Goal: Task Accomplishment & Management: Manage account settings

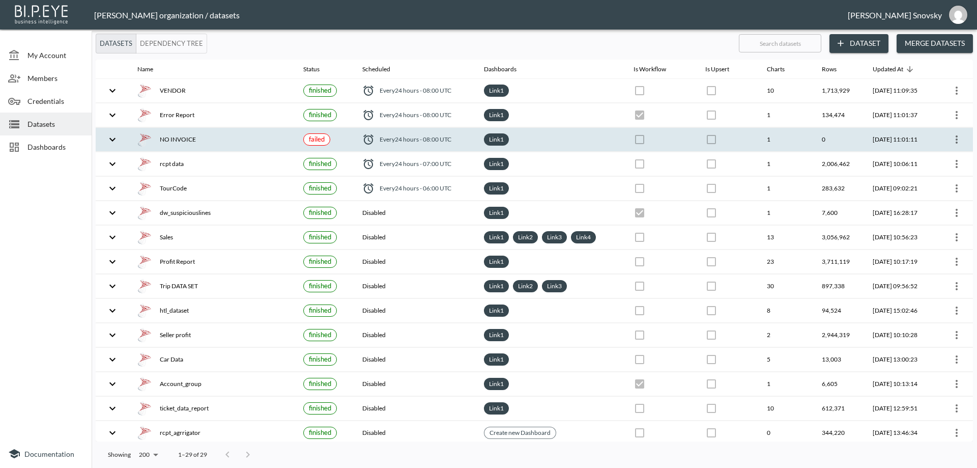
click at [956, 143] on icon "more" at bounding box center [957, 139] width 12 height 12
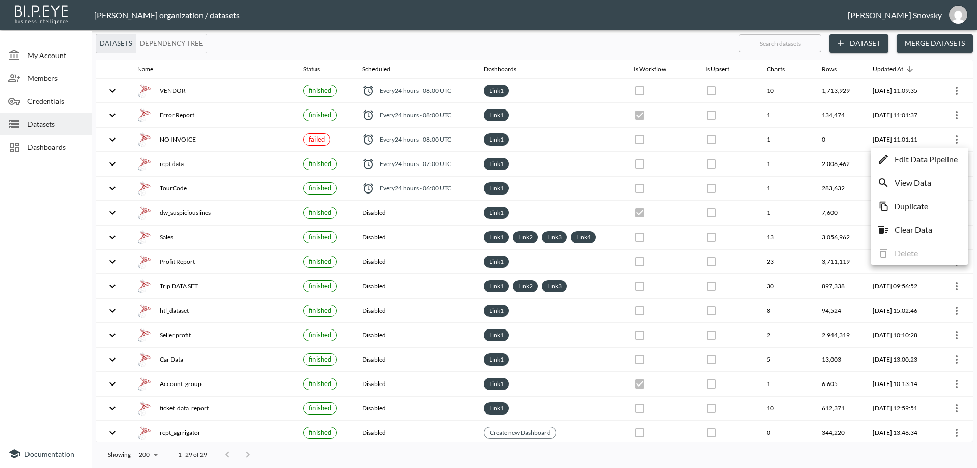
click at [950, 155] on p "Edit Data Pipeline" at bounding box center [926, 159] width 63 height 12
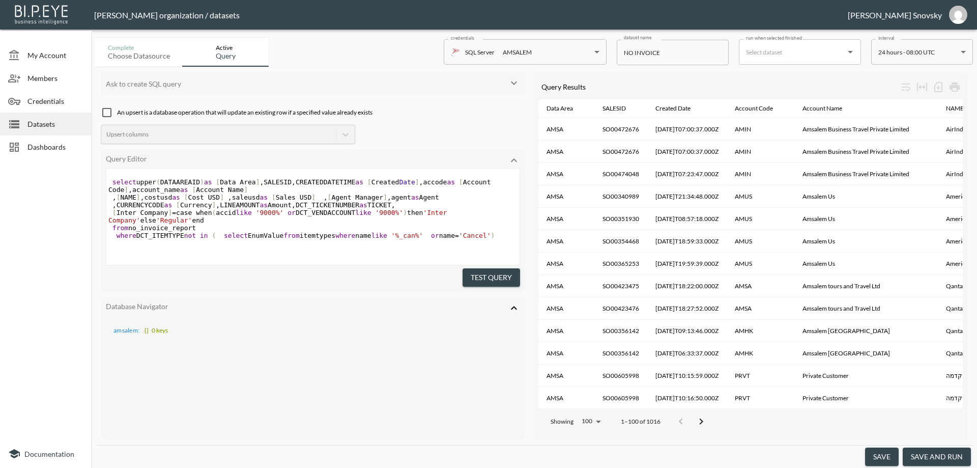
click at [930, 463] on button "save and run" at bounding box center [937, 456] width 68 height 19
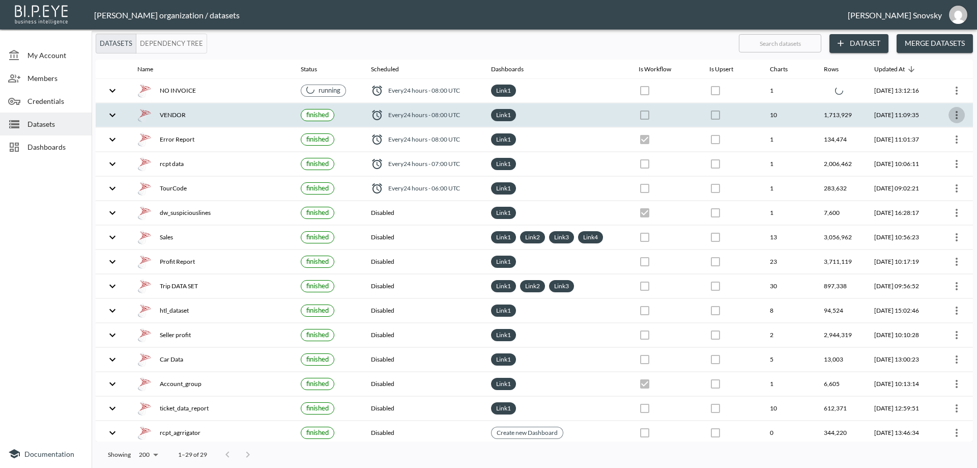
click at [956, 119] on icon "more" at bounding box center [957, 115] width 12 height 12
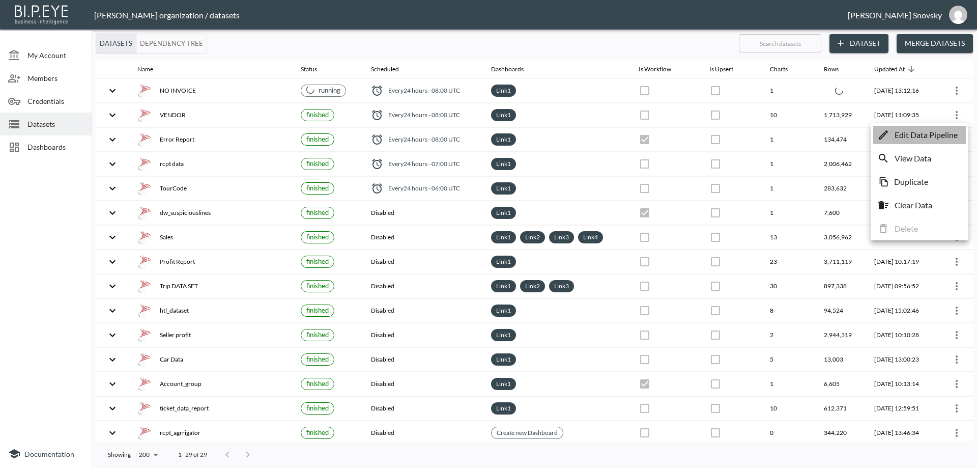
click at [943, 131] on p "Edit Data Pipeline" at bounding box center [926, 135] width 63 height 12
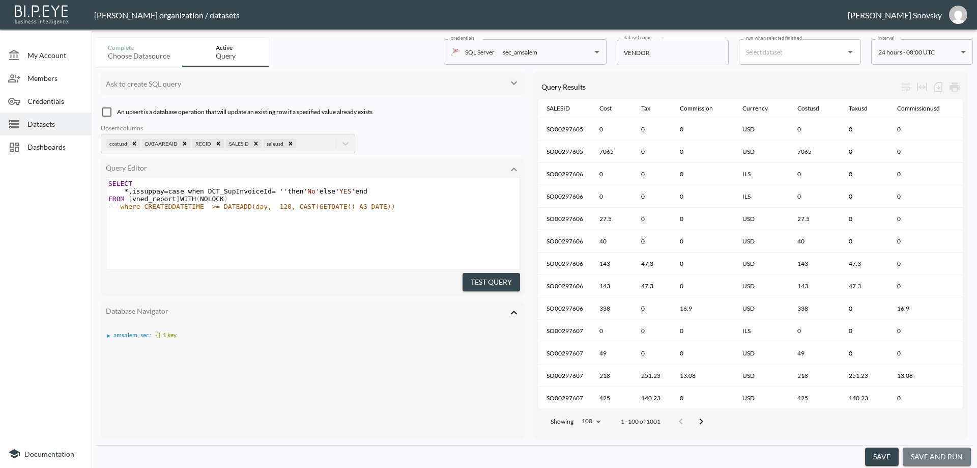
click at [926, 461] on button "save and run" at bounding box center [937, 456] width 68 height 19
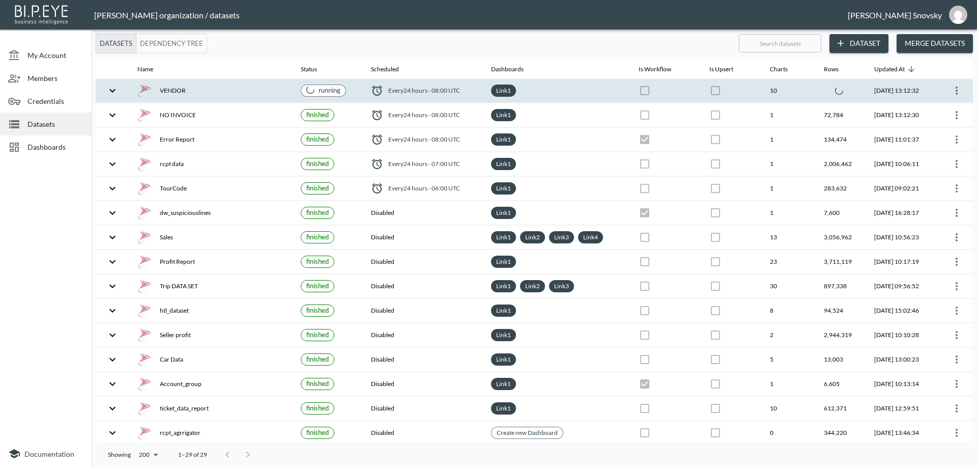
click at [265, 93] on div "VENDOR" at bounding box center [210, 90] width 147 height 14
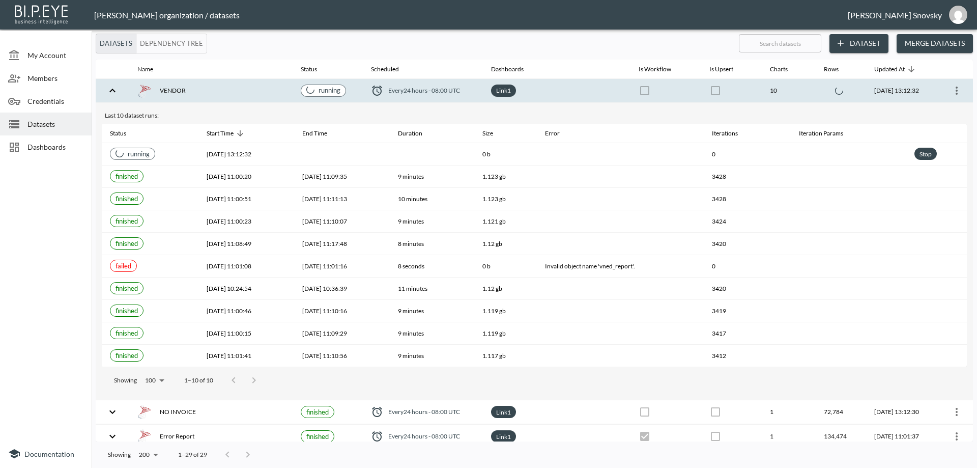
click at [266, 93] on div "VENDOR" at bounding box center [210, 90] width 147 height 14
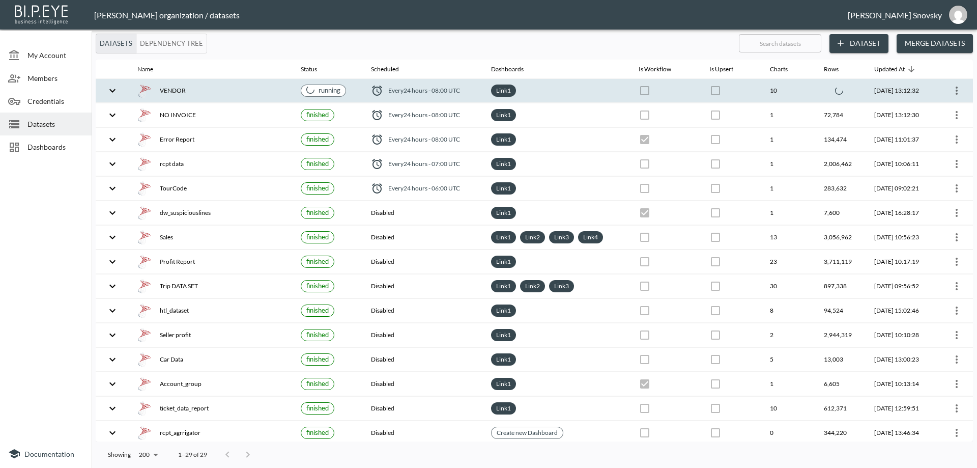
click at [266, 93] on div "VENDOR" at bounding box center [210, 90] width 147 height 14
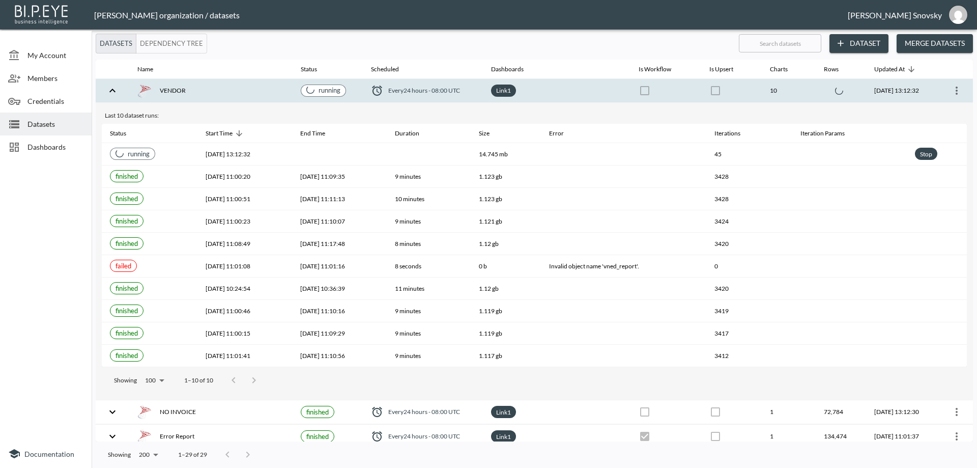
click at [266, 93] on div "VENDOR" at bounding box center [210, 90] width 147 height 14
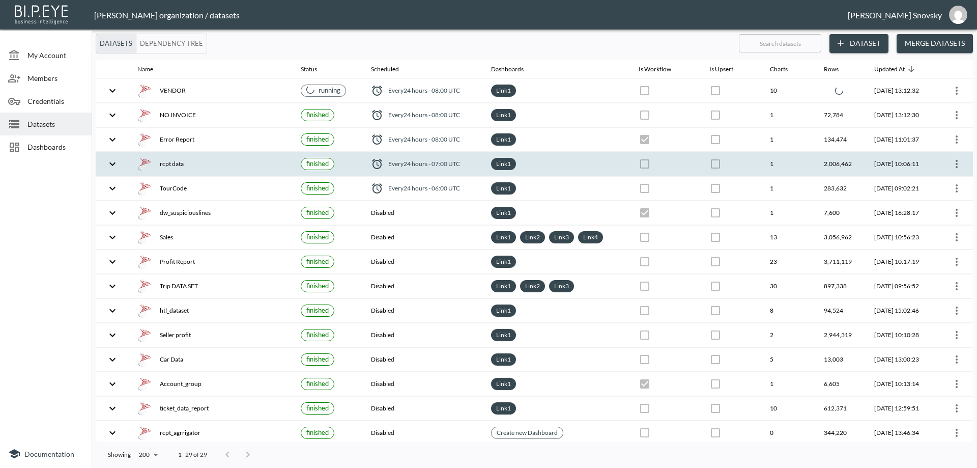
click at [262, 160] on div "rcpt data" at bounding box center [210, 164] width 147 height 14
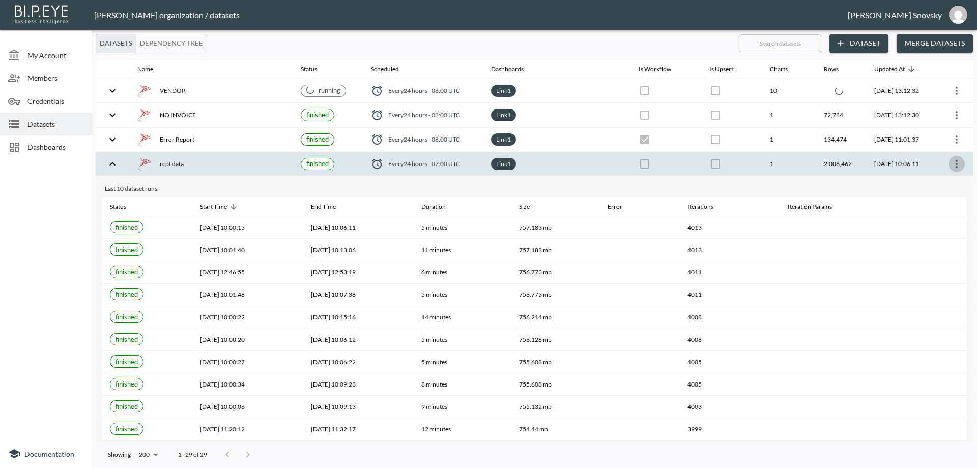
click at [951, 163] on icon "more" at bounding box center [957, 164] width 12 height 12
click at [923, 184] on p "Edit Data Pipeline" at bounding box center [926, 184] width 63 height 12
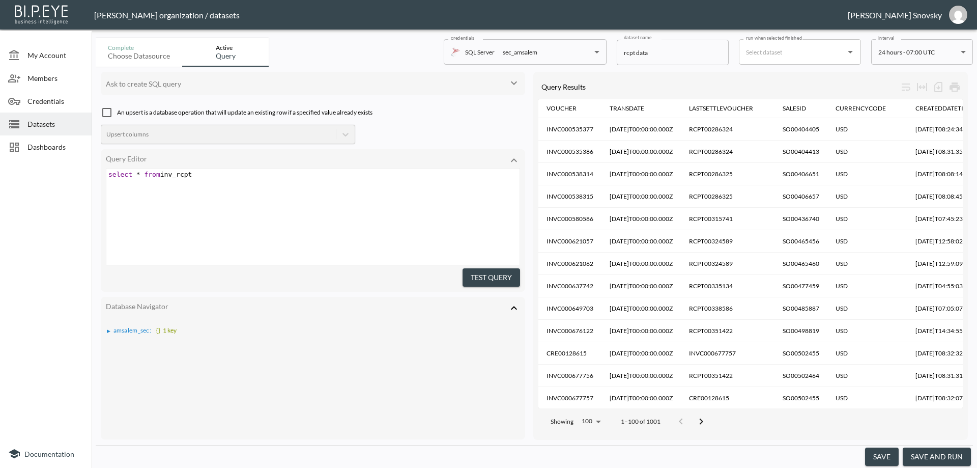
click at [240, 177] on pre "select * from inv_rcpt" at bounding box center [314, 175] width 416 height 8
type textarea "with ()"
type textarea "NO LOCK"
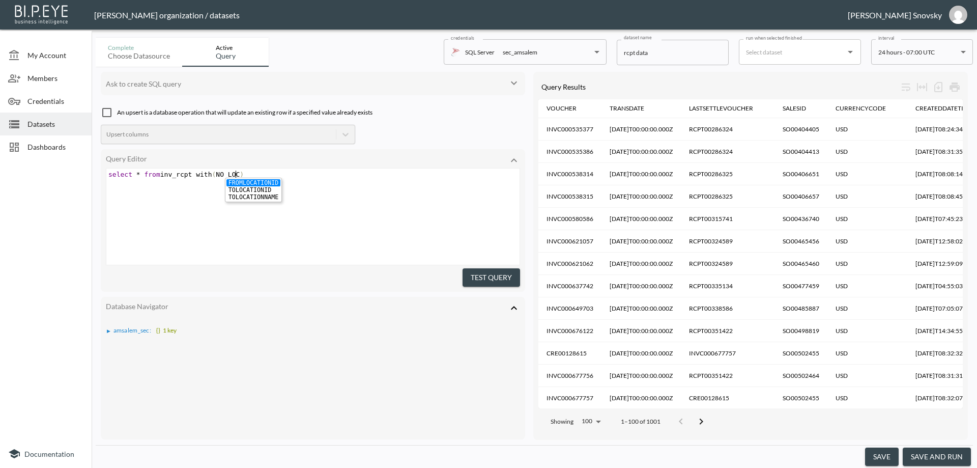
scroll to position [0, 26]
type textarea "with (NO LOCK)"
drag, startPoint x: 190, startPoint y: 176, endPoint x: 250, endPoint y: 178, distance: 60.1
click at [249, 179] on div "x select * from inv_rcpt with ( NO LOCK )" at bounding box center [314, 174] width 416 height 12
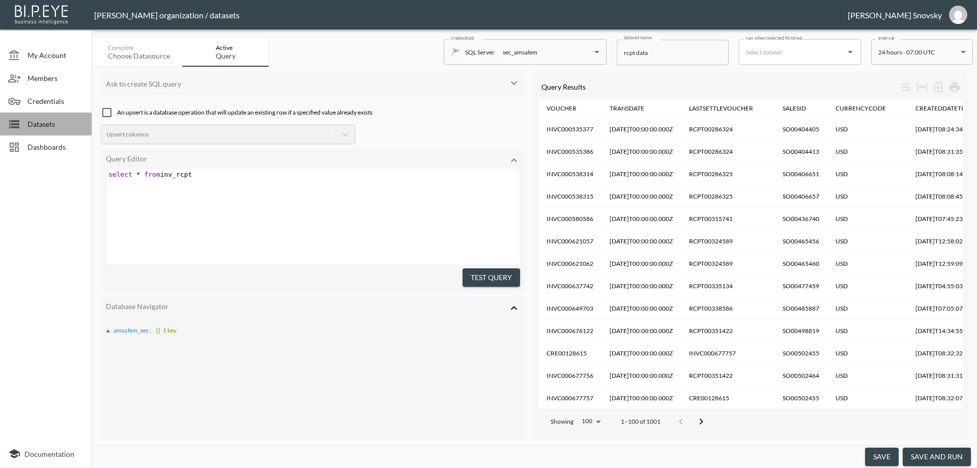
click at [60, 125] on span "Datasets" at bounding box center [55, 124] width 56 height 11
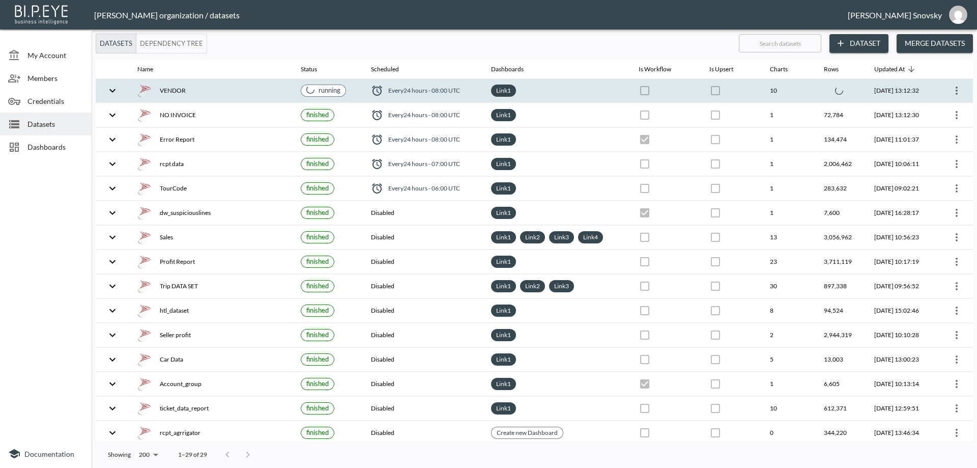
click at [162, 100] on th "VENDOR" at bounding box center [210, 91] width 163 height 24
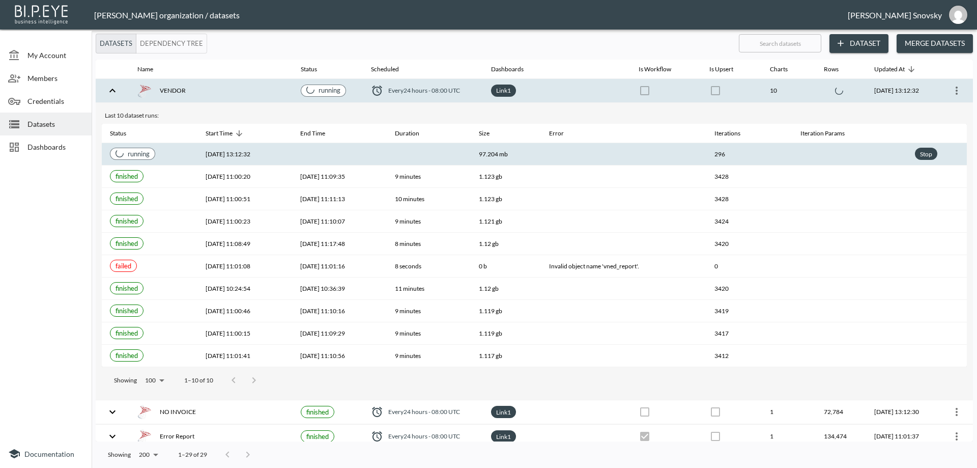
click at [247, 155] on th "2025-08-20, 13:12:32" at bounding box center [245, 154] width 95 height 22
click at [222, 104] on div "Last 10 dataset runs: Status Start Time End Time Duration Size Error Iterations…" at bounding box center [535, 251] width 878 height 297
click at [231, 97] on div "VENDOR" at bounding box center [210, 90] width 147 height 14
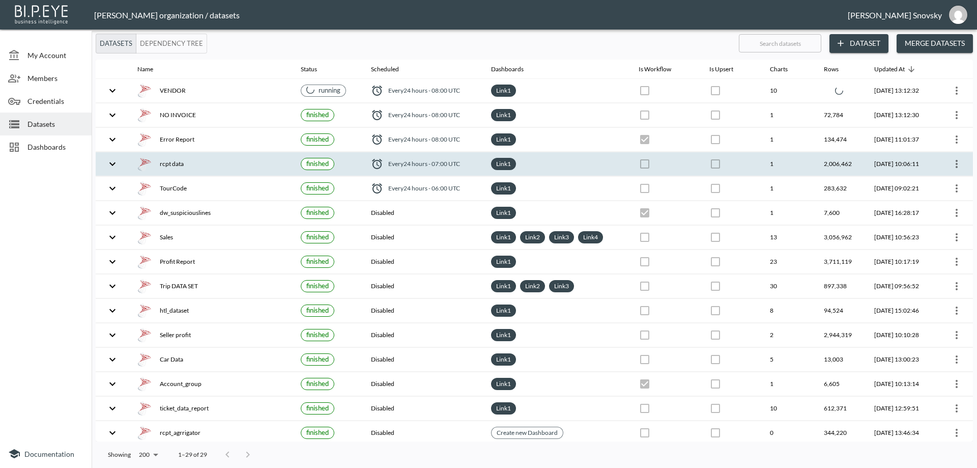
drag, startPoint x: 197, startPoint y: 166, endPoint x: 281, endPoint y: 172, distance: 84.7
click at [197, 166] on div "rcpt data" at bounding box center [210, 164] width 147 height 14
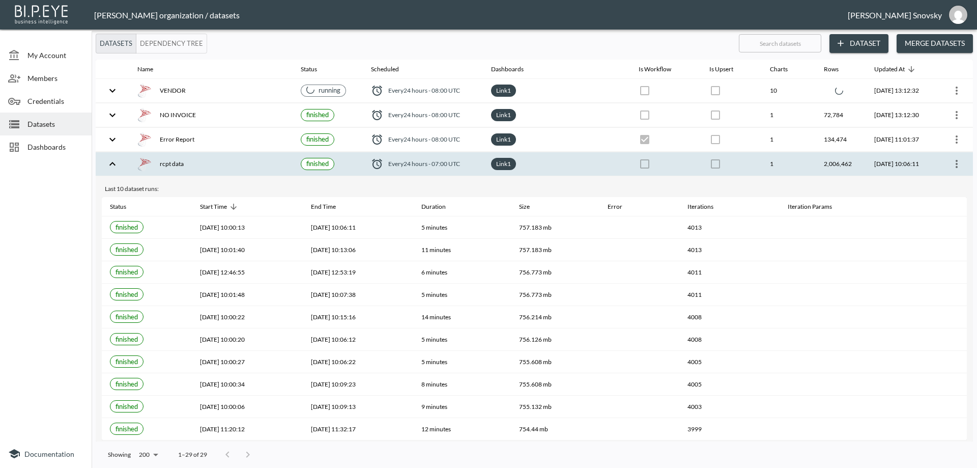
click at [951, 170] on icon "more" at bounding box center [957, 164] width 12 height 12
click at [942, 184] on p "Edit Data Pipeline" at bounding box center [926, 184] width 63 height 12
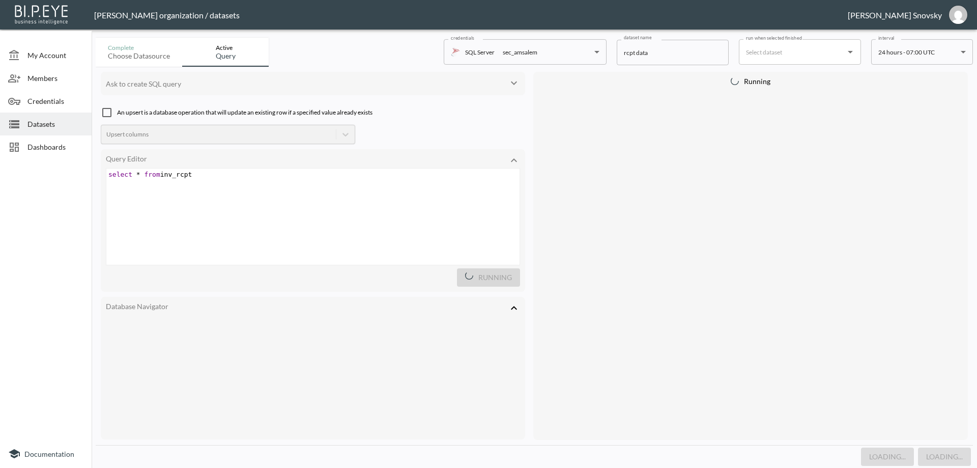
click at [217, 182] on div "xxxxxxxxxx select * from inv_rcpt" at bounding box center [325, 229] width 439 height 122
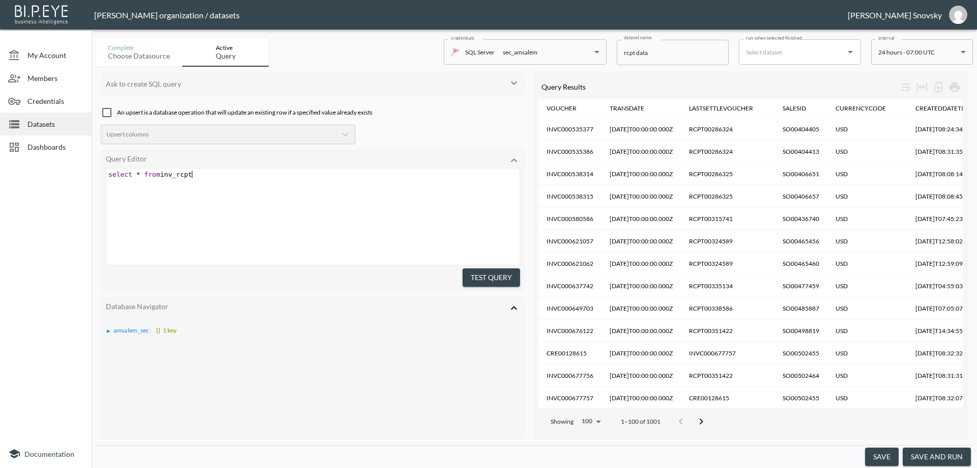
scroll to position [0, 4]
paste textarea
click at [355, 222] on div "xxxxxxxxxx select * from inv_rcpt WITH ( NOLOCK )" at bounding box center [325, 229] width 439 height 122
click at [465, 271] on button "Test Query" at bounding box center [492, 277] width 58 height 19
click at [925, 454] on button "save and run" at bounding box center [937, 456] width 68 height 19
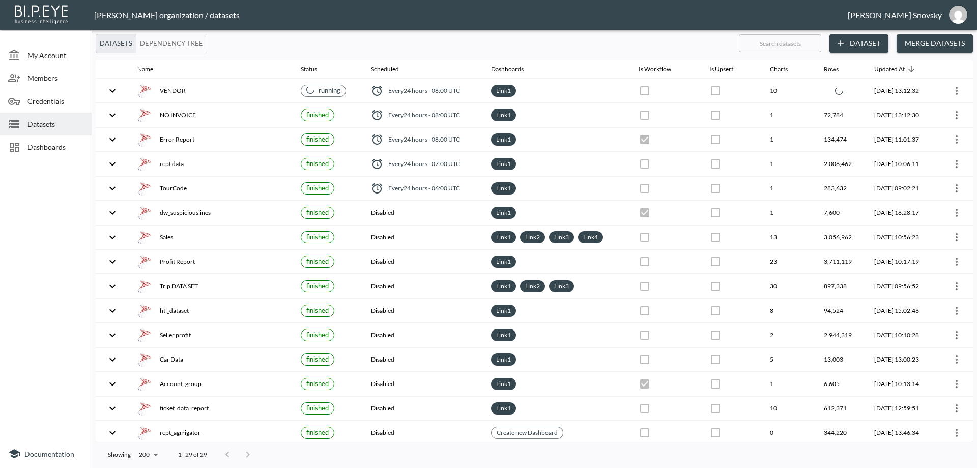
checkbox input "false"
checkbox input "true"
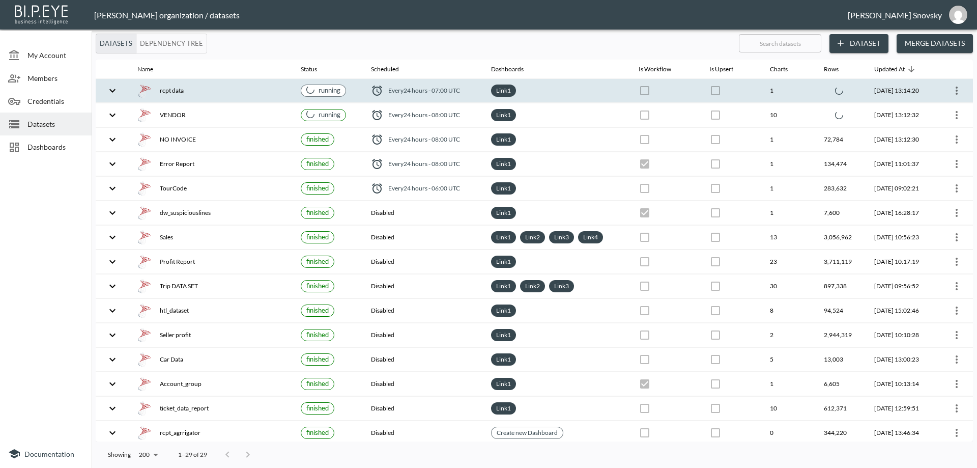
click at [263, 95] on div "rcpt data" at bounding box center [210, 90] width 147 height 14
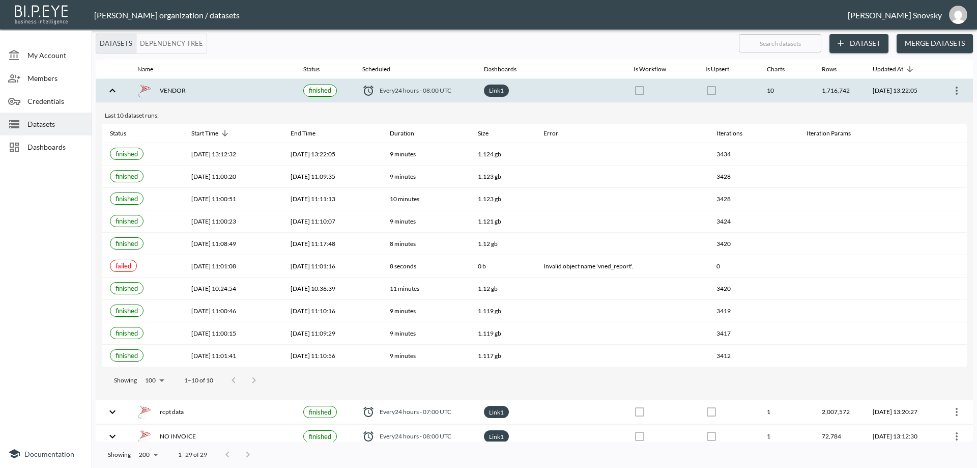
click at [257, 91] on div "VENDOR" at bounding box center [212, 90] width 150 height 14
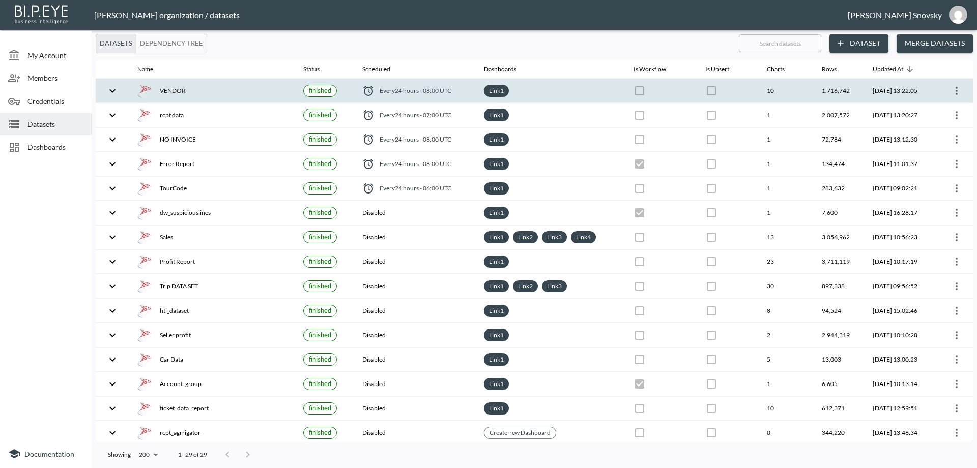
click at [257, 92] on div "VENDOR" at bounding box center [212, 90] width 150 height 14
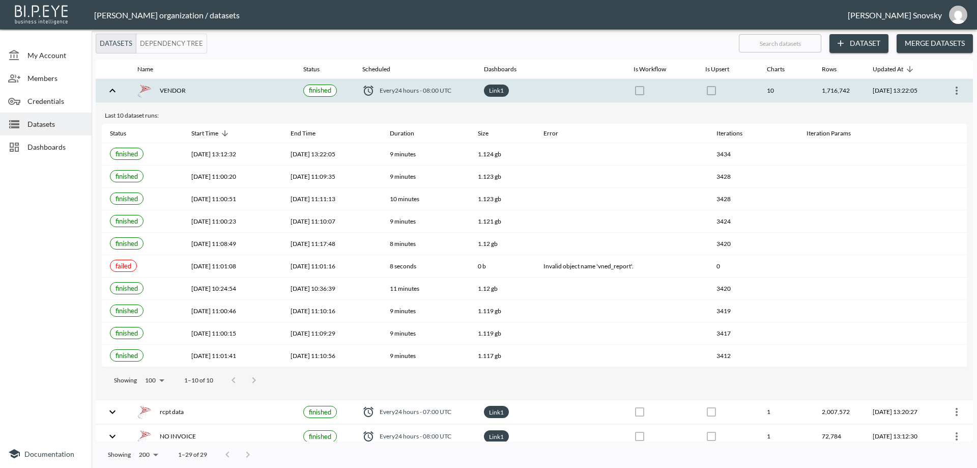
click at [277, 94] on div "VENDOR" at bounding box center [212, 90] width 150 height 14
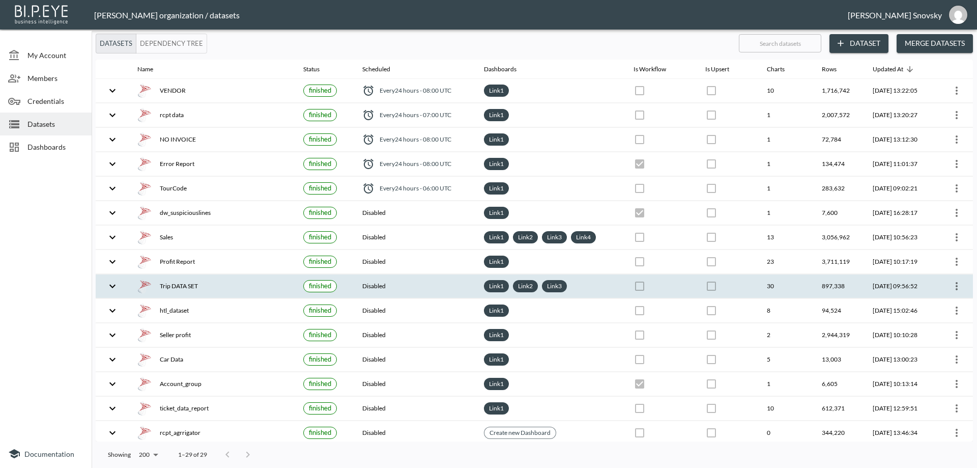
click at [193, 285] on div "Trip DATA SET" at bounding box center [212, 286] width 150 height 14
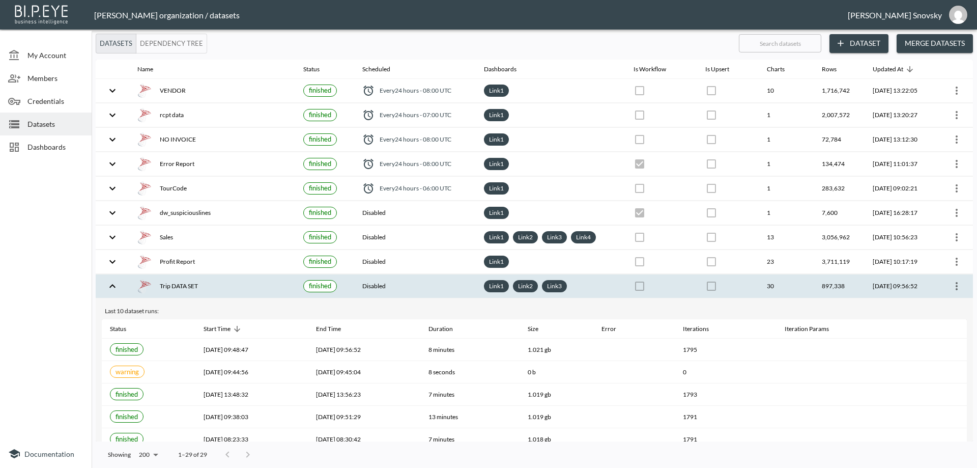
click at [954, 292] on icon "more" at bounding box center [957, 286] width 12 height 12
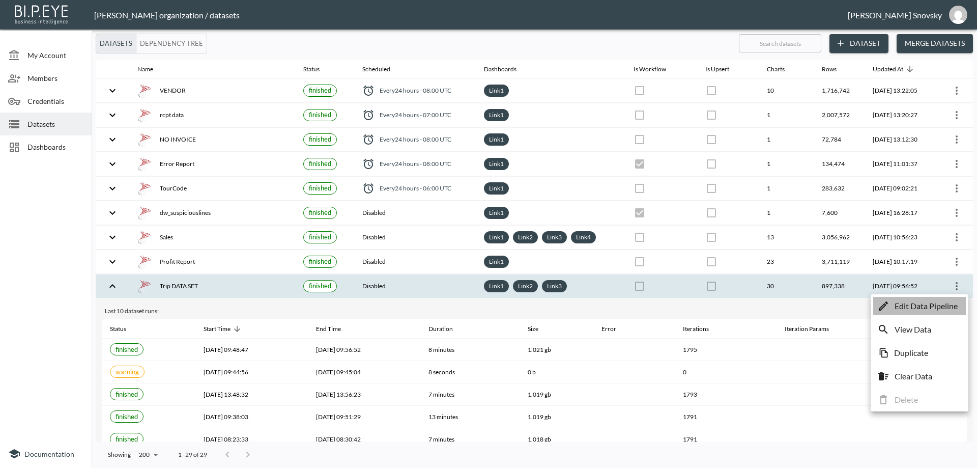
click at [954, 307] on p "Edit Data Pipeline" at bounding box center [926, 306] width 63 height 12
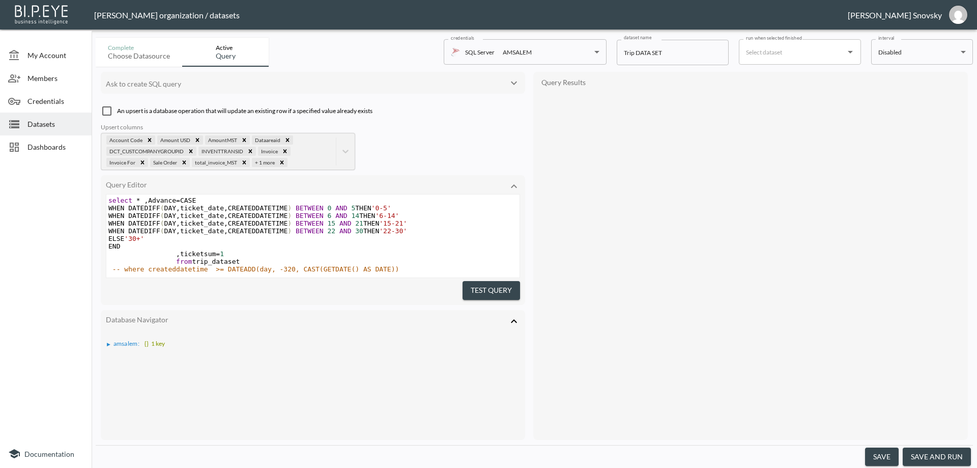
click at [929, 451] on button "save and run" at bounding box center [937, 456] width 68 height 19
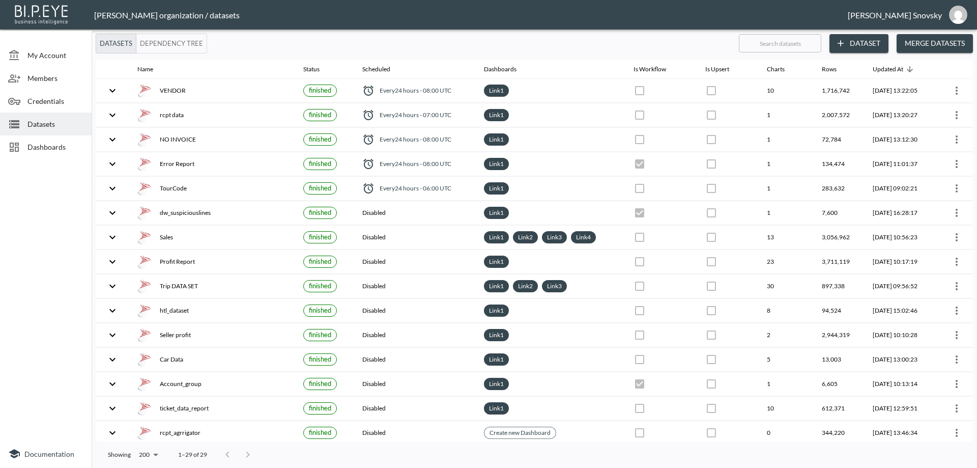
checkbox input "false"
checkbox input "true"
checkbox input "false"
checkbox input "true"
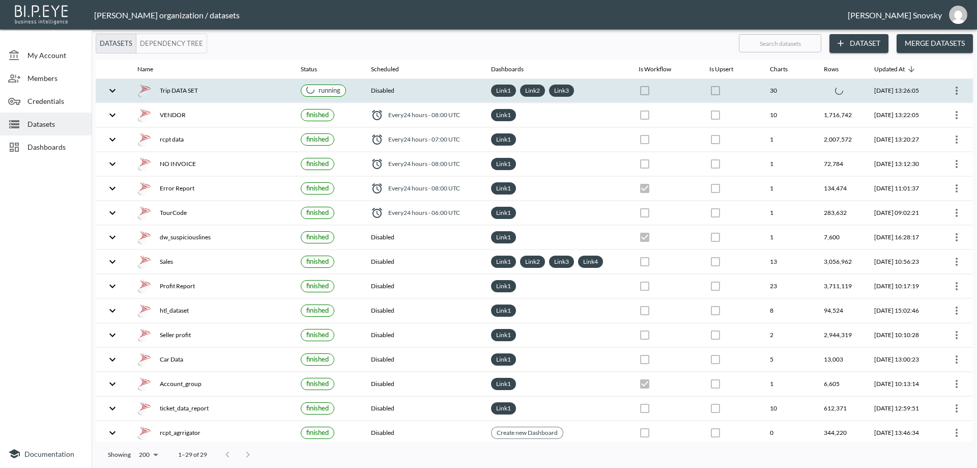
click at [222, 96] on div "Trip DATA SET" at bounding box center [210, 90] width 147 height 14
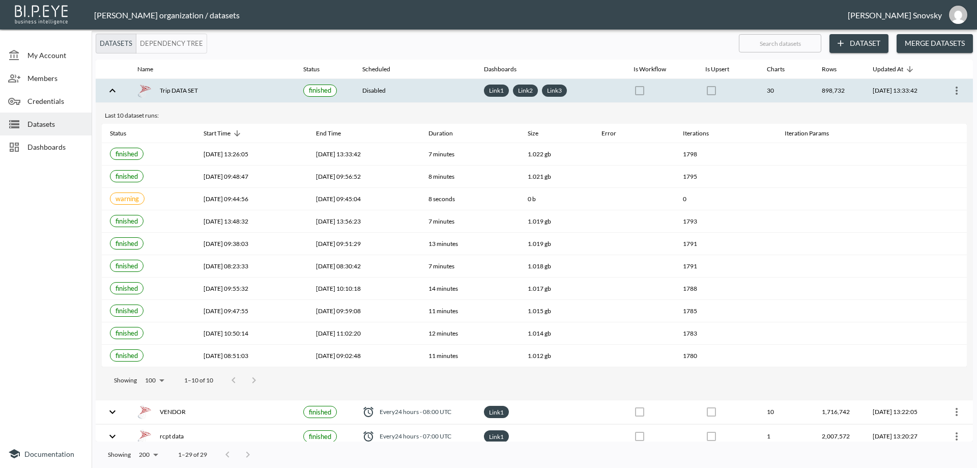
click at [285, 90] on th "Trip DATA SET" at bounding box center [212, 91] width 166 height 24
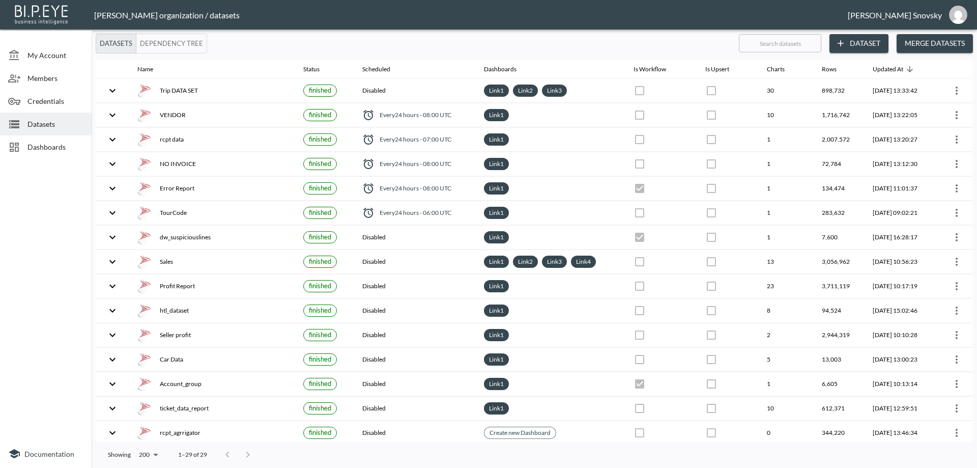
click at [47, 149] on span "Dashboards" at bounding box center [55, 147] width 56 height 11
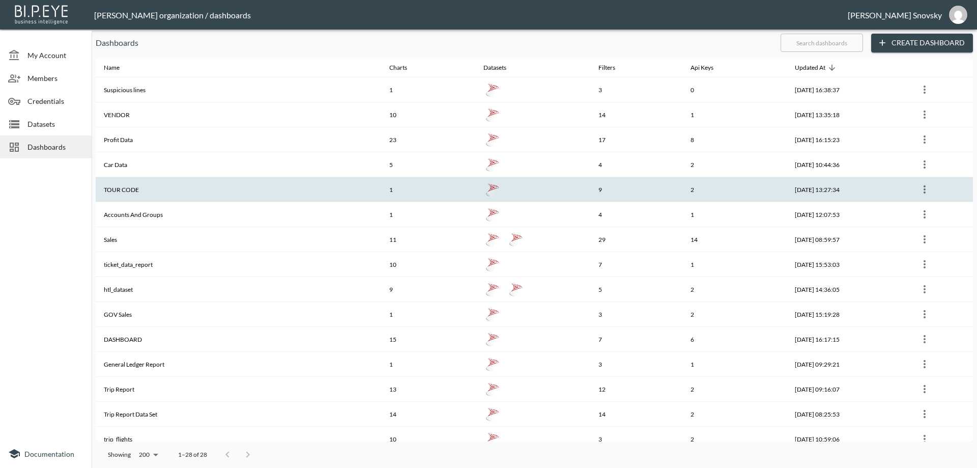
click at [145, 191] on th "TOUR CODE" at bounding box center [239, 189] width 286 height 25
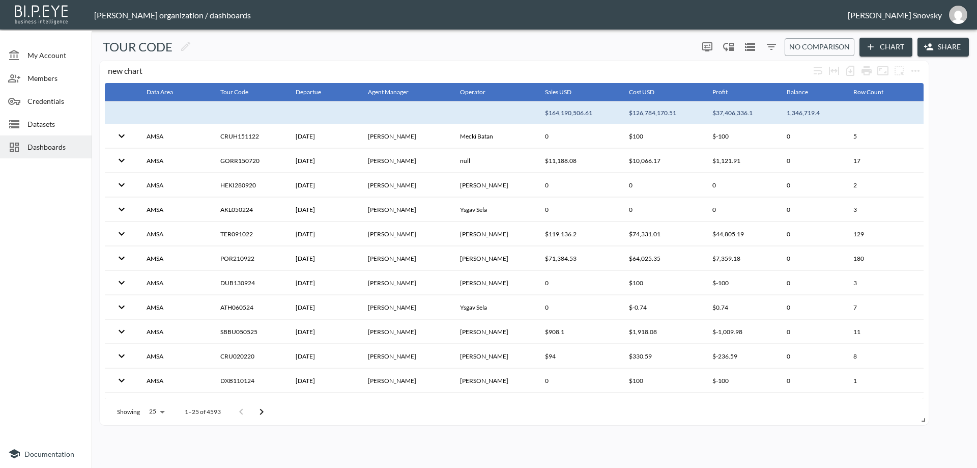
click at [775, 46] on icon "Filters" at bounding box center [772, 47] width 12 height 12
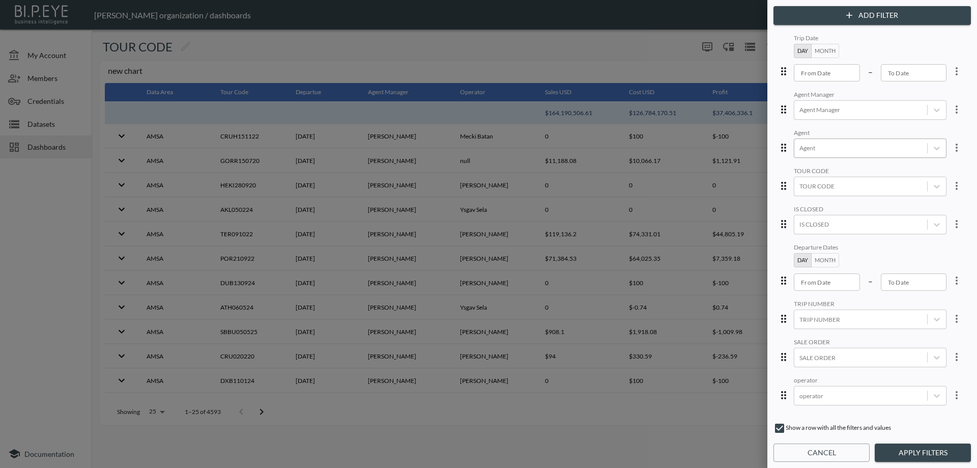
click at [820, 150] on div at bounding box center [861, 148] width 123 height 10
click at [800, 199] on input "Ronit Hiki" at bounding box center [797, 193] width 21 height 21
type input "ron"
click at [931, 335] on div "Trip Date Day Month From Date From Date – To Date To Date Agent Manager Agent M…" at bounding box center [872, 223] width 193 height 383
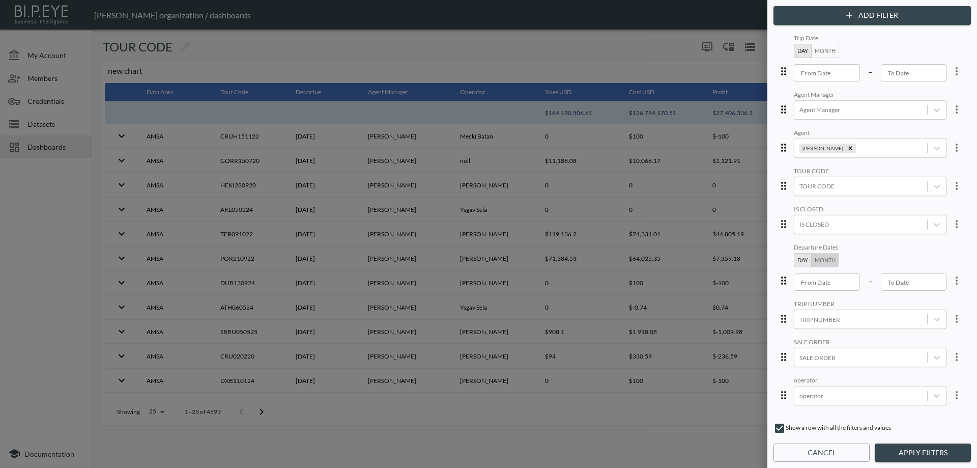
click at [816, 262] on button "Month" at bounding box center [825, 260] width 28 height 14
type input "YYYY-MM"
click at [816, 279] on input "YYYY-MM" at bounding box center [827, 281] width 67 height 17
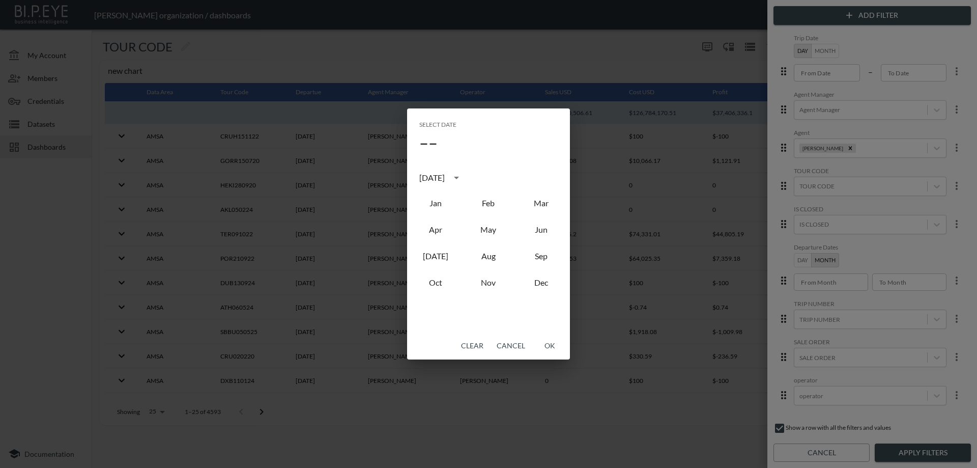
click at [442, 181] on div "August 2025" at bounding box center [431, 178] width 25 height 12
click at [482, 260] on button "2024" at bounding box center [488, 261] width 37 height 18
click at [434, 199] on button "Jan" at bounding box center [435, 203] width 37 height 18
type input "2024-01"
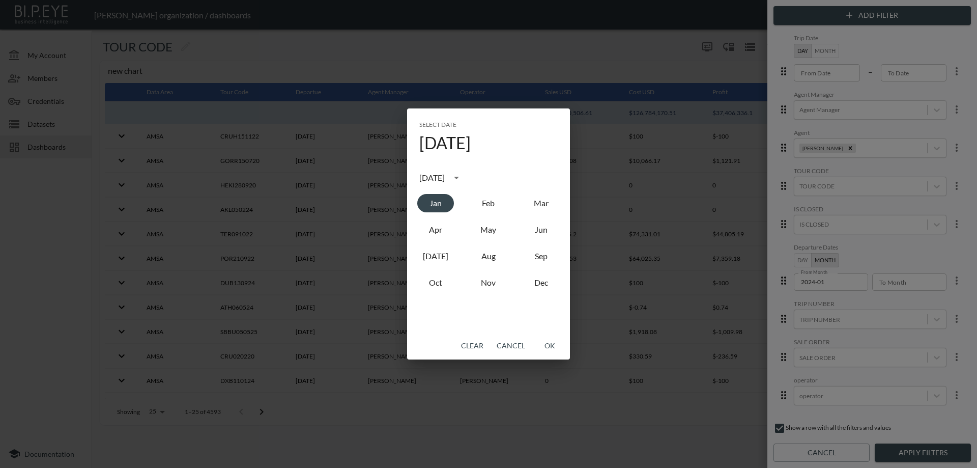
click at [539, 344] on button "OK" at bounding box center [549, 345] width 33 height 19
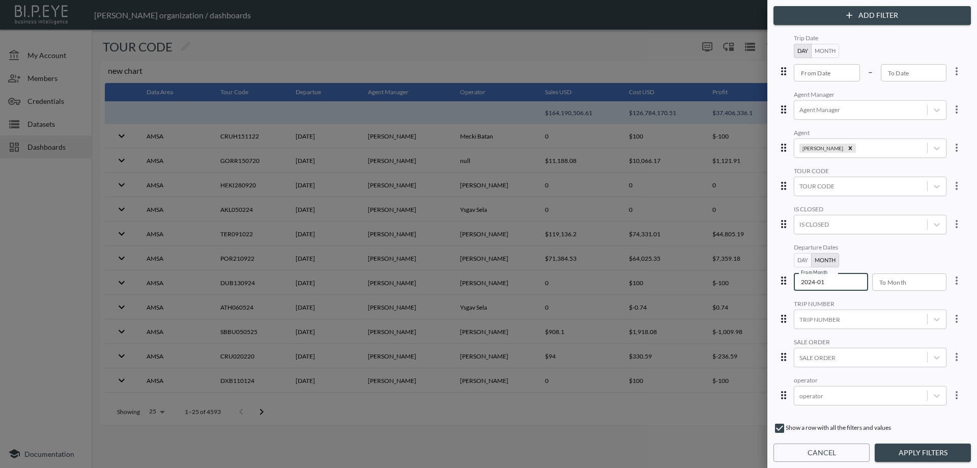
type input "YYYY-MM"
click at [886, 282] on input "YYYY-MM" at bounding box center [905, 281] width 67 height 17
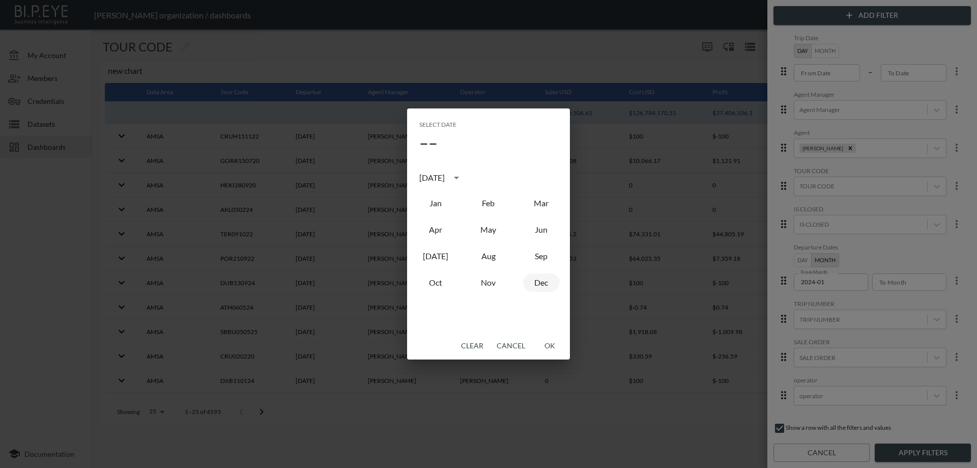
click at [547, 281] on button "Dec" at bounding box center [541, 282] width 37 height 18
click at [445, 181] on div "December 2025" at bounding box center [431, 178] width 25 height 12
click at [487, 262] on button "2024" at bounding box center [488, 261] width 37 height 18
type input "2024-12"
click at [545, 344] on button "OK" at bounding box center [549, 345] width 33 height 19
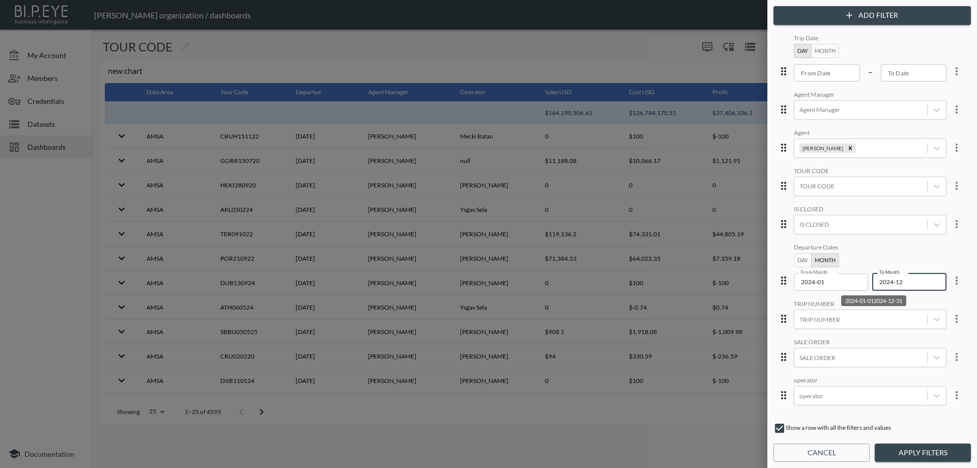
click at [911, 462] on div "Add Filter Trip Date Day Month From Date From Date – To Date To Date Agent Mana…" at bounding box center [873, 234] width 210 height 468
click at [908, 454] on button "Apply Filters" at bounding box center [923, 452] width 96 height 19
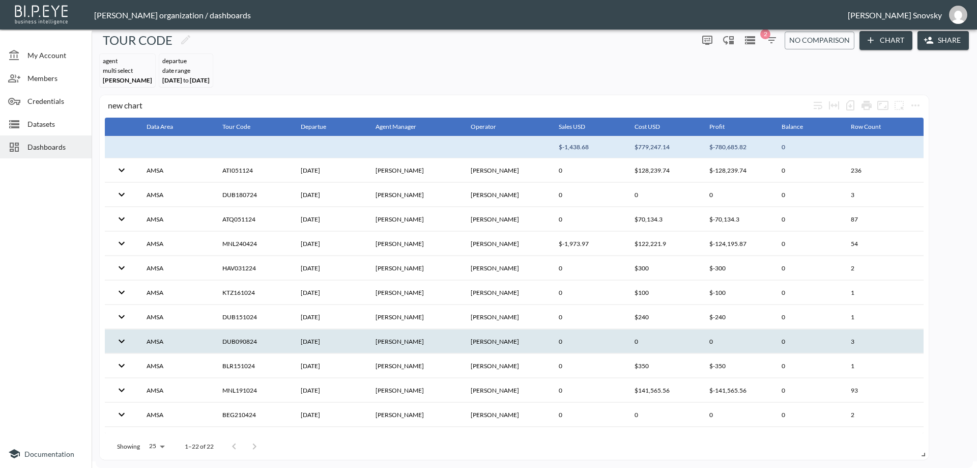
scroll to position [0, 0]
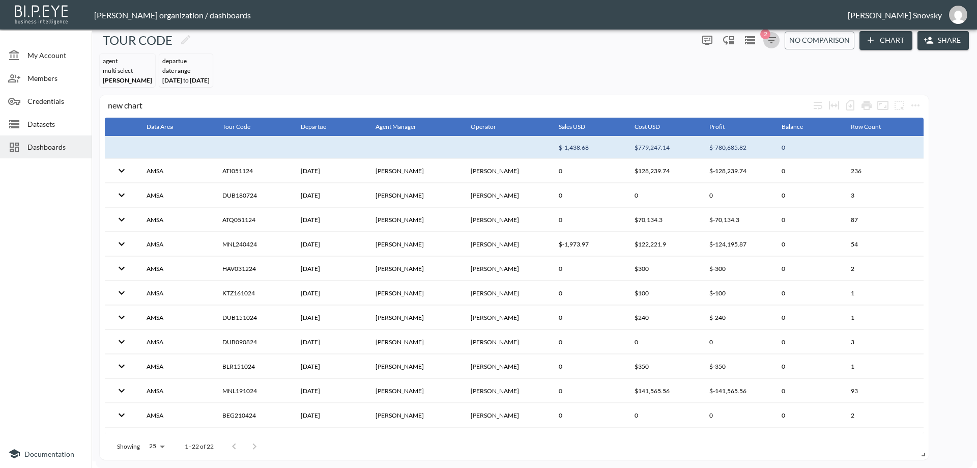
click at [770, 45] on icon "button" at bounding box center [772, 40] width 12 height 12
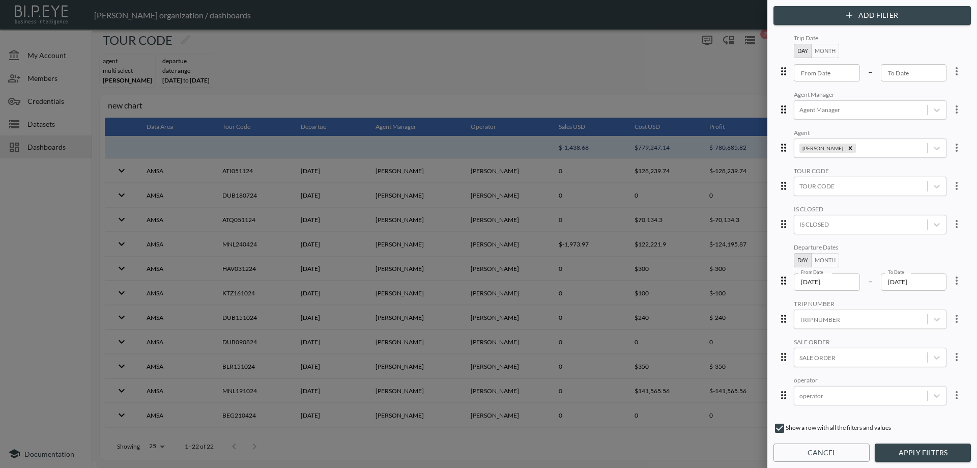
click at [894, 284] on input "2024-12-31" at bounding box center [914, 281] width 66 height 17
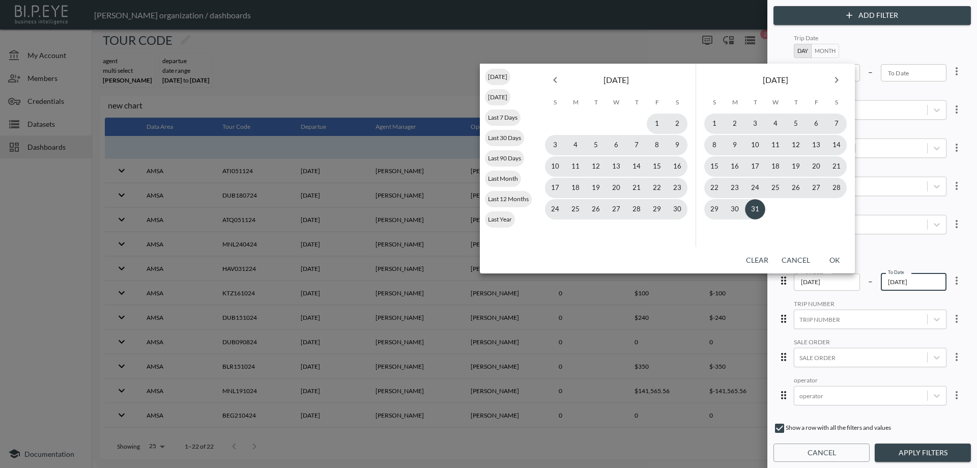
click at [833, 82] on icon "Next month" at bounding box center [837, 80] width 12 height 12
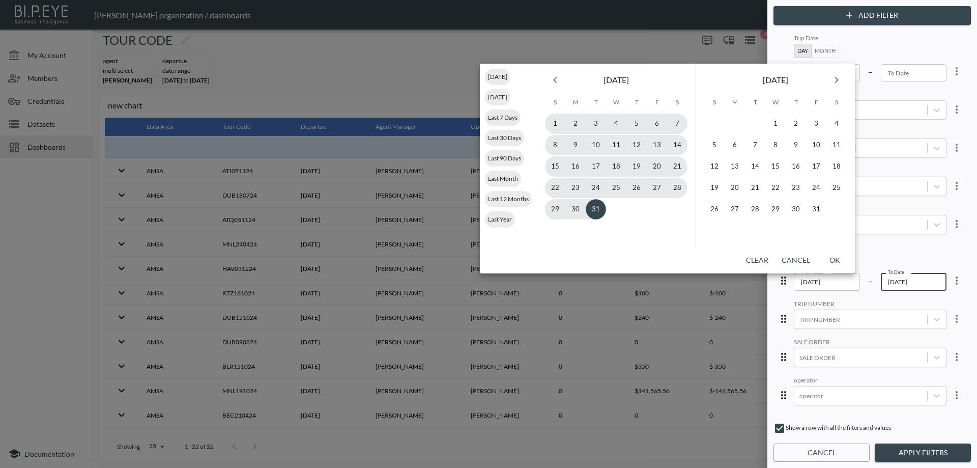
click at [833, 82] on icon "Next month" at bounding box center [837, 80] width 12 height 12
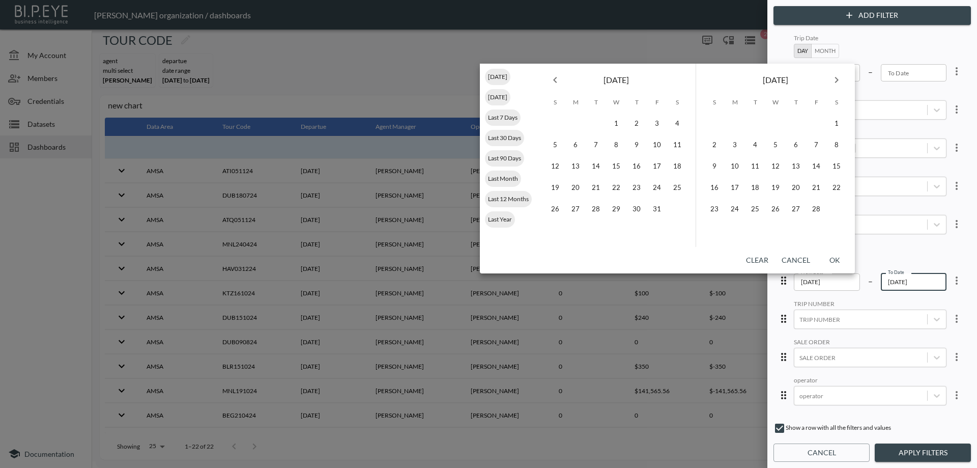
click at [833, 82] on icon "Next month" at bounding box center [837, 80] width 12 height 12
click at [768, 186] on button "23" at bounding box center [776, 188] width 20 height 20
type input "2025-04-23"
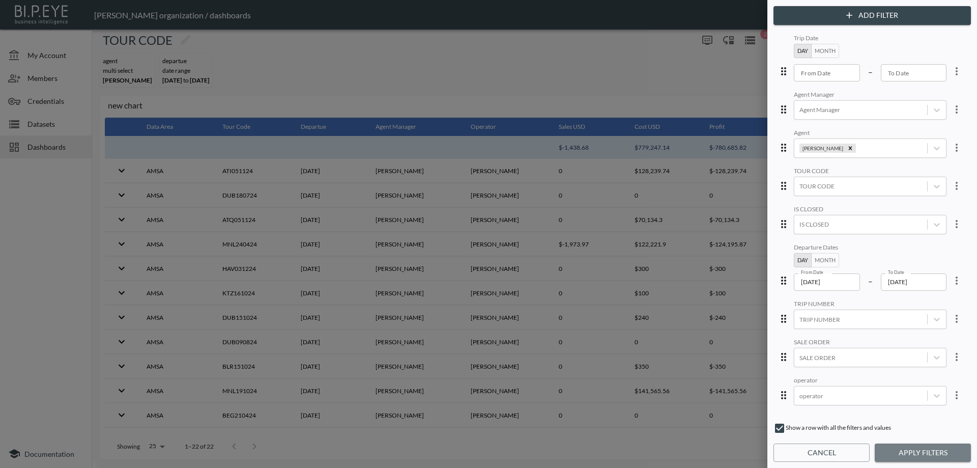
click at [904, 456] on button "Apply Filters" at bounding box center [923, 452] width 96 height 19
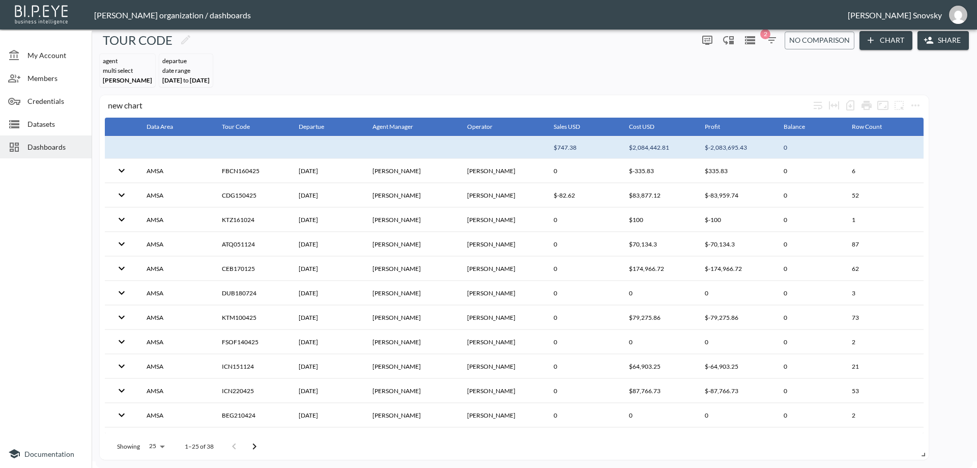
click at [767, 44] on icon "button" at bounding box center [772, 40] width 12 height 12
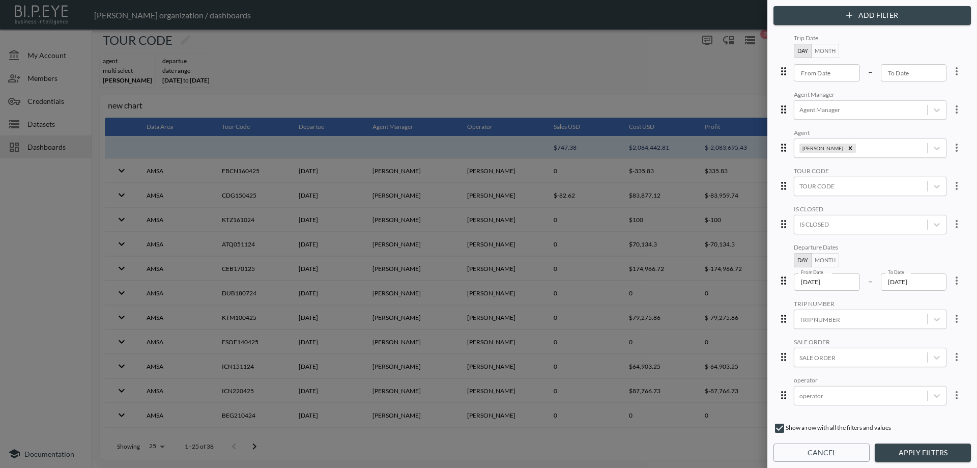
click at [952, 146] on icon "more" at bounding box center [957, 148] width 12 height 12
click at [926, 165] on li "Edit" at bounding box center [921, 171] width 92 height 18
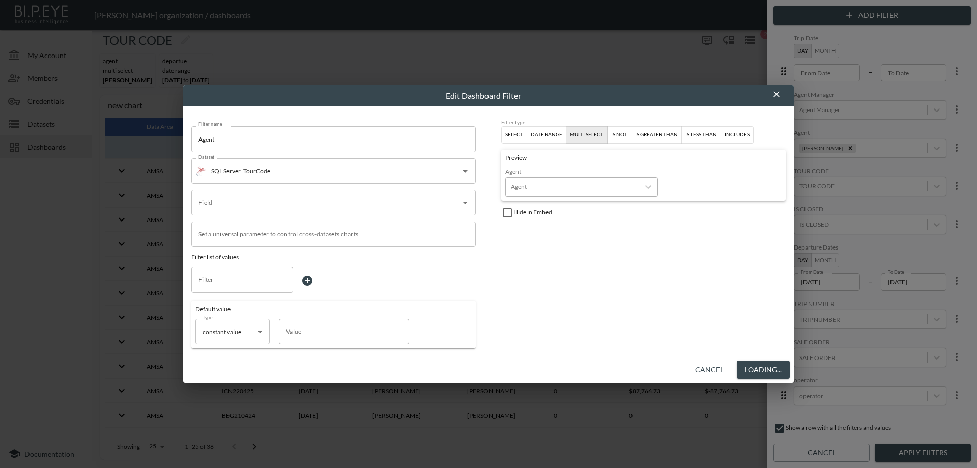
type input "agent"
click at [719, 372] on button "Cancel" at bounding box center [729, 369] width 37 height 19
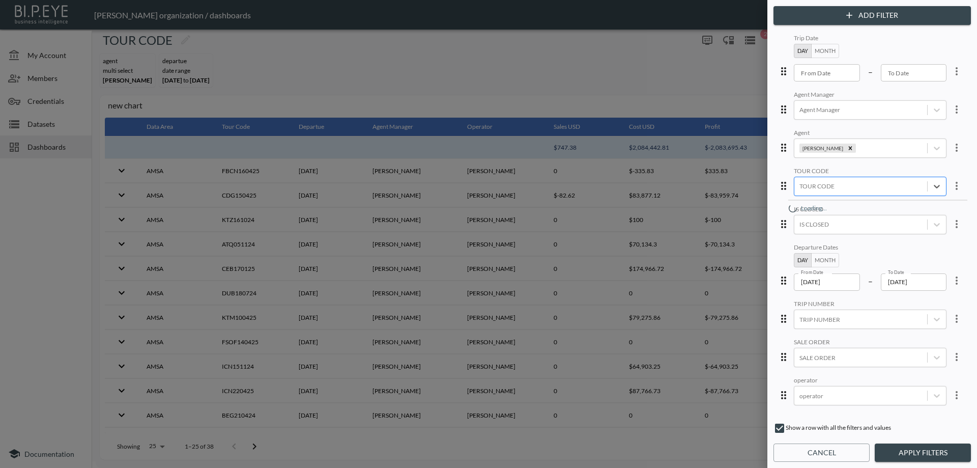
click at [841, 190] on div at bounding box center [861, 186] width 123 height 10
click at [836, 223] on div at bounding box center [861, 224] width 123 height 10
click at [828, 198] on div "Yes" at bounding box center [878, 195] width 178 height 16
click at [901, 447] on button "Apply Filters" at bounding box center [923, 452] width 96 height 19
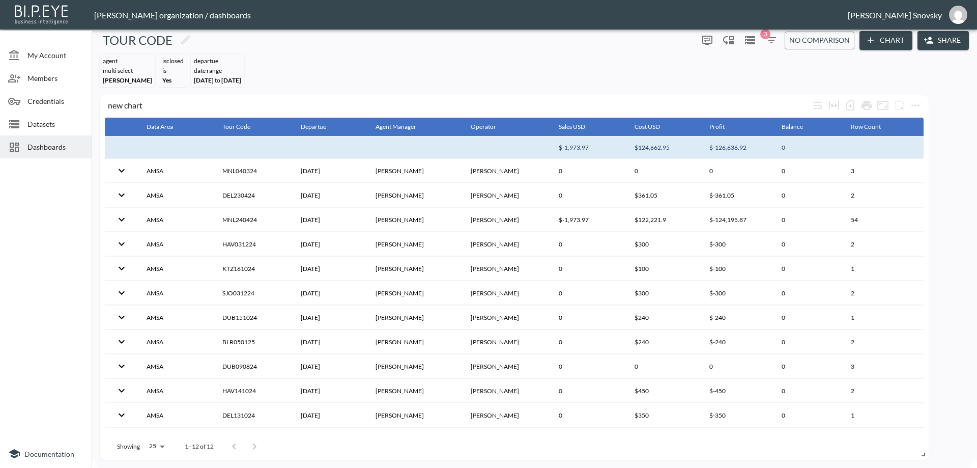
click at [771, 36] on icon "button" at bounding box center [772, 40] width 12 height 12
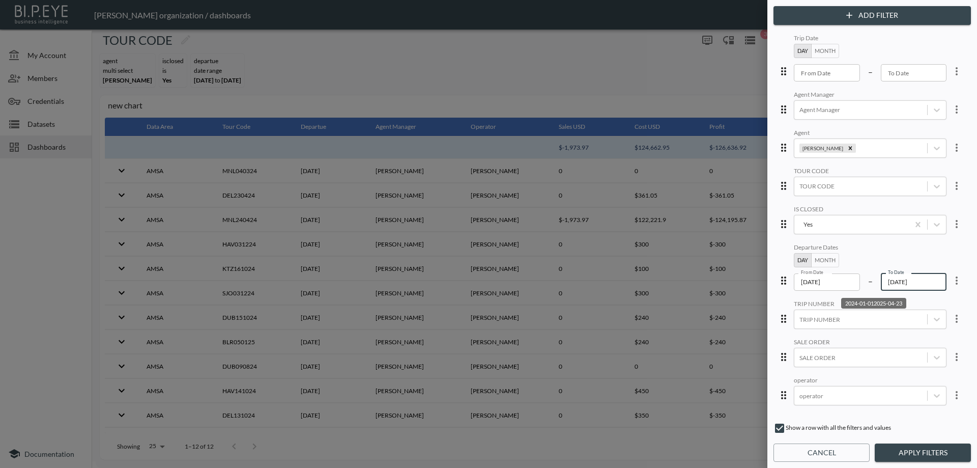
click at [920, 285] on input "2025-04-23" at bounding box center [914, 281] width 66 height 17
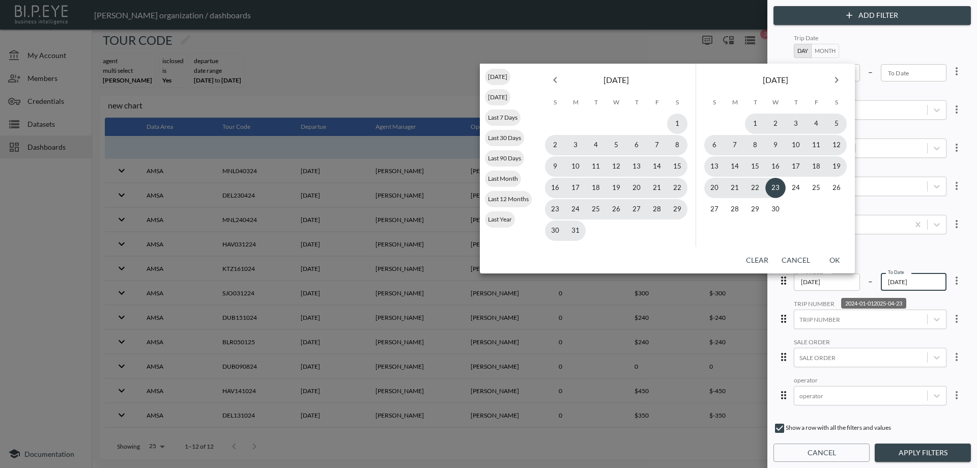
click at [554, 80] on icon "Previous month" at bounding box center [555, 80] width 4 height 6
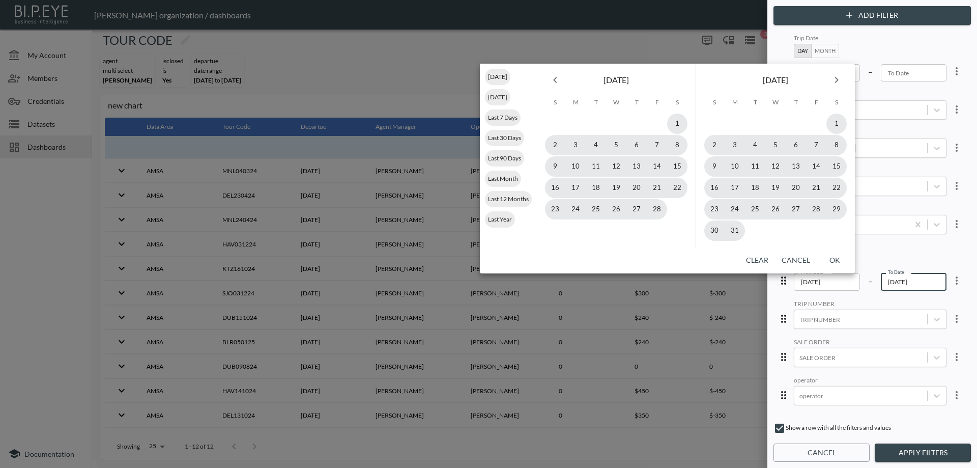
click at [554, 80] on icon "Previous month" at bounding box center [555, 80] width 4 height 6
click at [555, 80] on icon "Previous month" at bounding box center [555, 80] width 4 height 6
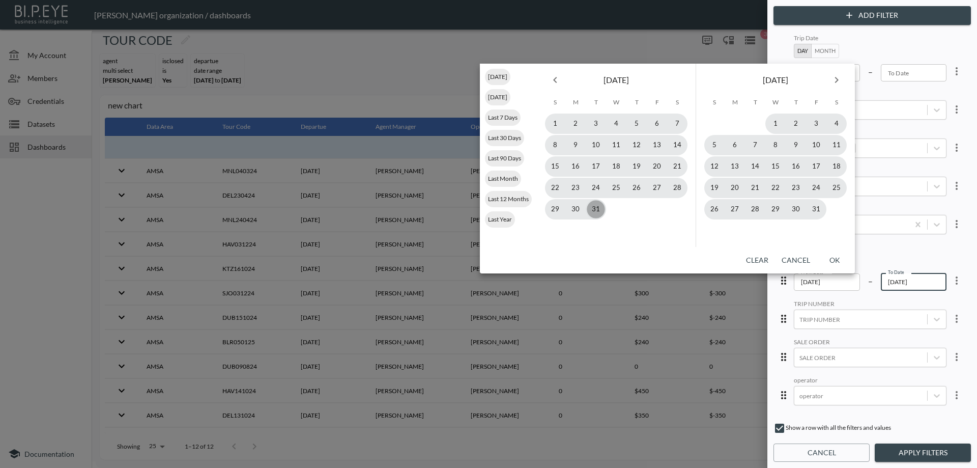
click at [594, 211] on button "31" at bounding box center [596, 209] width 20 height 20
type input "2024-12-31"
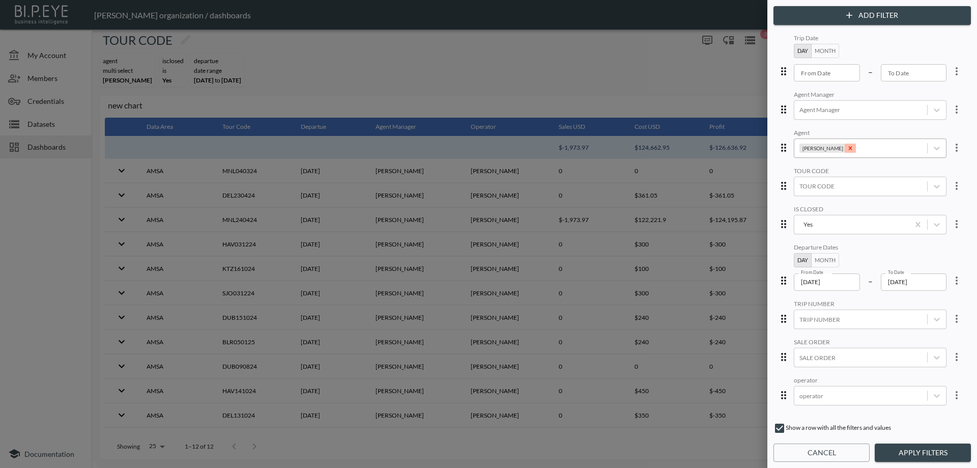
click at [849, 149] on icon "Remove Ronit Hiki" at bounding box center [851, 148] width 4 height 4
click at [829, 149] on div at bounding box center [861, 148] width 123 height 10
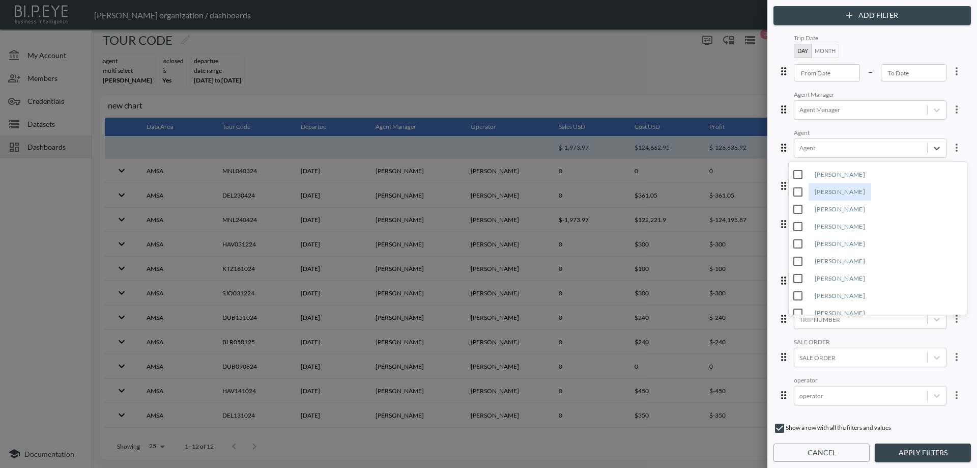
scroll to position [204, 0]
click at [825, 235] on div "Betty Perets" at bounding box center [840, 232] width 63 height 17
click at [893, 451] on button "Apply Filters" at bounding box center [923, 452] width 96 height 19
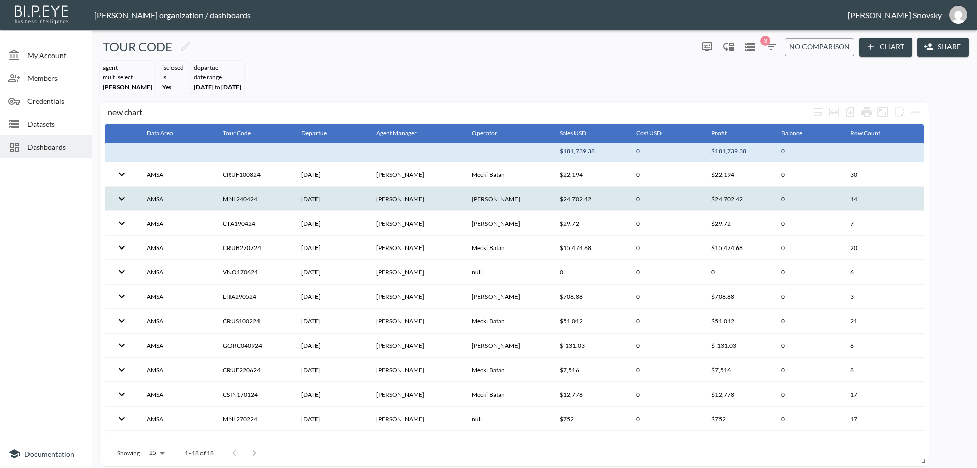
scroll to position [0, 0]
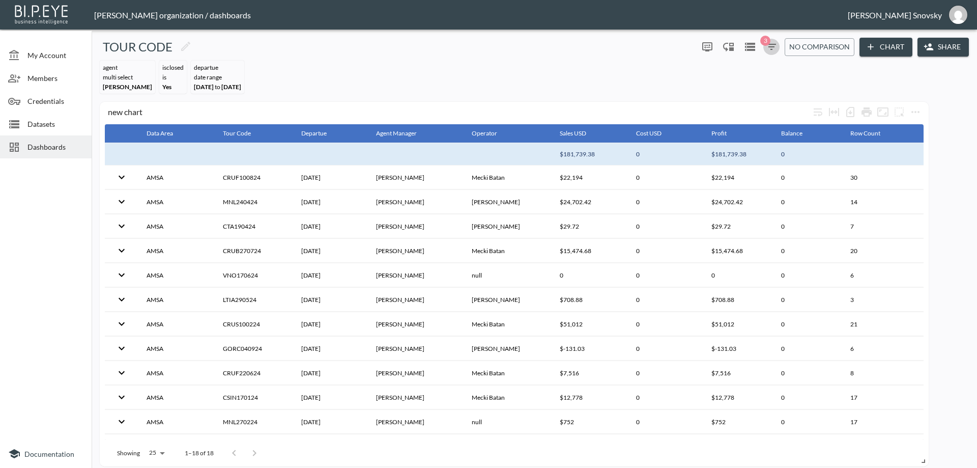
click at [770, 49] on icon "button" at bounding box center [771, 47] width 9 height 6
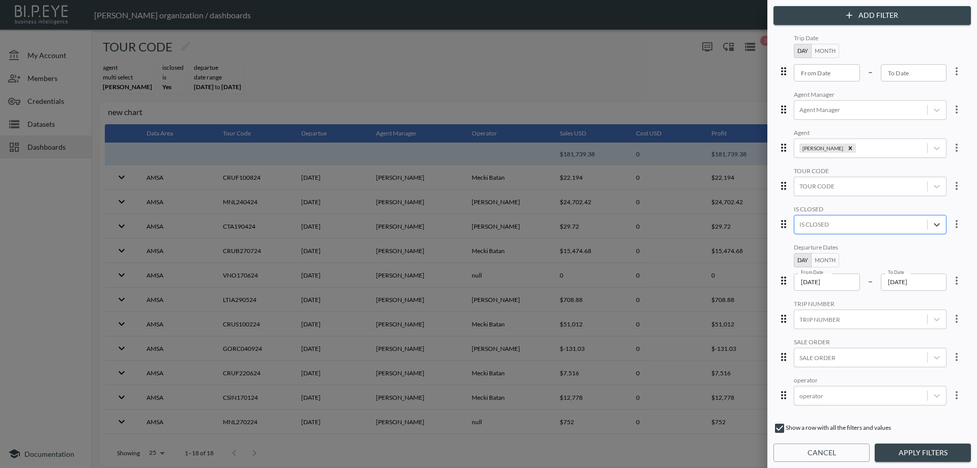
click at [934, 455] on button "Apply Filters" at bounding box center [923, 452] width 96 height 19
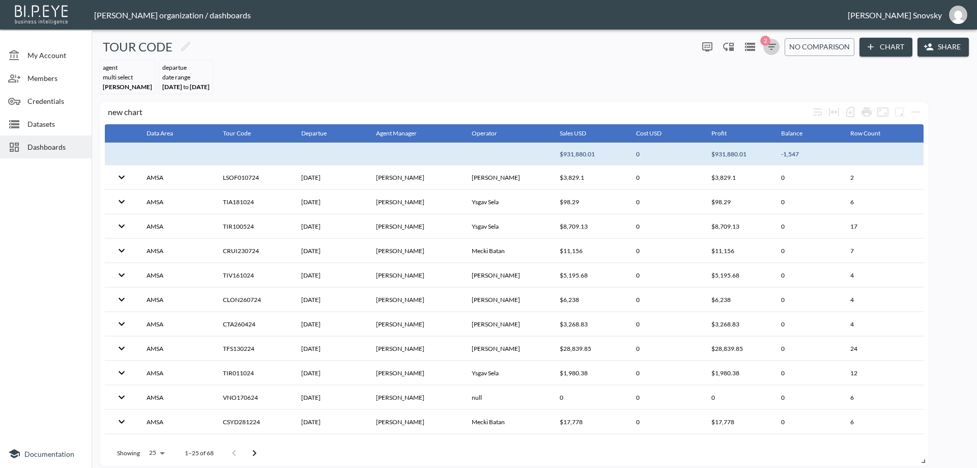
click at [769, 45] on icon "button" at bounding box center [772, 47] width 12 height 12
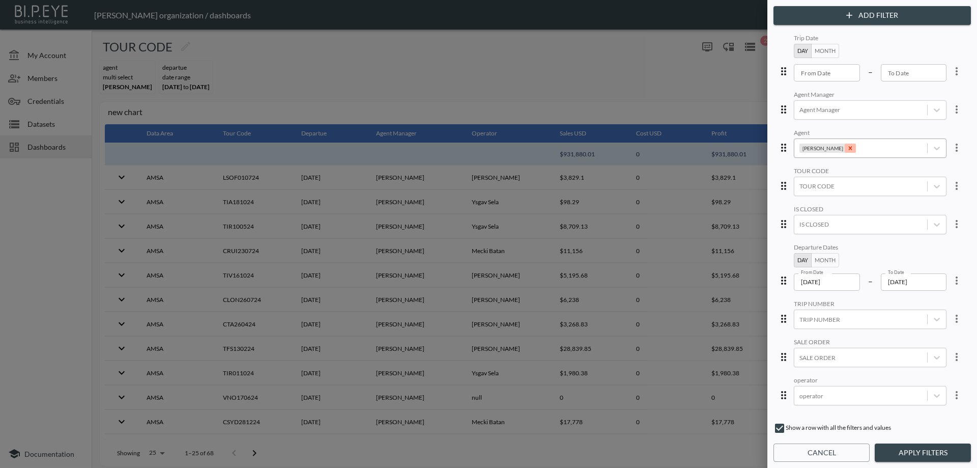
click at [847, 150] on icon "Remove Betty Perets" at bounding box center [850, 148] width 7 height 7
click at [870, 393] on div at bounding box center [861, 396] width 123 height 10
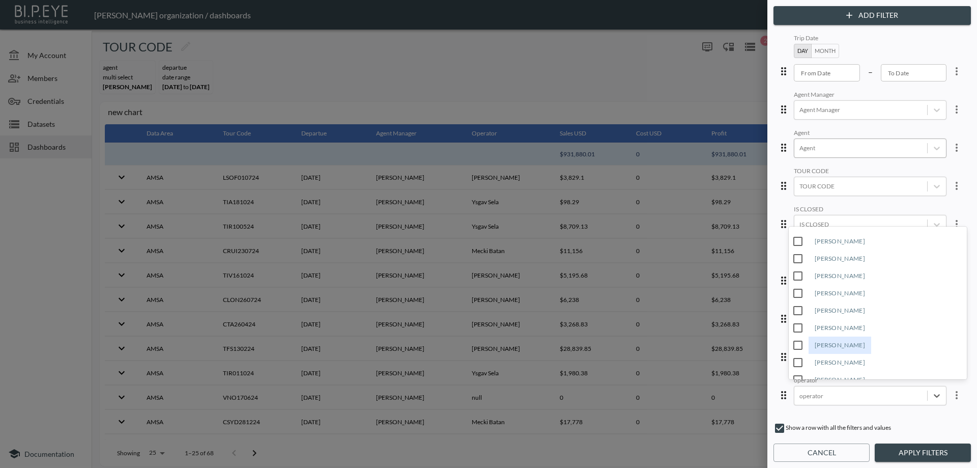
click at [831, 345] on div "Betty Perets" at bounding box center [840, 344] width 63 height 17
click at [915, 453] on button "Apply Filters" at bounding box center [923, 452] width 96 height 19
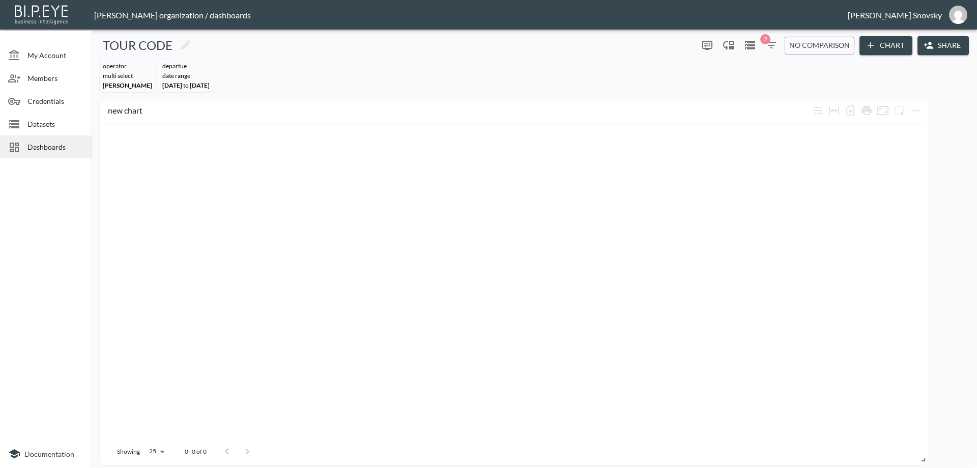
scroll to position [0, 0]
click at [771, 46] on icon "button" at bounding box center [772, 47] width 12 height 12
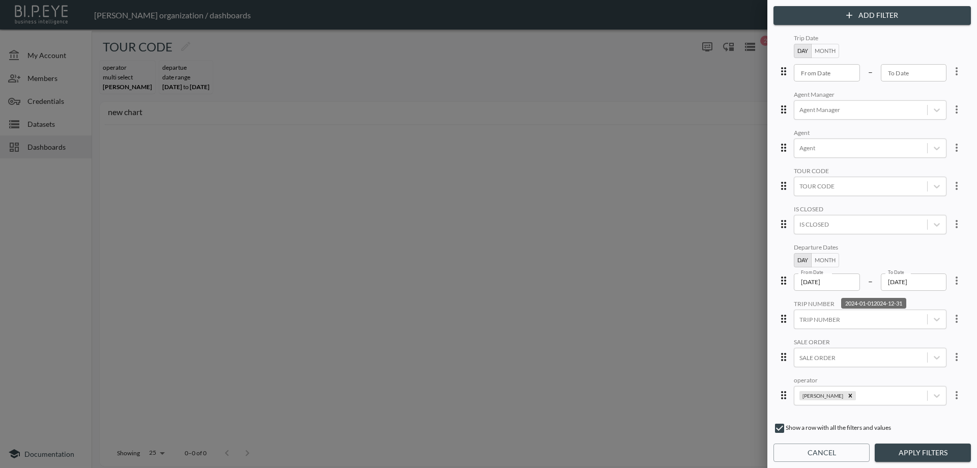
click at [951, 283] on icon "more" at bounding box center [957, 280] width 12 height 12
click at [917, 340] on span "Clear" at bounding box center [907, 340] width 25 height 12
type input "YYYY-MM-DD"
click at [826, 73] on input "YYYY-MM-DD" at bounding box center [827, 72] width 66 height 17
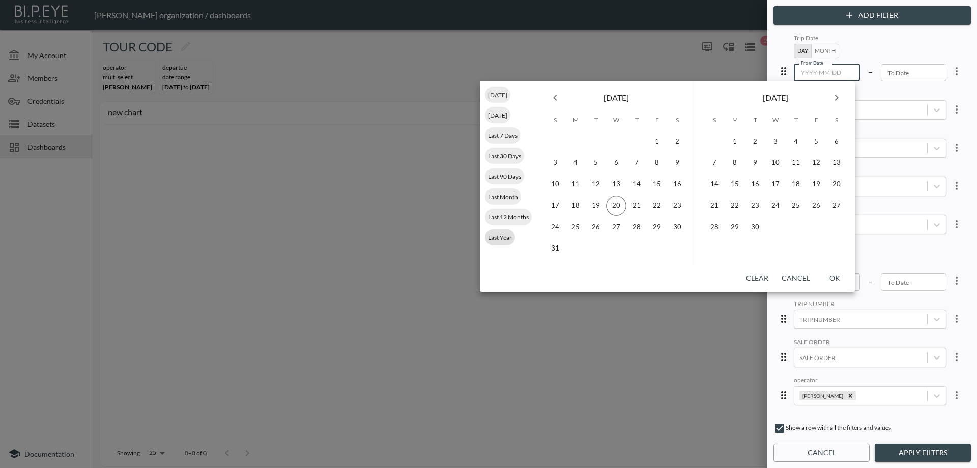
click at [505, 235] on span "Last Year" at bounding box center [500, 238] width 30 height 8
type input "2024-01-01"
type input "2024-12-31"
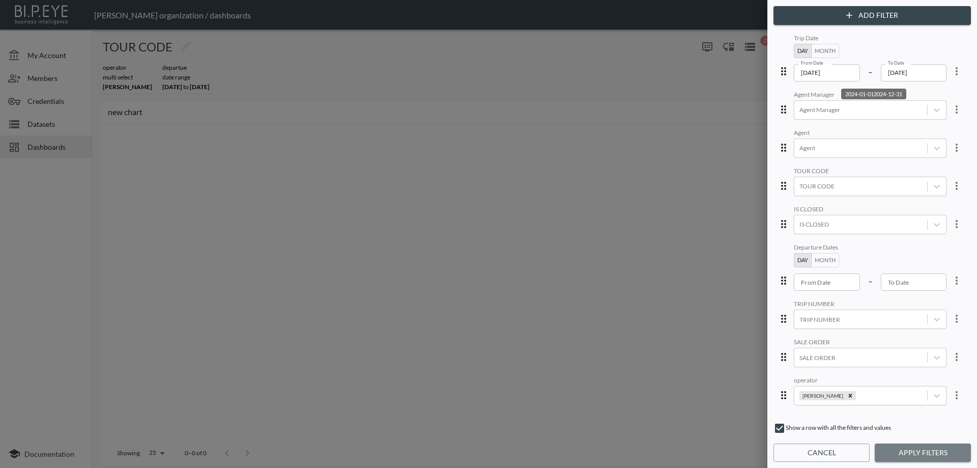
click at [909, 458] on button "Apply Filters" at bounding box center [923, 452] width 96 height 19
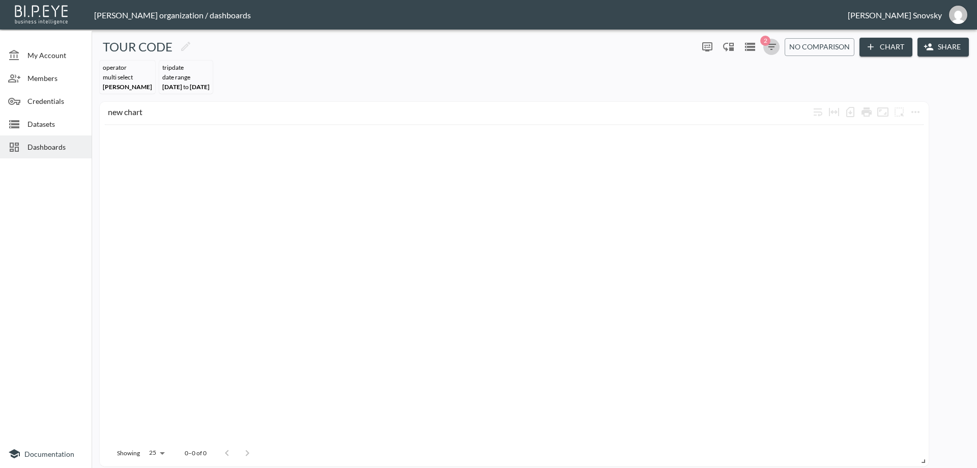
click at [767, 43] on span "2" at bounding box center [765, 41] width 10 height 10
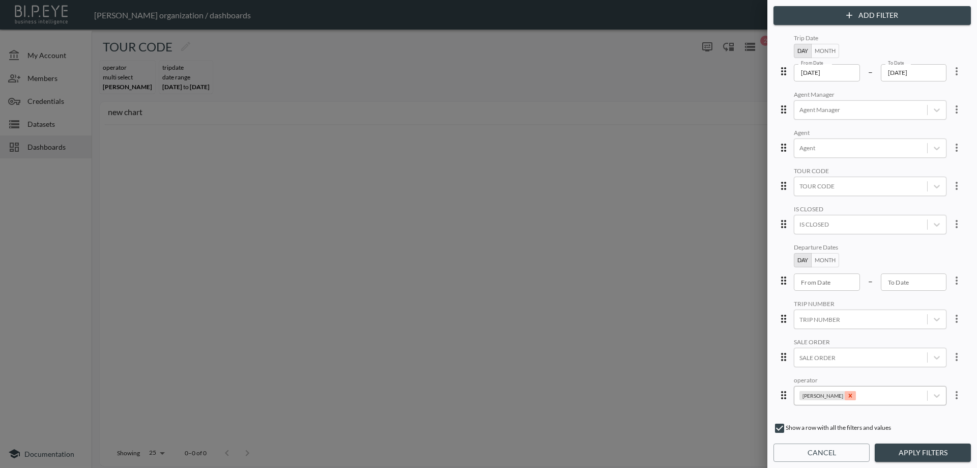
click at [845, 395] on div "Remove Betty Perets" at bounding box center [850, 395] width 11 height 9
click at [797, 325] on input "Ronit Hiki" at bounding box center [797, 327] width 21 height 21
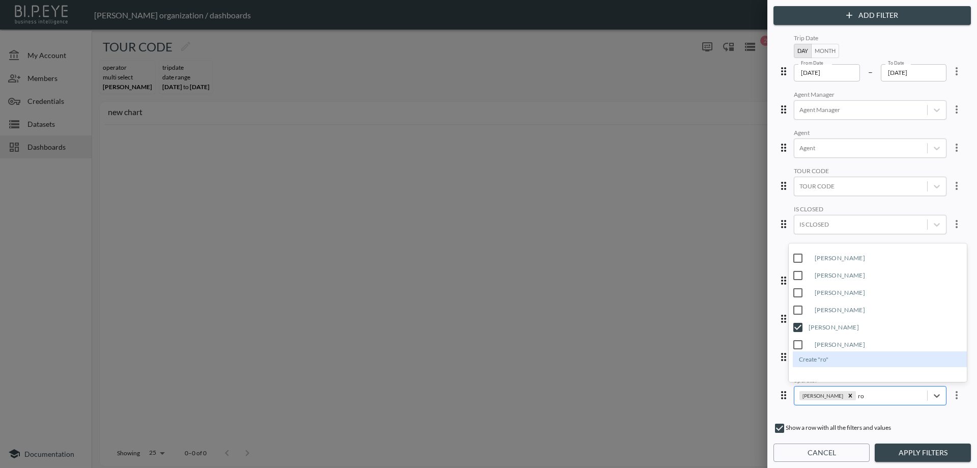
type input "ro"
click at [913, 453] on button "Apply Filters" at bounding box center [923, 452] width 96 height 19
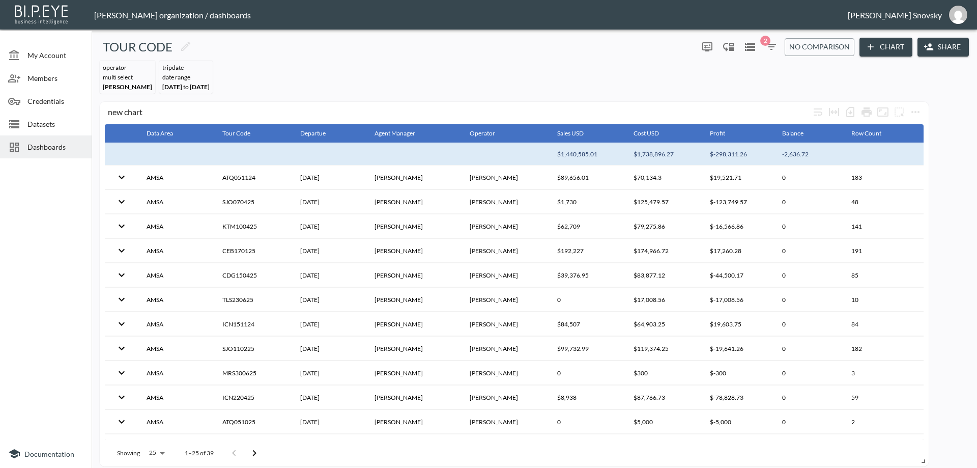
scroll to position [7, 0]
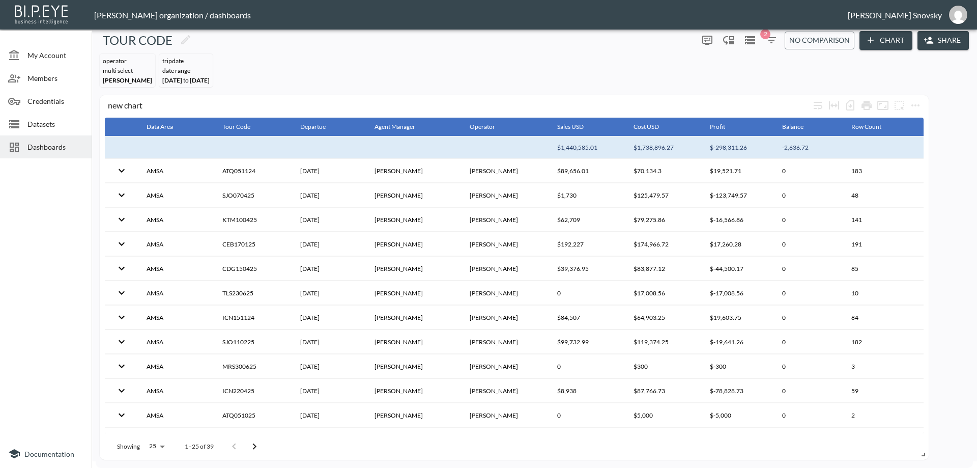
click at [59, 132] on div "Datasets" at bounding box center [46, 123] width 92 height 23
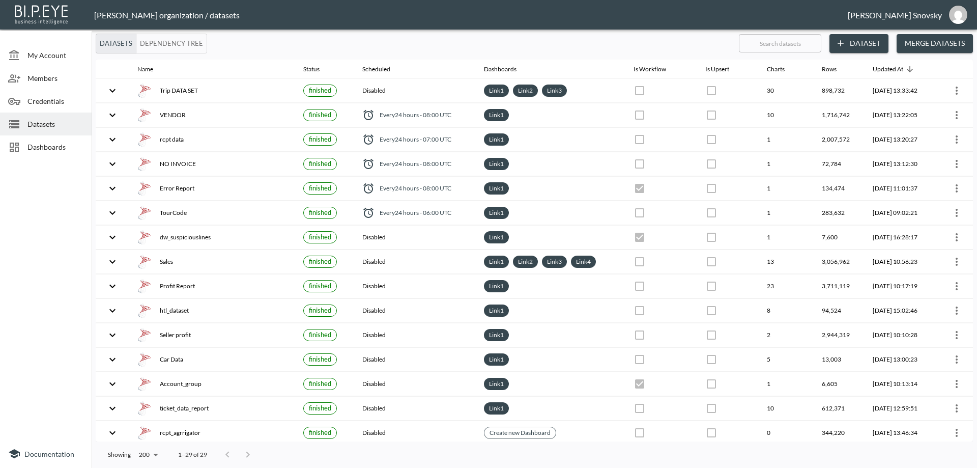
click at [27, 222] on div at bounding box center [46, 300] width 92 height 277
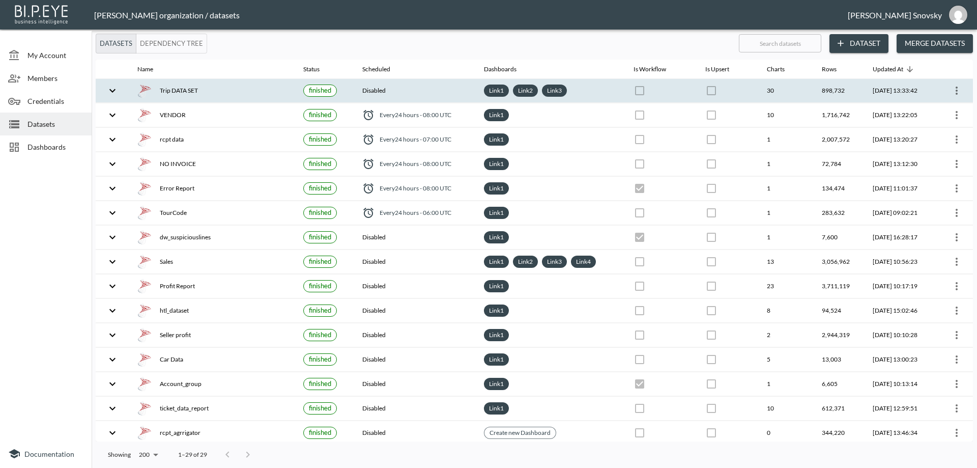
click at [257, 90] on div "Trip DATA SET" at bounding box center [212, 90] width 150 height 14
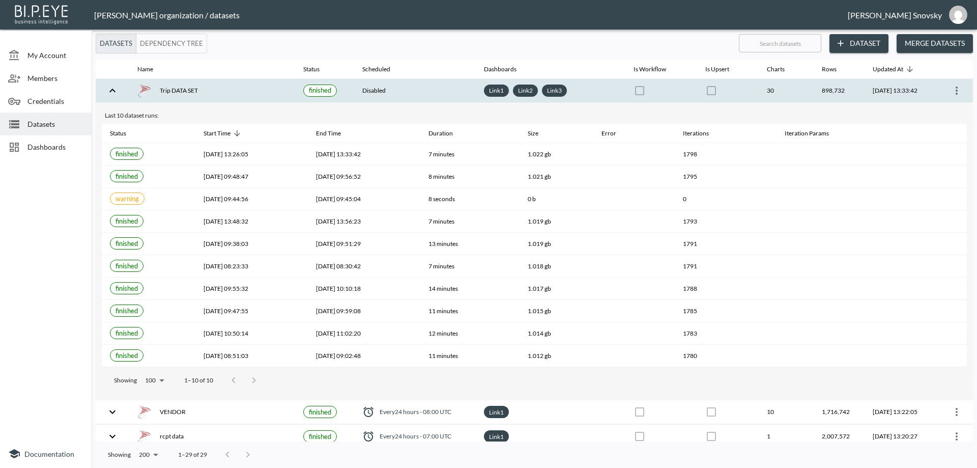
click at [257, 88] on div "Trip DATA SET" at bounding box center [212, 90] width 150 height 14
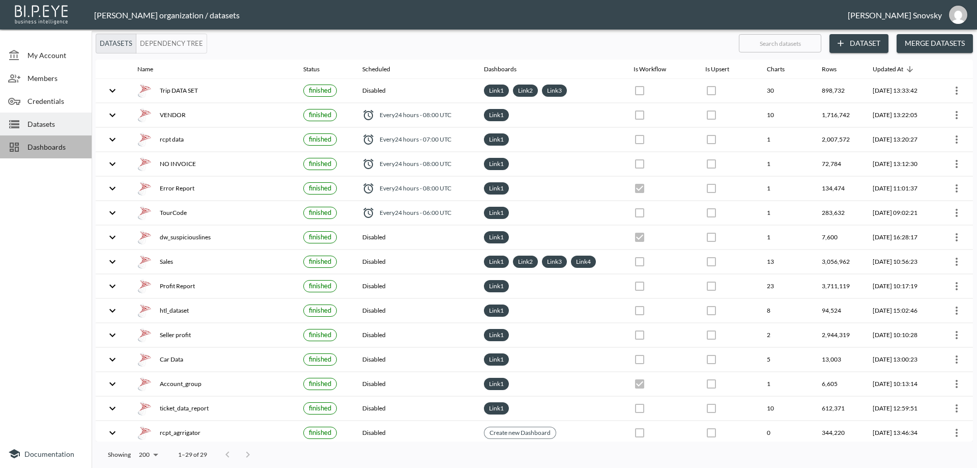
click at [56, 143] on span "Dashboards" at bounding box center [55, 147] width 56 height 11
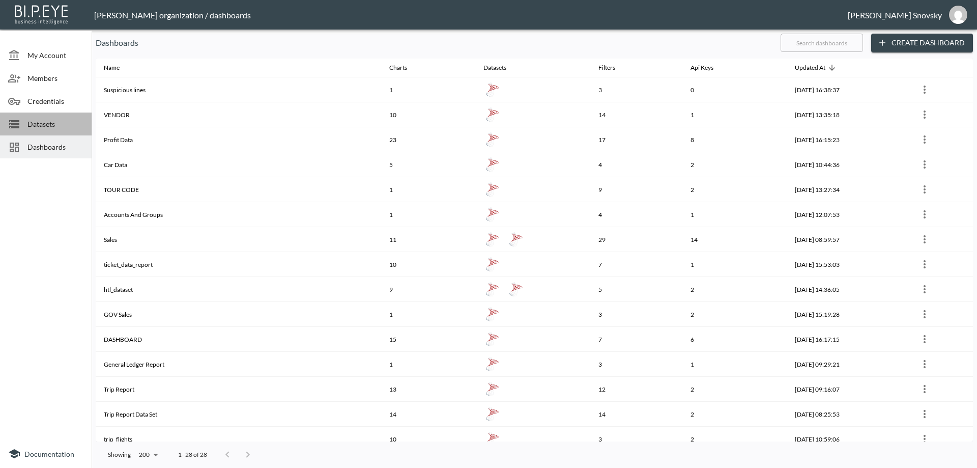
click at [47, 119] on span "Datasets" at bounding box center [55, 124] width 56 height 11
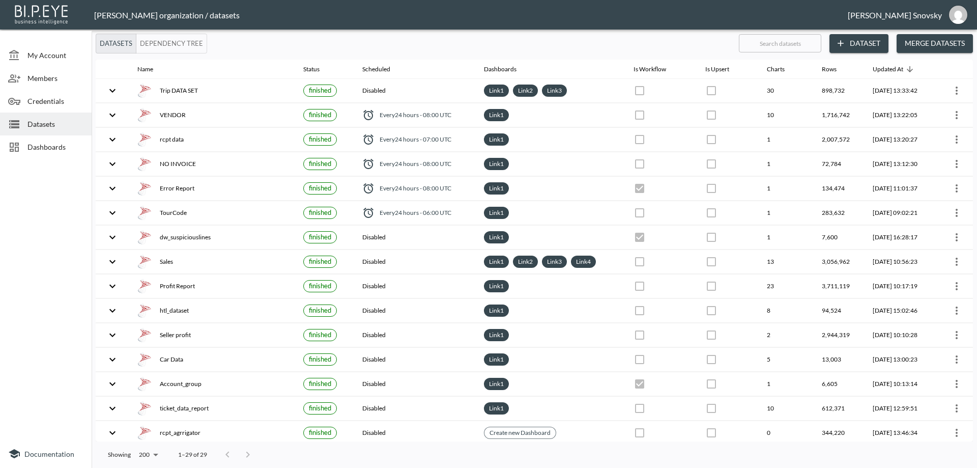
click at [49, 145] on span "Dashboards" at bounding box center [55, 147] width 56 height 11
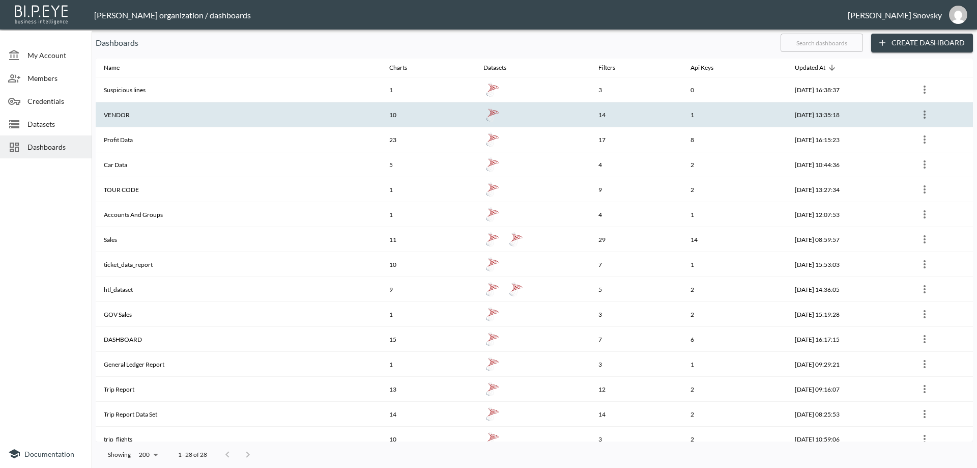
click at [148, 117] on th "VENDOR" at bounding box center [239, 114] width 286 height 25
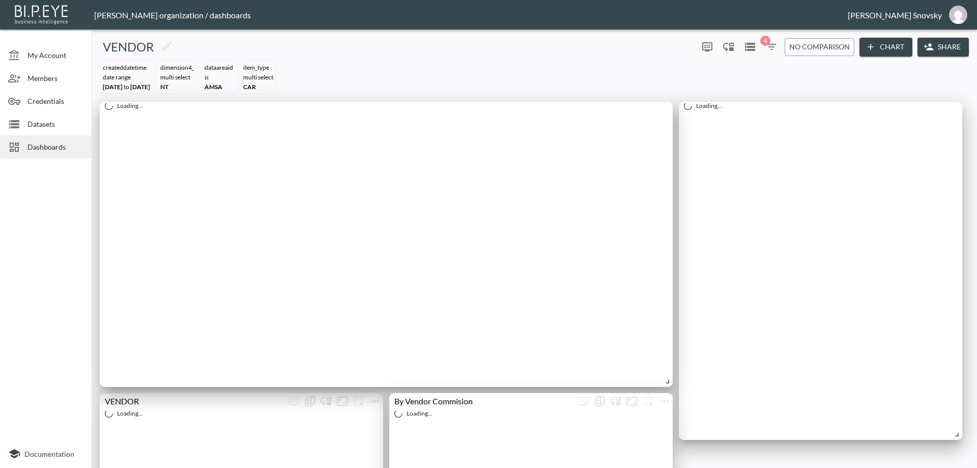
click at [39, 145] on span "Dashboards" at bounding box center [55, 147] width 56 height 11
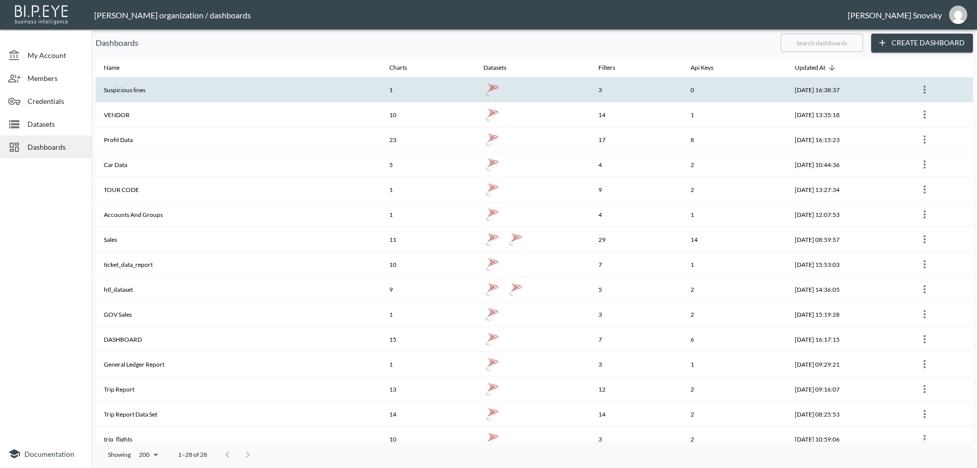
click at [922, 87] on icon "more" at bounding box center [925, 89] width 12 height 12
click at [922, 87] on div at bounding box center [488, 234] width 977 height 468
click at [929, 90] on icon "more" at bounding box center [925, 89] width 12 height 12
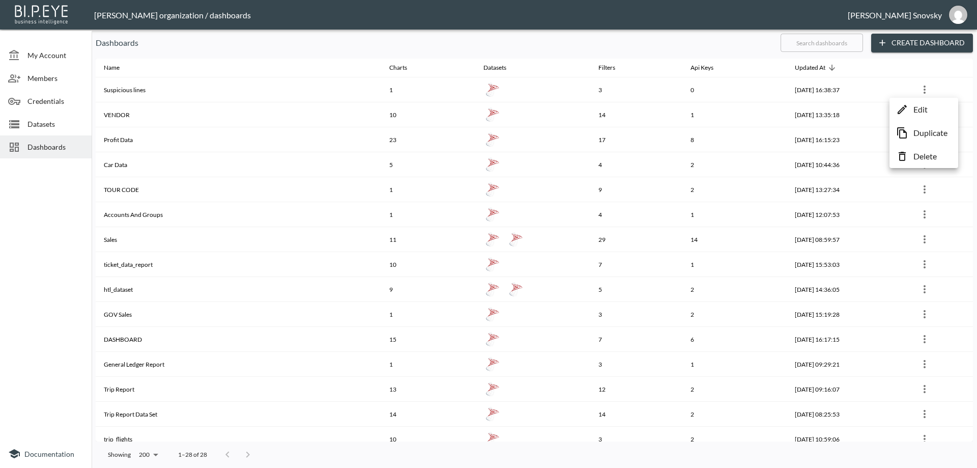
click at [922, 104] on p "Edit" at bounding box center [921, 109] width 14 height 12
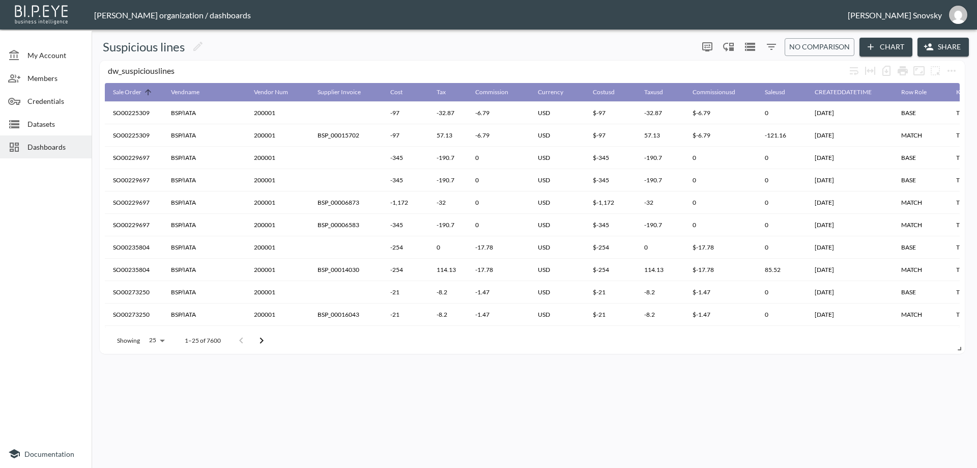
drag, startPoint x: 36, startPoint y: 239, endPoint x: 45, endPoint y: 223, distance: 18.7
click at [36, 239] on div at bounding box center [46, 300] width 92 height 277
click at [54, 148] on span "Dashboards" at bounding box center [55, 147] width 56 height 11
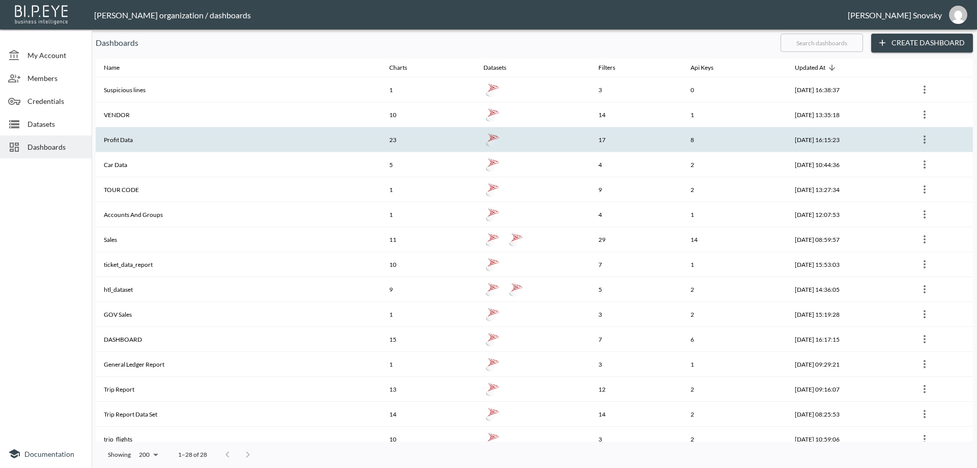
click at [191, 137] on th "Profit Data" at bounding box center [239, 139] width 286 height 25
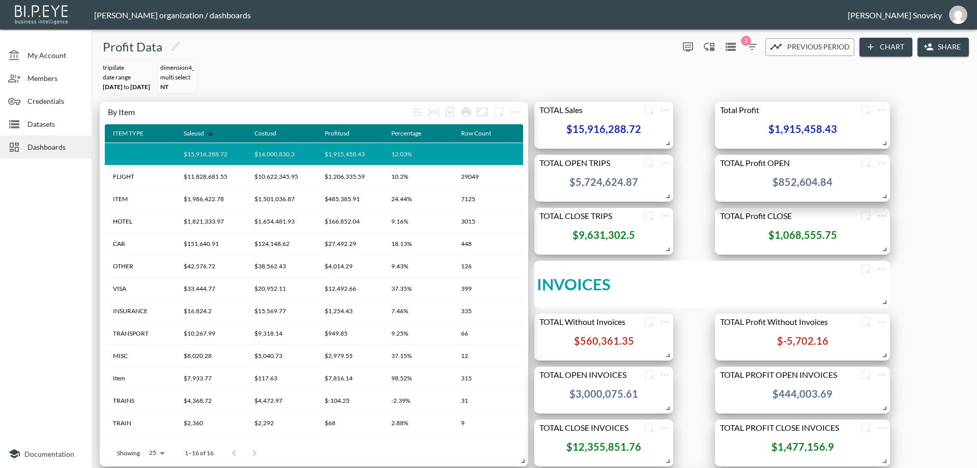
click at [750, 46] on icon "button" at bounding box center [752, 47] width 12 height 12
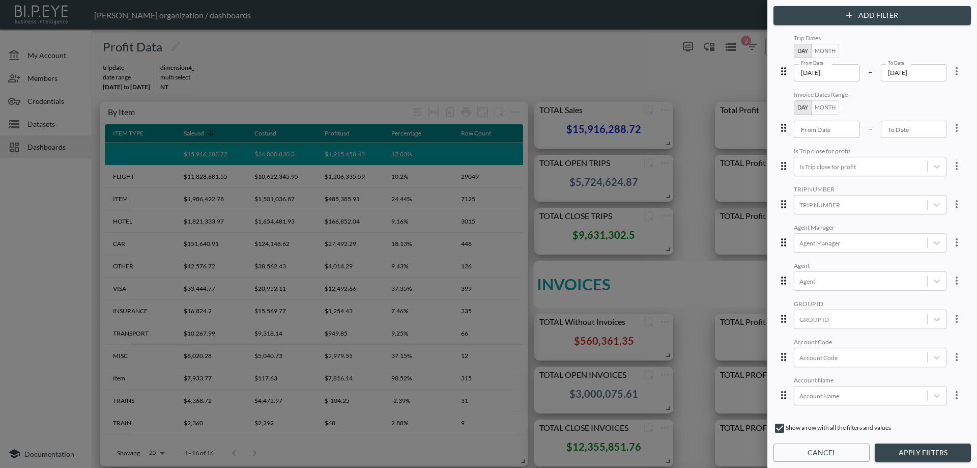
click at [951, 133] on icon "more" at bounding box center [957, 128] width 12 height 12
click at [926, 154] on li "Edit" at bounding box center [921, 151] width 92 height 18
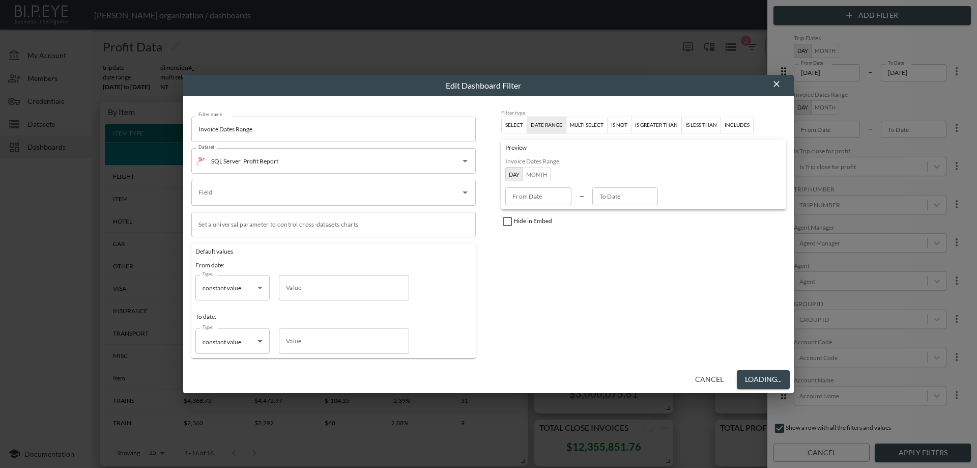
type input "CREATEDDATETIME"
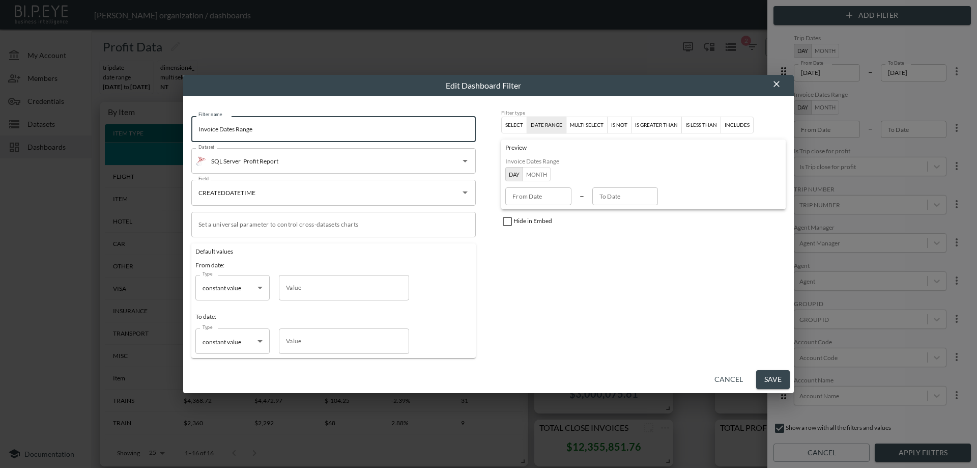
click at [205, 130] on input "Invoice Dates Range" at bounding box center [333, 129] width 285 height 25
click at [250, 130] on input "Created Dates Range" at bounding box center [333, 129] width 285 height 25
type input "Created Dates"
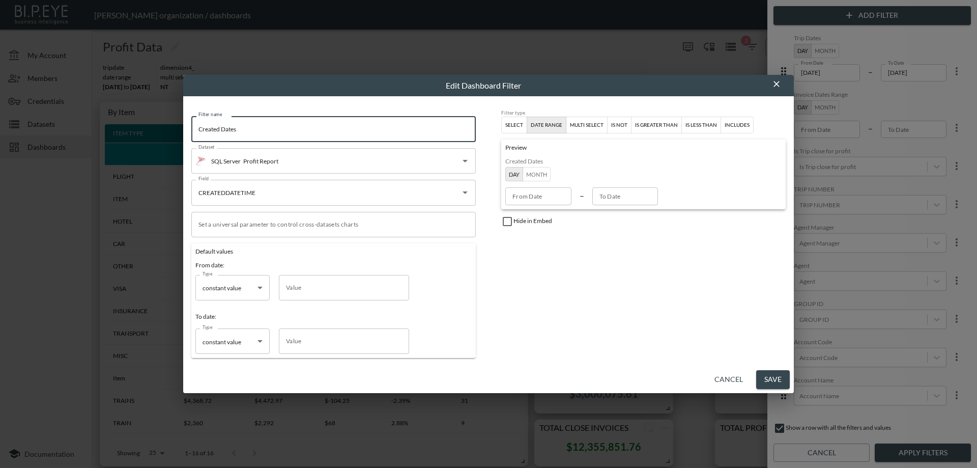
click at [776, 379] on button "Save" at bounding box center [773, 379] width 34 height 19
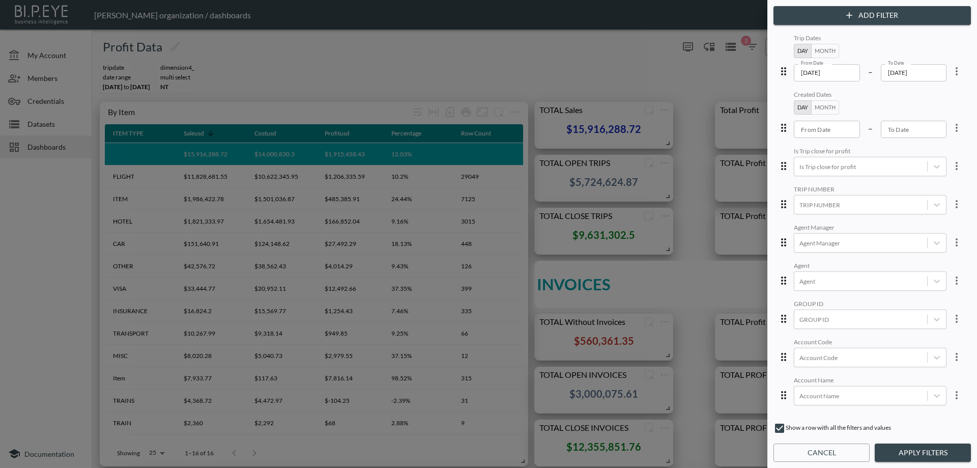
click at [899, 453] on button "Apply Filters" at bounding box center [923, 452] width 96 height 19
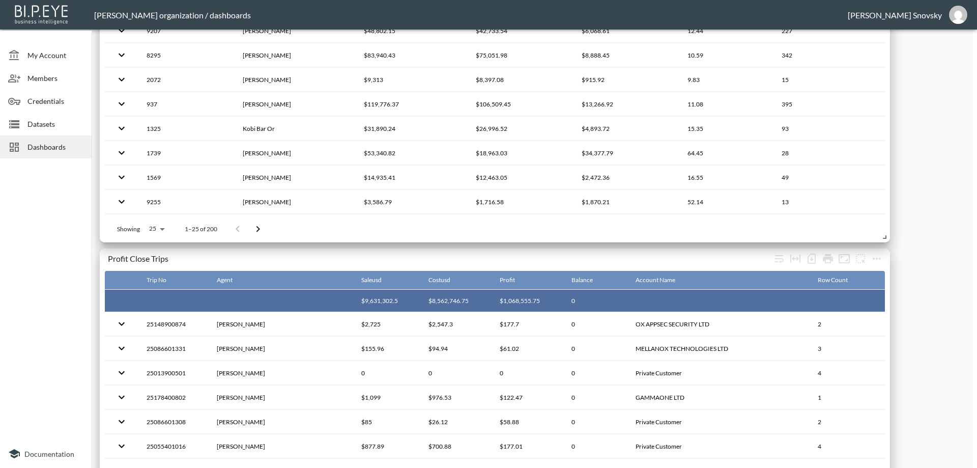
scroll to position [865, 0]
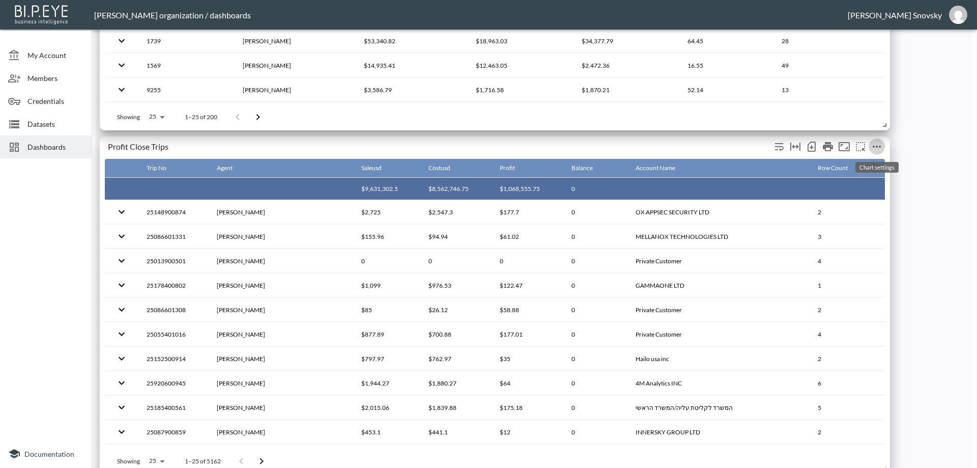
click at [875, 149] on icon "more" at bounding box center [877, 146] width 12 height 12
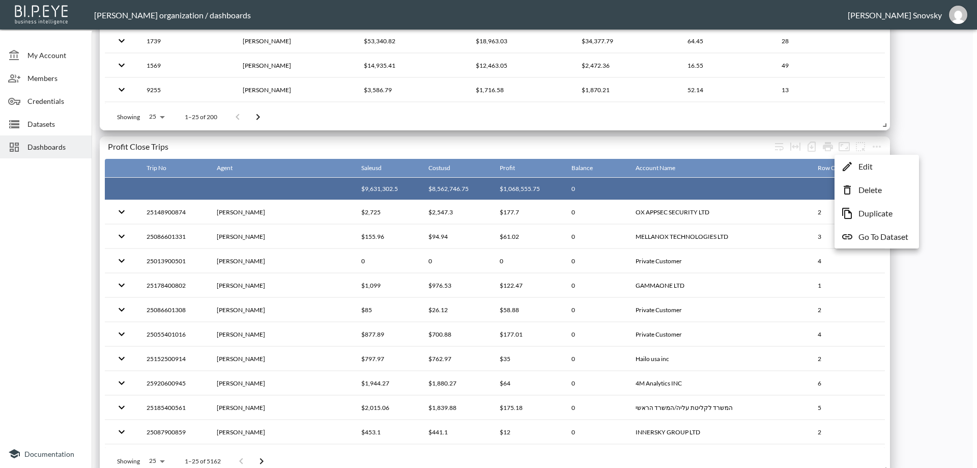
click at [870, 212] on p "Duplicate" at bounding box center [876, 213] width 34 height 12
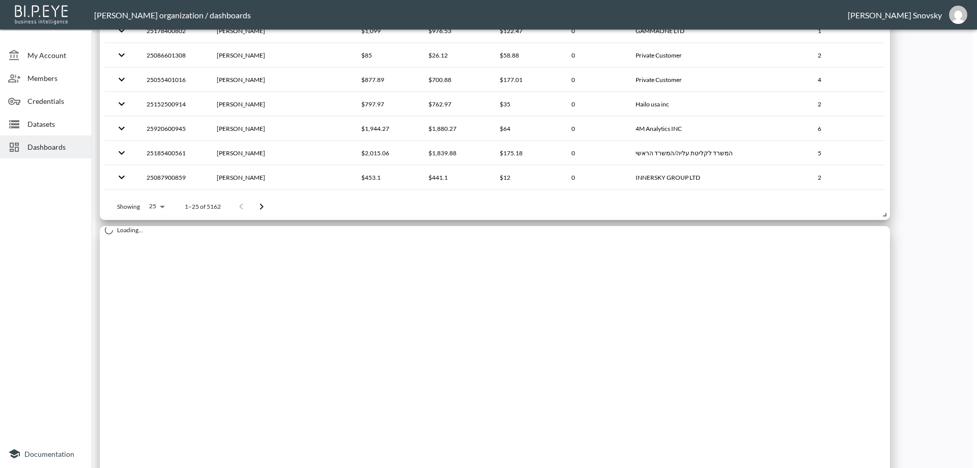
scroll to position [1171, 0]
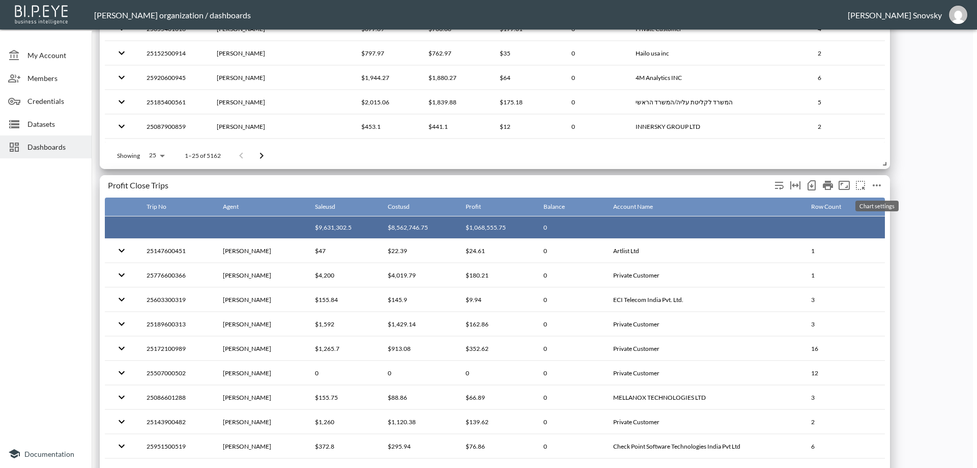
click at [873, 186] on icon "more" at bounding box center [877, 185] width 8 height 2
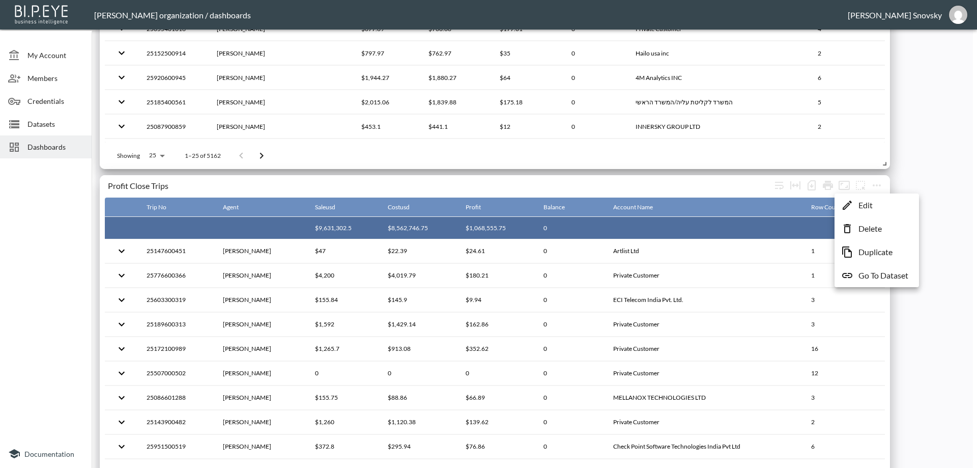
click at [870, 206] on p "Edit" at bounding box center [866, 205] width 14 height 12
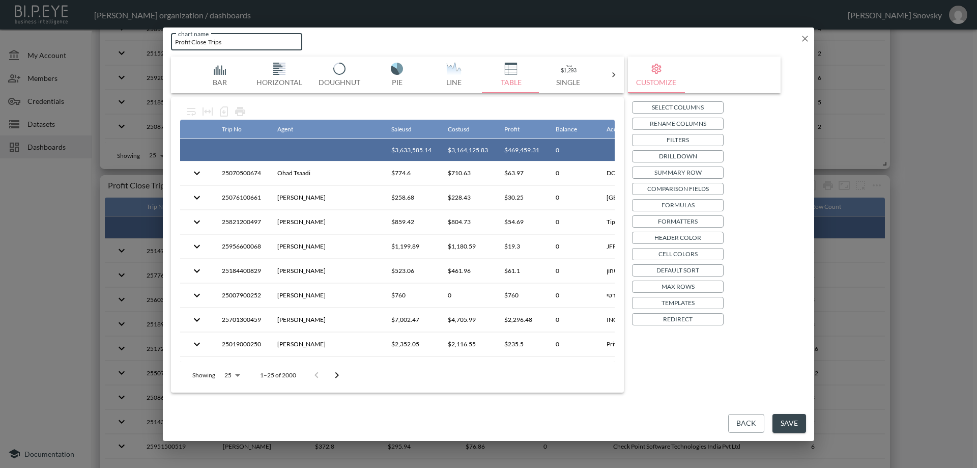
click at [199, 44] on input "Profit Close Trips" at bounding box center [236, 42] width 131 height 17
type input "Profit All Trips"
click at [664, 141] on button "Filters" at bounding box center [678, 140] width 92 height 12
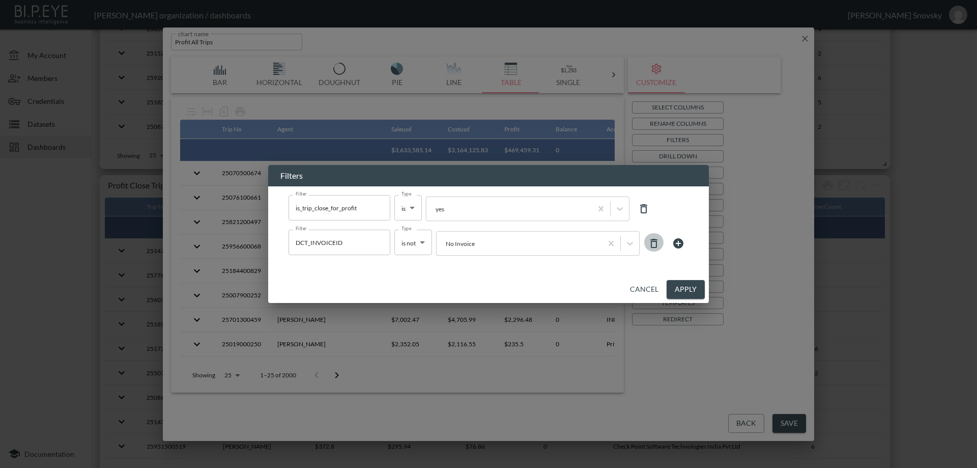
click at [652, 238] on icon at bounding box center [654, 243] width 12 height 12
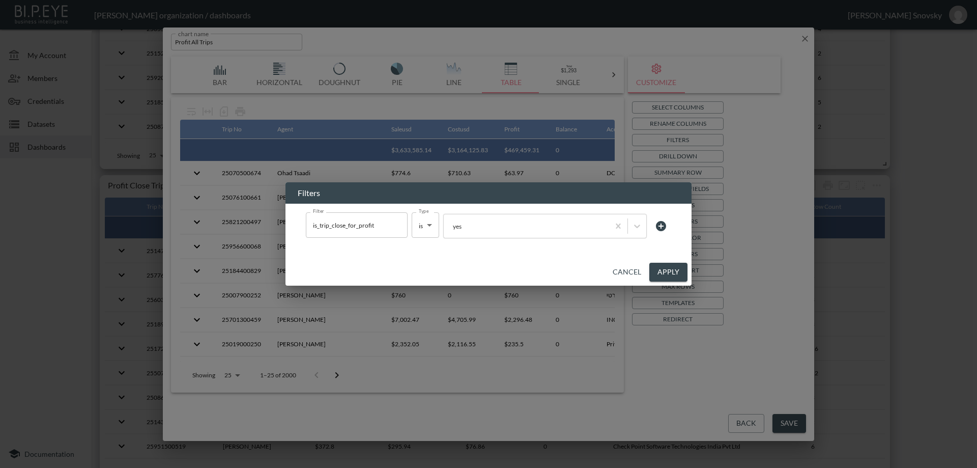
click at [661, 230] on icon at bounding box center [661, 226] width 10 height 10
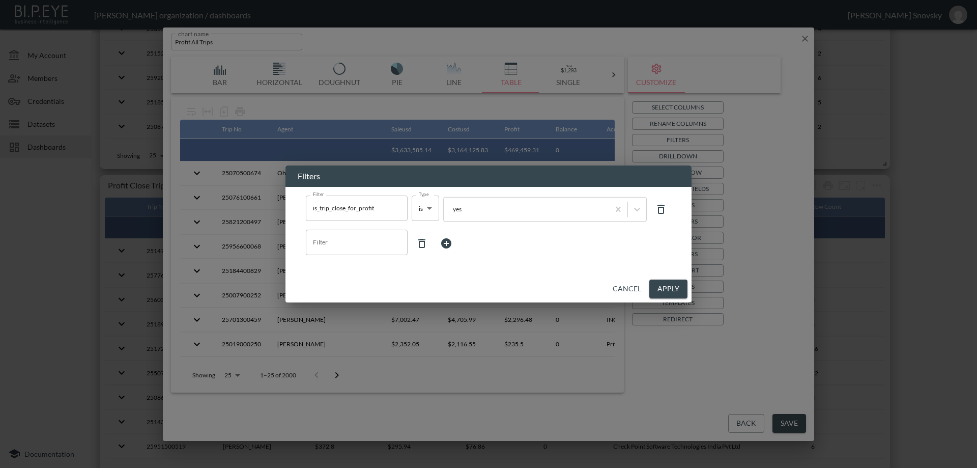
click at [661, 214] on icon at bounding box center [661, 209] width 12 height 12
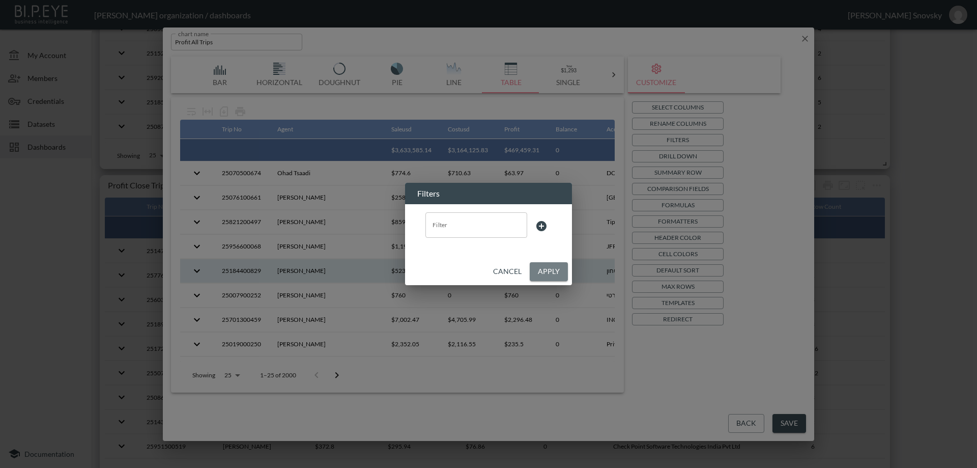
click at [543, 270] on button "Apply" at bounding box center [549, 271] width 38 height 19
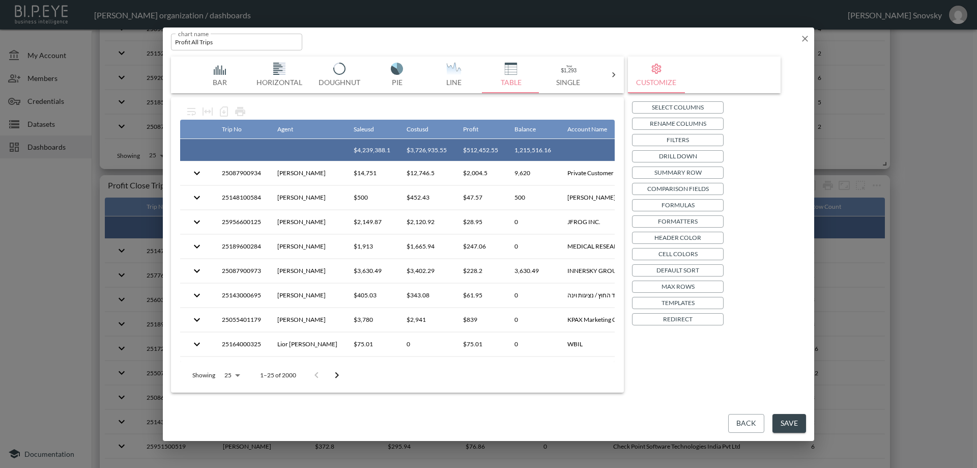
click at [766, 420] on div "Back Save" at bounding box center [489, 423] width 652 height 35
click at [783, 424] on button "Save" at bounding box center [790, 423] width 34 height 19
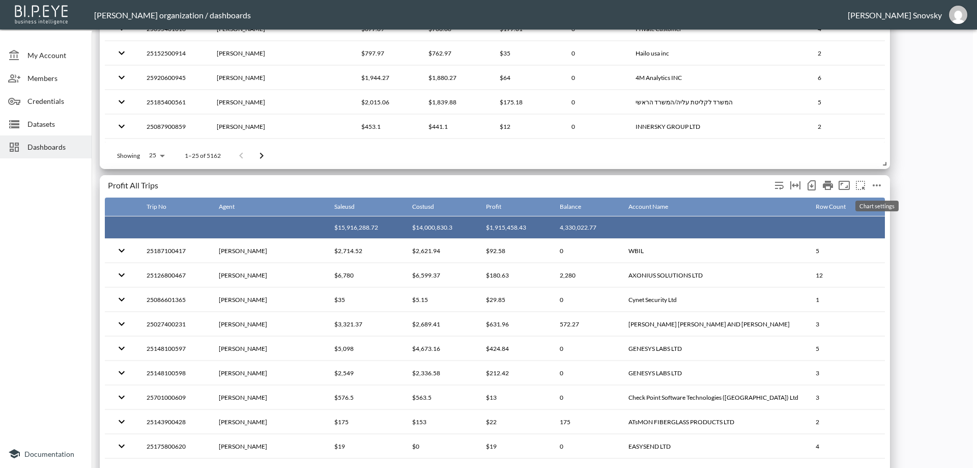
click at [877, 182] on icon "more" at bounding box center [877, 185] width 12 height 12
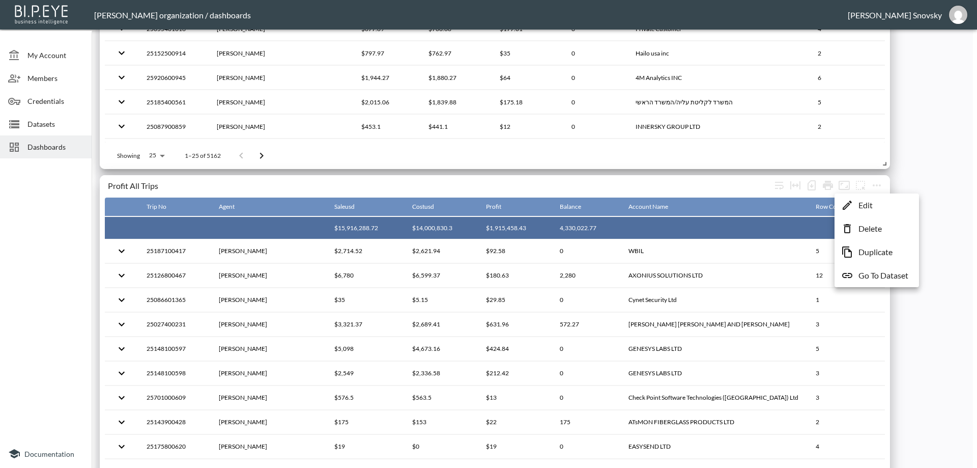
click at [864, 209] on p "Edit" at bounding box center [866, 205] width 14 height 12
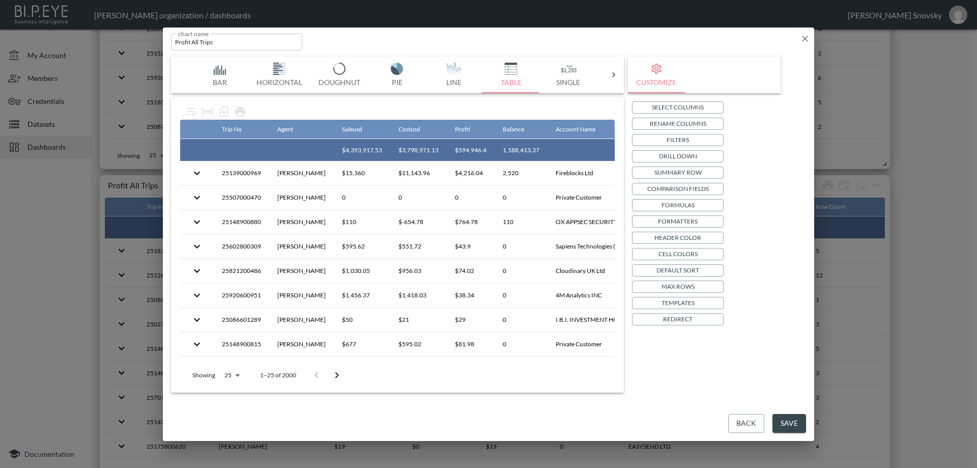
click at [660, 154] on p "Drill Down" at bounding box center [678, 156] width 38 height 11
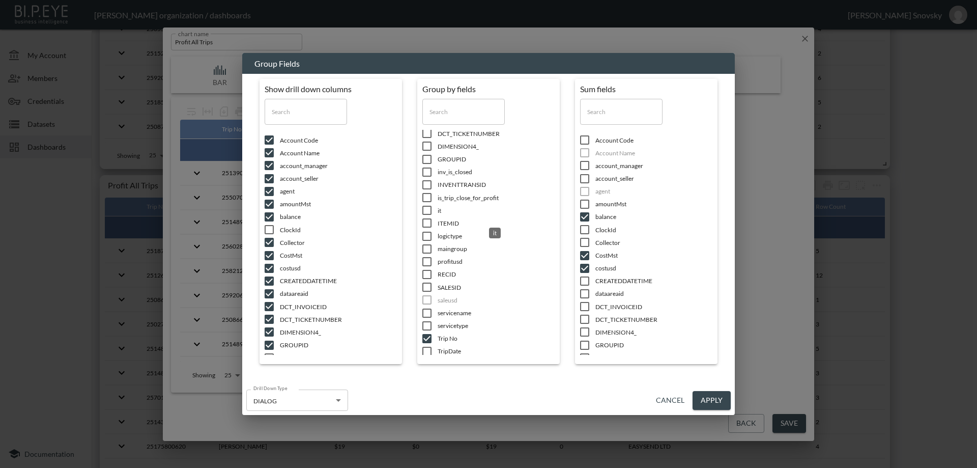
scroll to position [205, 0]
click at [426, 316] on input "checkbox" at bounding box center [426, 319] width 21 height 10
checkbox input "false"
click at [430, 190] on input "checkbox" at bounding box center [426, 191] width 21 height 10
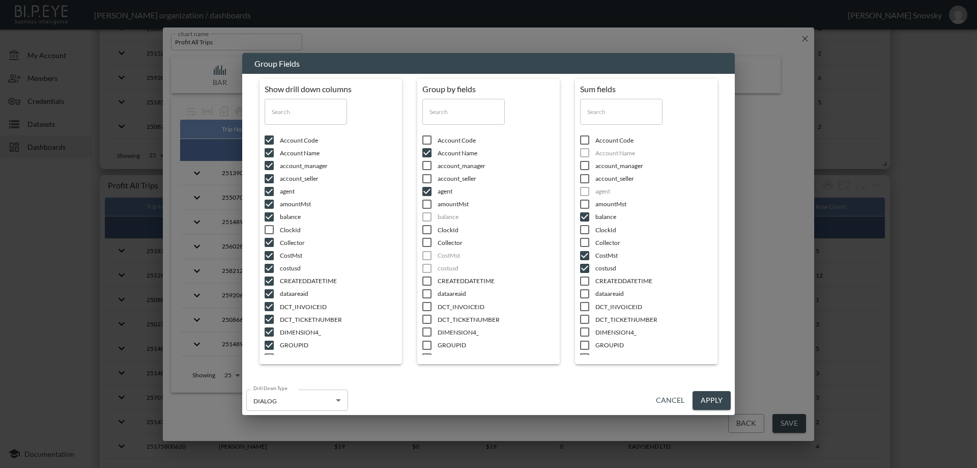
checkbox input "false"
click at [429, 152] on input "checkbox" at bounding box center [426, 153] width 21 height 10
checkbox input "false"
click at [586, 216] on input "checkbox" at bounding box center [584, 217] width 21 height 10
checkbox input "false"
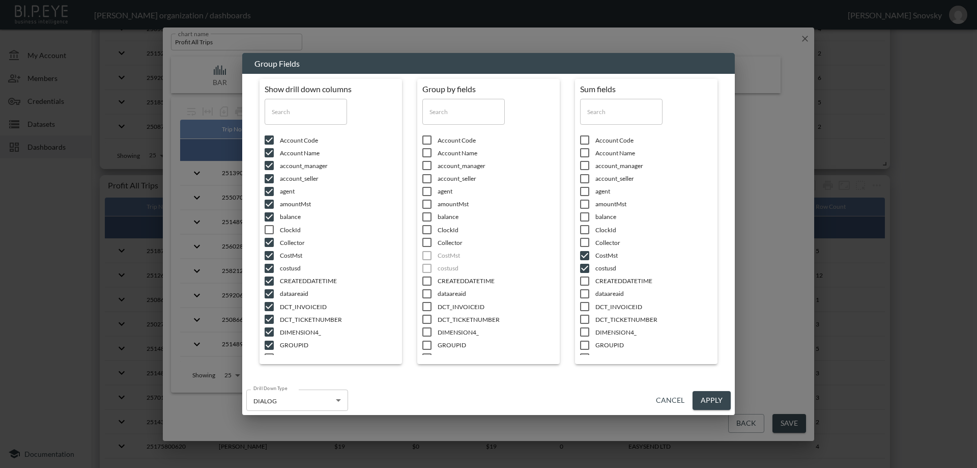
click at [588, 258] on input "checkbox" at bounding box center [584, 255] width 21 height 10
checkbox input "false"
click at [584, 269] on input "checkbox" at bounding box center [584, 268] width 21 height 10
checkbox input "false"
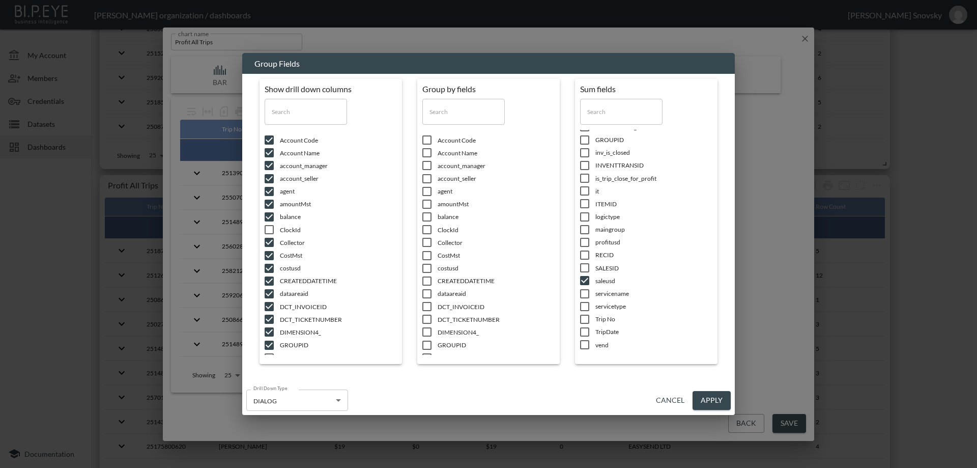
click at [587, 280] on input "checkbox" at bounding box center [584, 280] width 21 height 10
checkbox input "false"
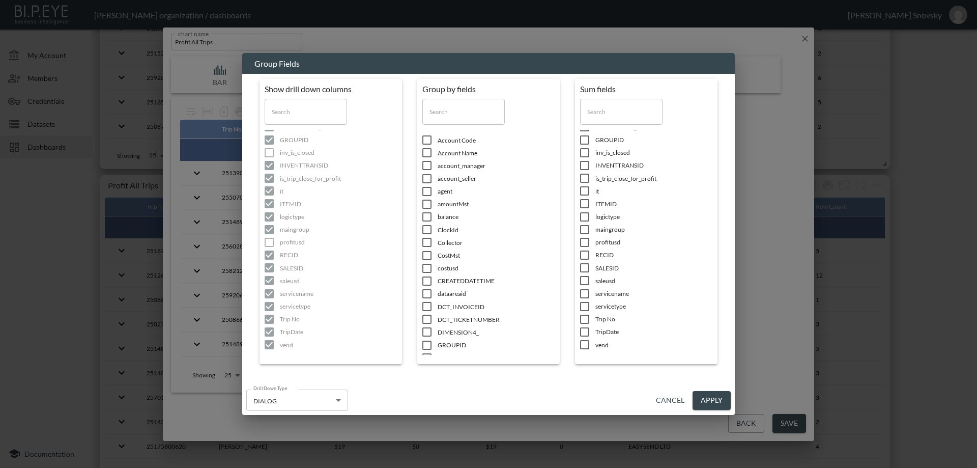
click at [710, 397] on button "Apply" at bounding box center [712, 400] width 38 height 19
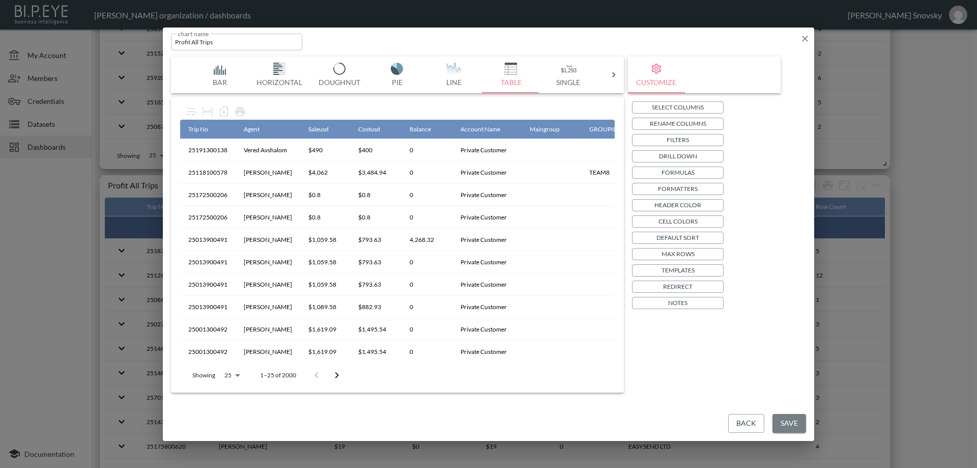
click at [782, 419] on button "Save" at bounding box center [790, 423] width 34 height 19
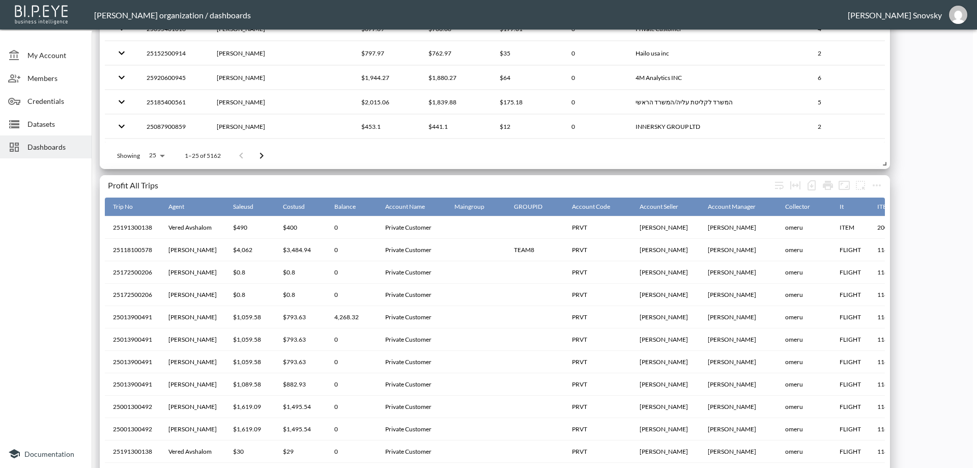
click at [48, 145] on span "Dashboards" at bounding box center [55, 147] width 56 height 11
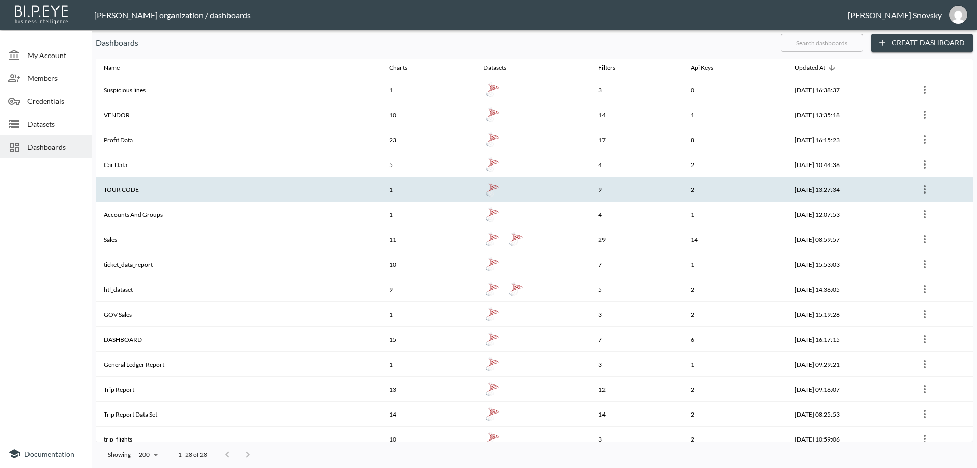
click at [145, 193] on th "TOUR CODE" at bounding box center [239, 189] width 286 height 25
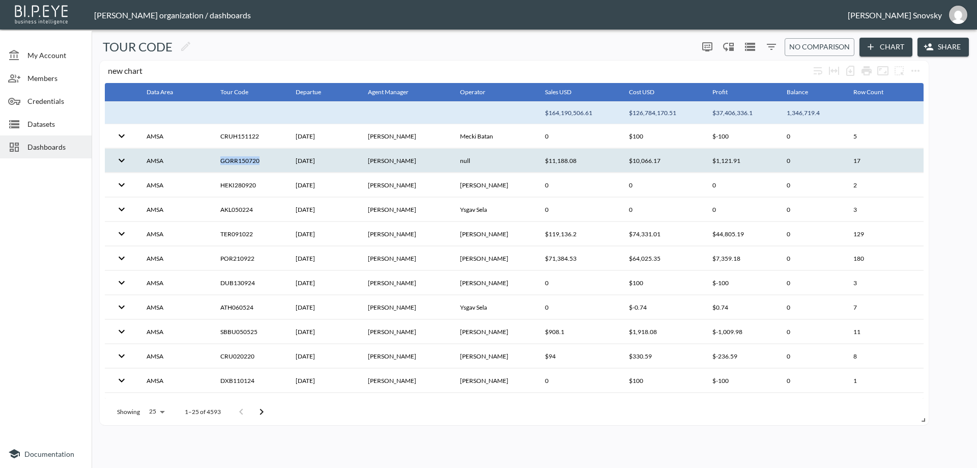
drag, startPoint x: 217, startPoint y: 162, endPoint x: 260, endPoint y: 167, distance: 43.5
click at [260, 167] on th "GORR150720" at bounding box center [250, 161] width 76 height 24
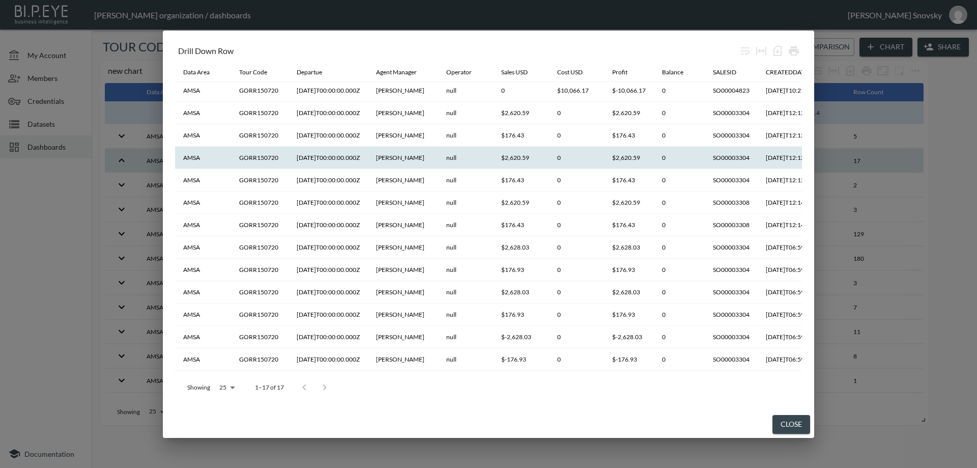
scroll to position [116, 0]
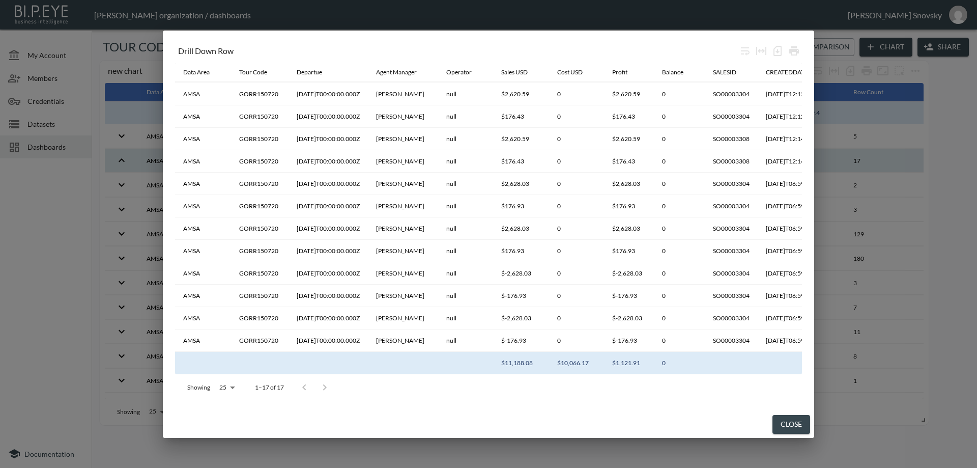
click at [787, 431] on button "Close" at bounding box center [792, 424] width 38 height 19
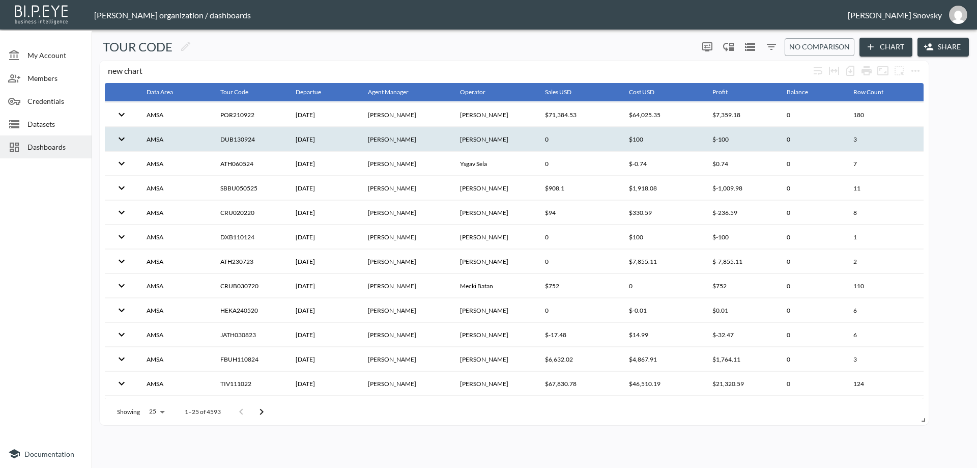
scroll to position [204, 0]
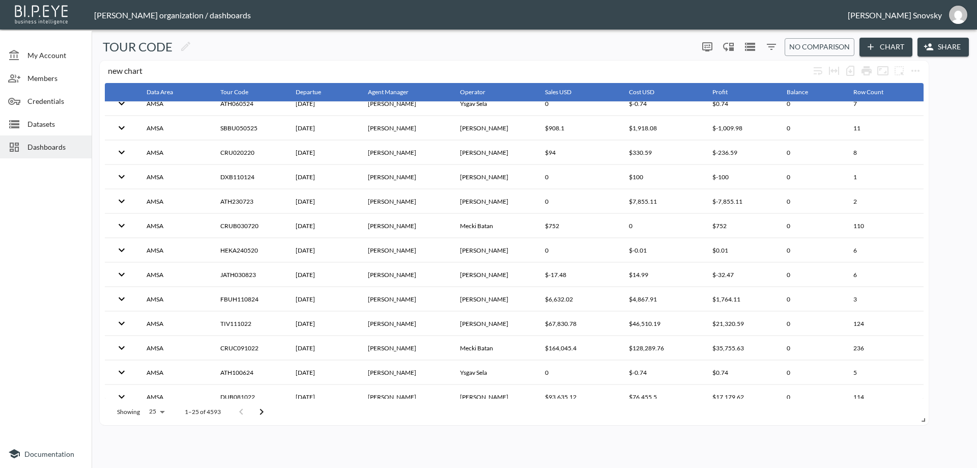
click at [771, 45] on icon "Filters" at bounding box center [772, 47] width 12 height 12
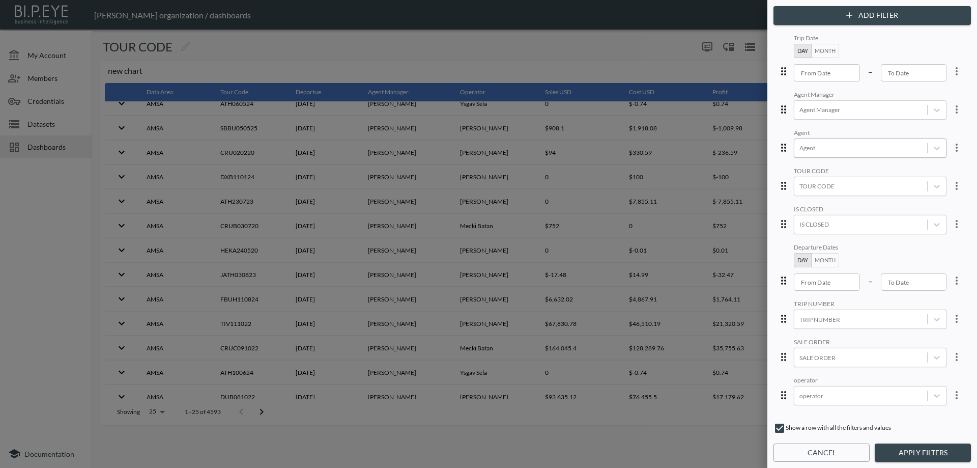
click at [834, 153] on div "Agent" at bounding box center [861, 148] width 133 height 14
click at [830, 396] on div at bounding box center [861, 396] width 123 height 10
click at [834, 348] on div "Betty Perets" at bounding box center [840, 347] width 63 height 17
click at [913, 455] on button "Apply Filters" at bounding box center [923, 452] width 96 height 19
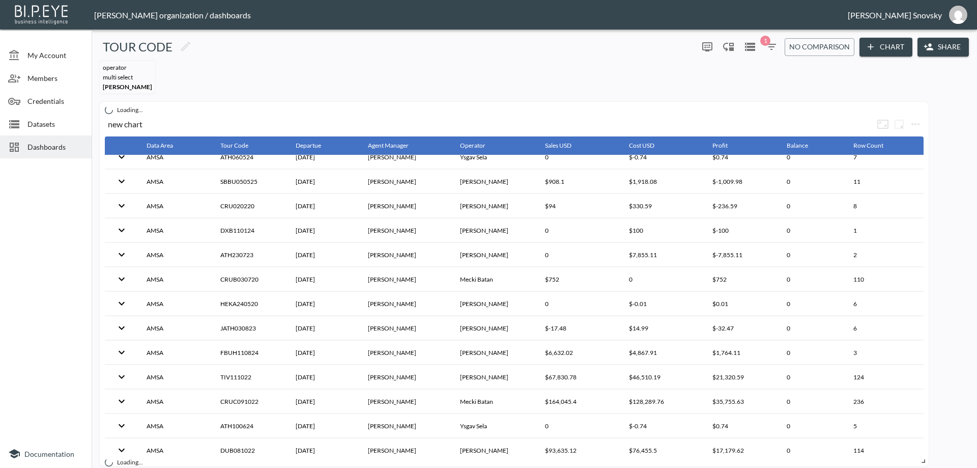
scroll to position [0, 0]
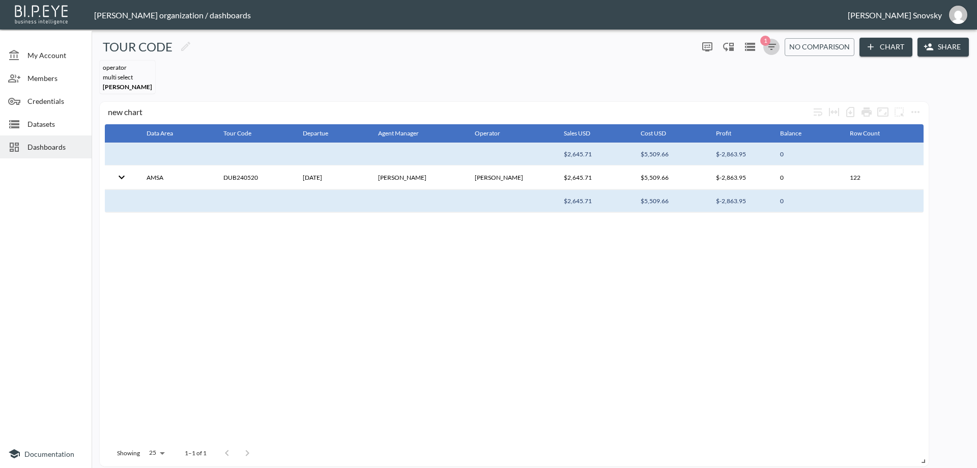
click at [766, 50] on icon "button" at bounding box center [772, 47] width 12 height 12
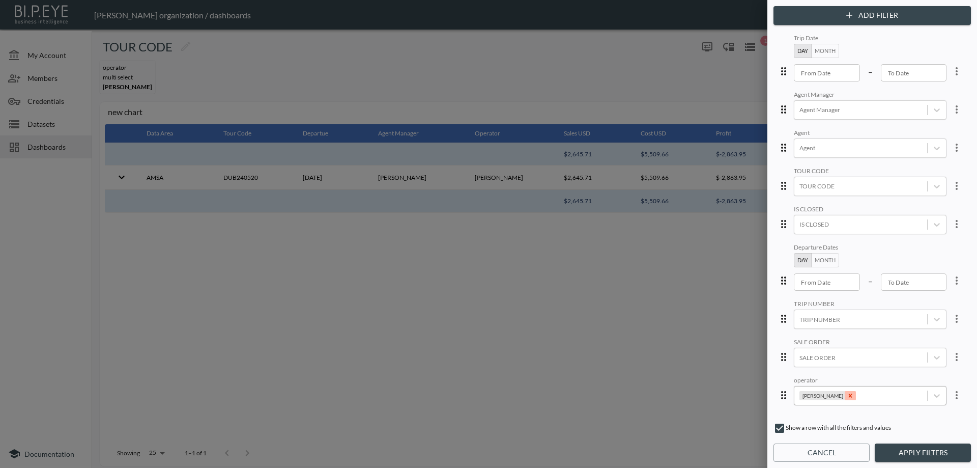
click at [847, 398] on icon "Remove Betty Perets" at bounding box center [850, 395] width 7 height 7
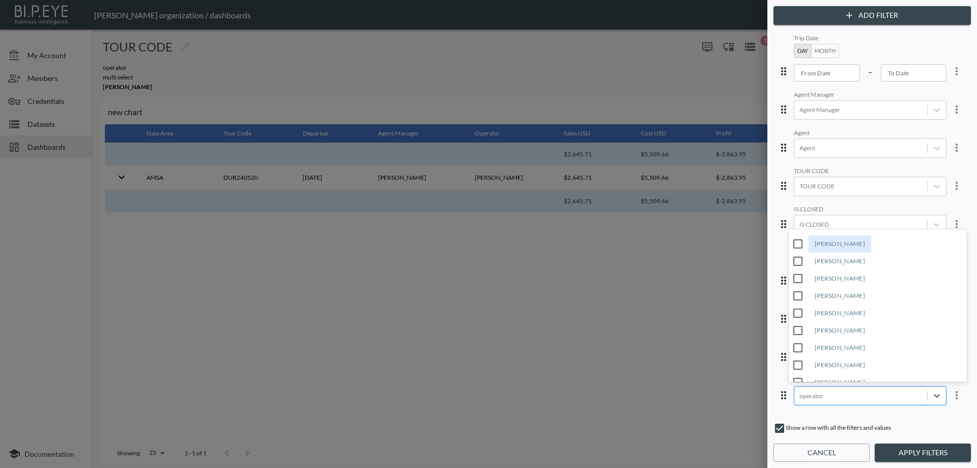
click at [836, 398] on div at bounding box center [861, 396] width 123 height 10
click at [829, 328] on div "Ronit Hiki" at bounding box center [840, 327] width 63 height 17
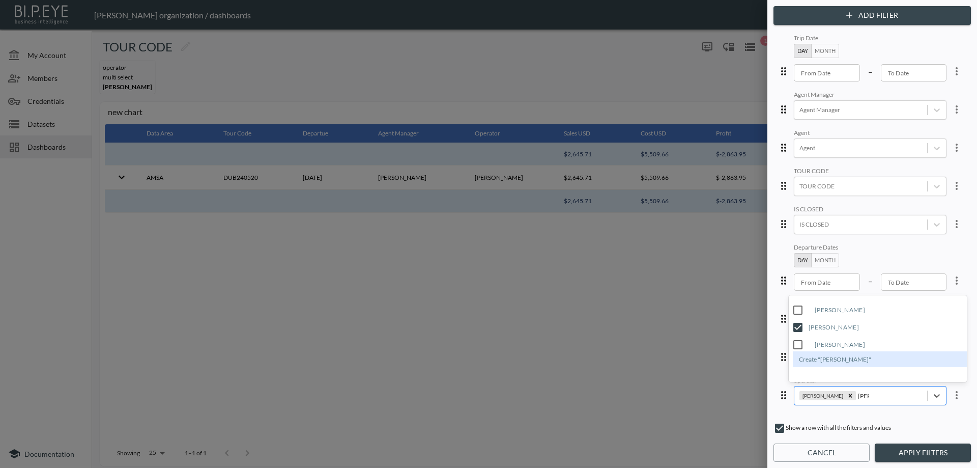
type input "ron"
click at [900, 450] on button "Apply Filters" at bounding box center [923, 452] width 96 height 19
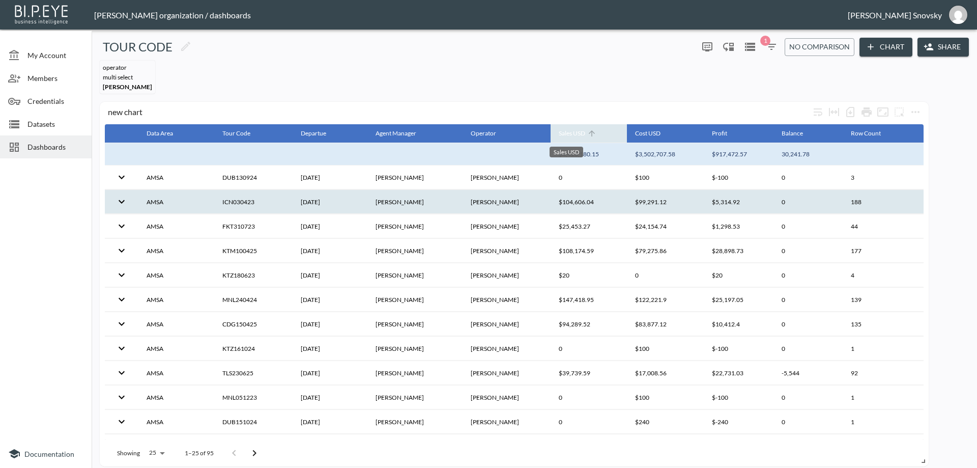
click at [567, 136] on div "Sales USD" at bounding box center [572, 133] width 26 height 12
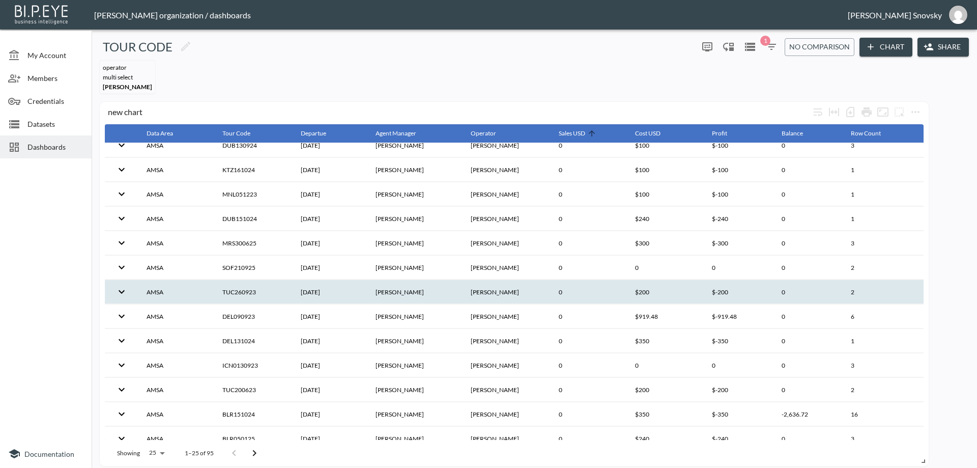
scroll to position [51, 0]
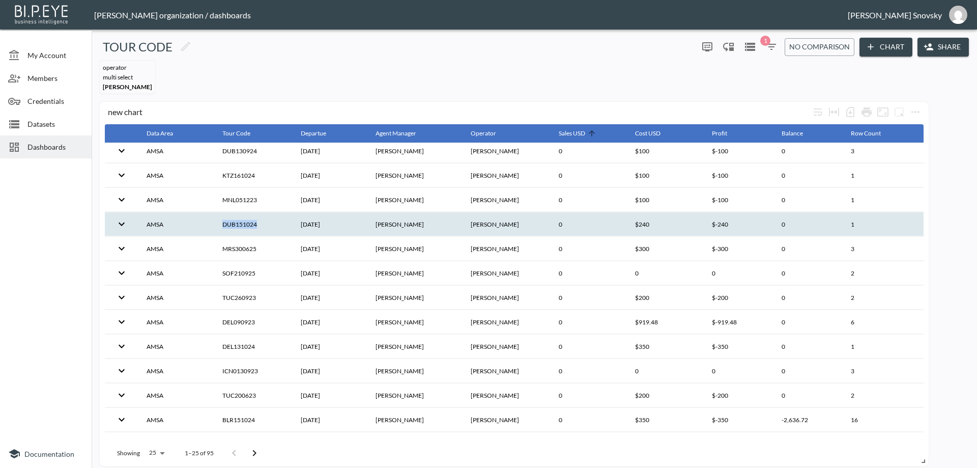
drag, startPoint x: 265, startPoint y: 227, endPoint x: 222, endPoint y: 224, distance: 42.9
click at [222, 224] on th "DUB151024" at bounding box center [253, 224] width 78 height 24
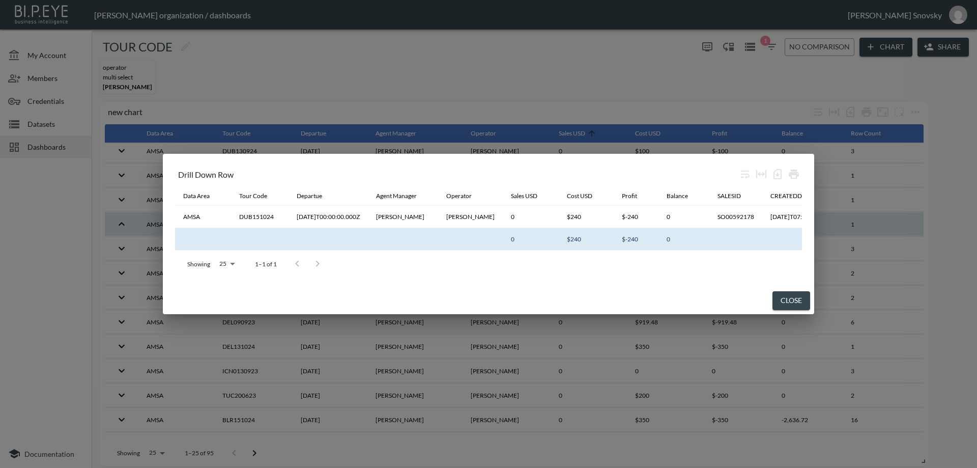
copy th "DUB151024"
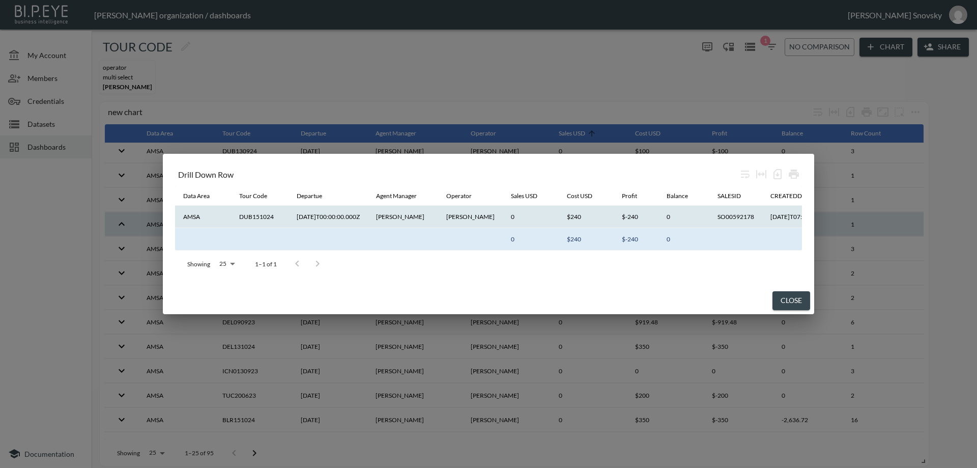
click at [251, 216] on th "DUB151024" at bounding box center [260, 217] width 58 height 22
copy th "DUB151024"
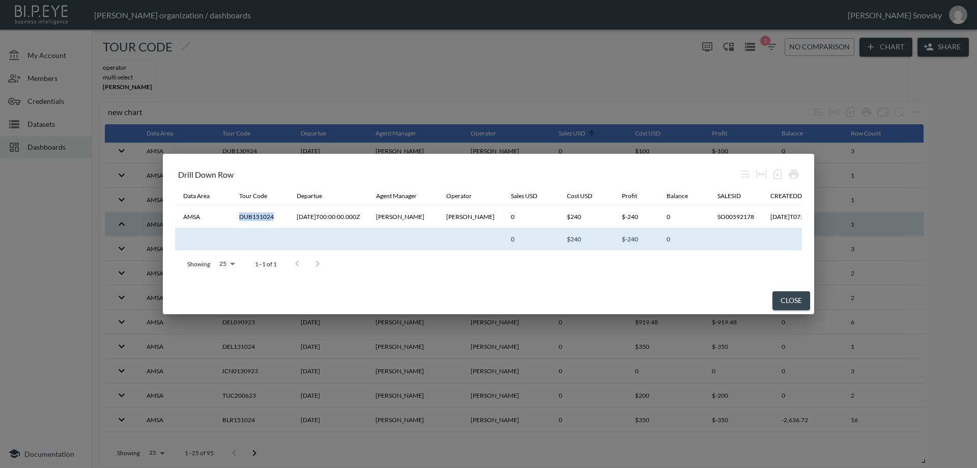
click at [799, 299] on button "Close" at bounding box center [792, 300] width 38 height 19
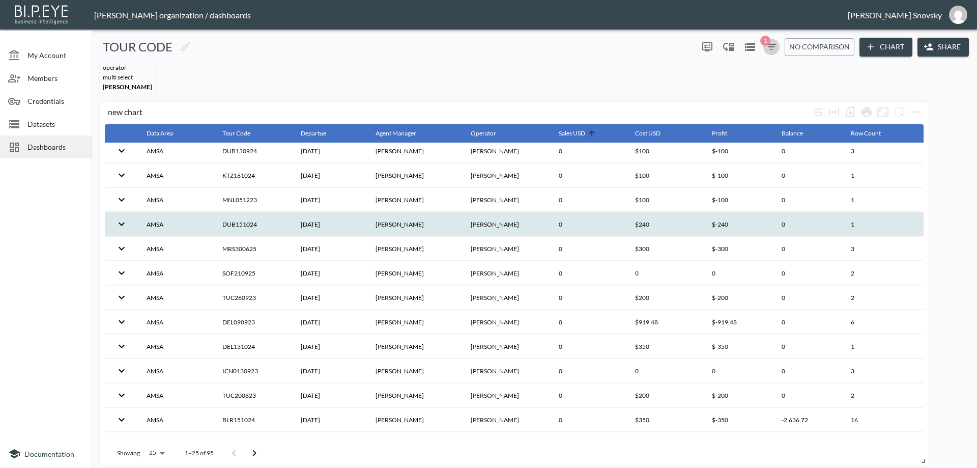
click at [767, 44] on span "1" at bounding box center [765, 41] width 10 height 10
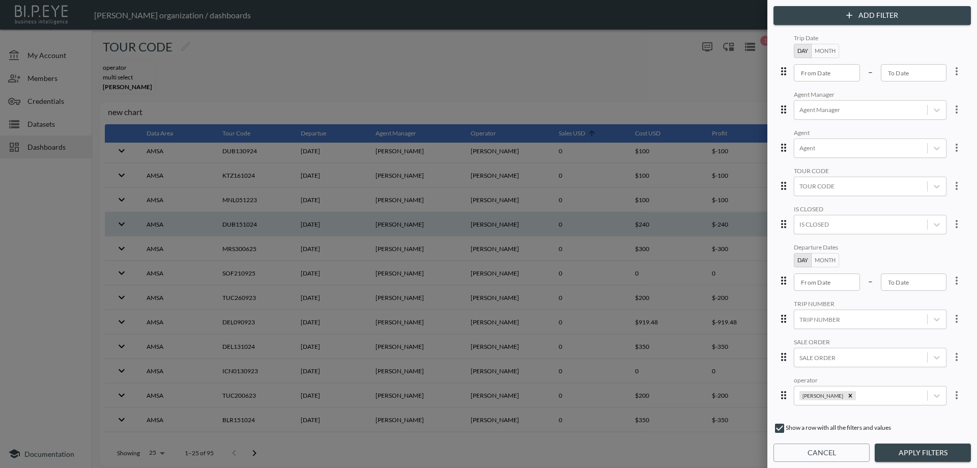
scroll to position [3, 0]
click at [847, 393] on icon "Remove Ronit Hiki" at bounding box center [850, 395] width 7 height 7
click at [880, 255] on div "Departure Dates Day Month From Date From Date – To Date To Date" at bounding box center [870, 266] width 153 height 47
click at [851, 188] on div at bounding box center [861, 186] width 123 height 10
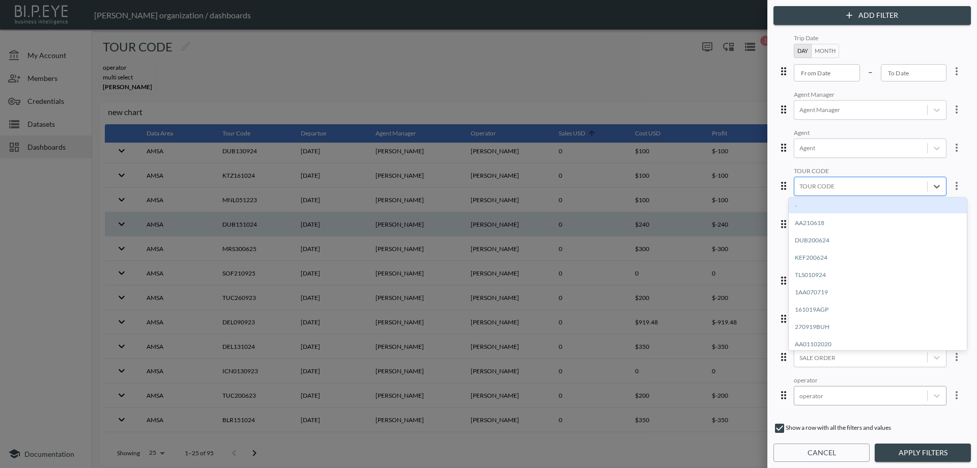
paste input "DUB151024"
type input "DUB151024"
click at [838, 207] on div "Create "DUB151024"" at bounding box center [878, 206] width 178 height 16
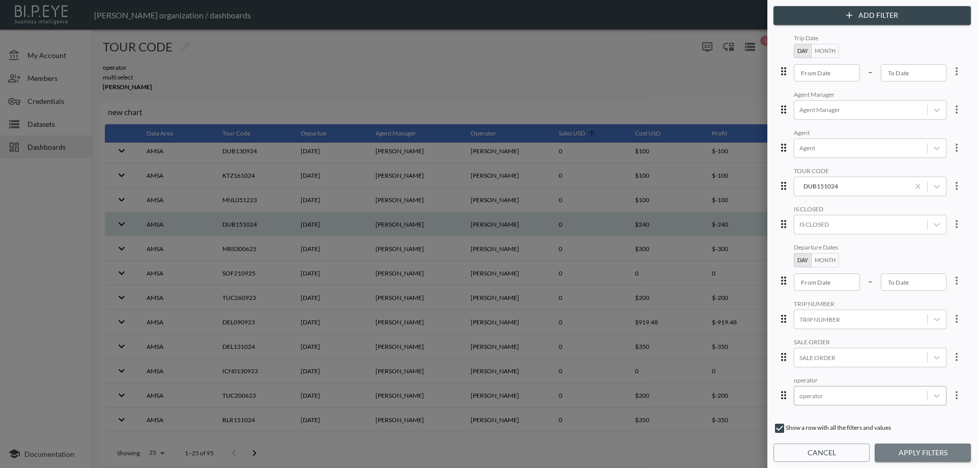
click at [896, 448] on button "Apply Filters" at bounding box center [923, 452] width 96 height 19
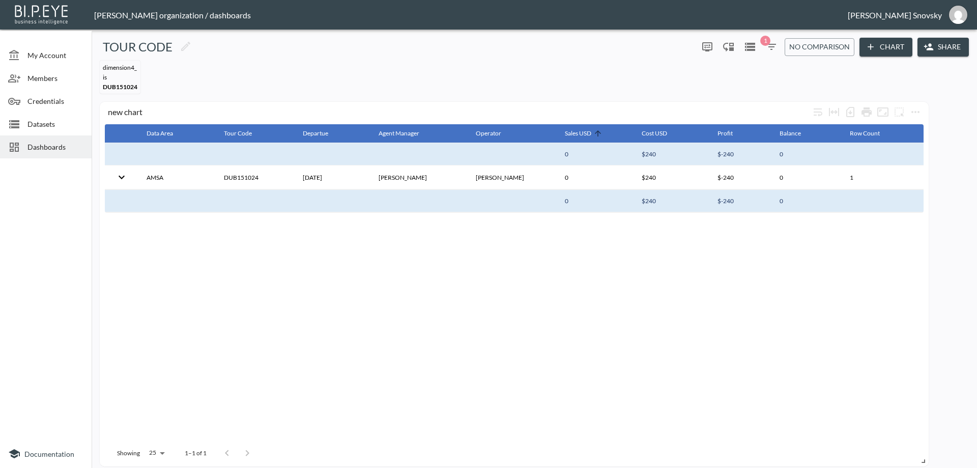
scroll to position [0, 0]
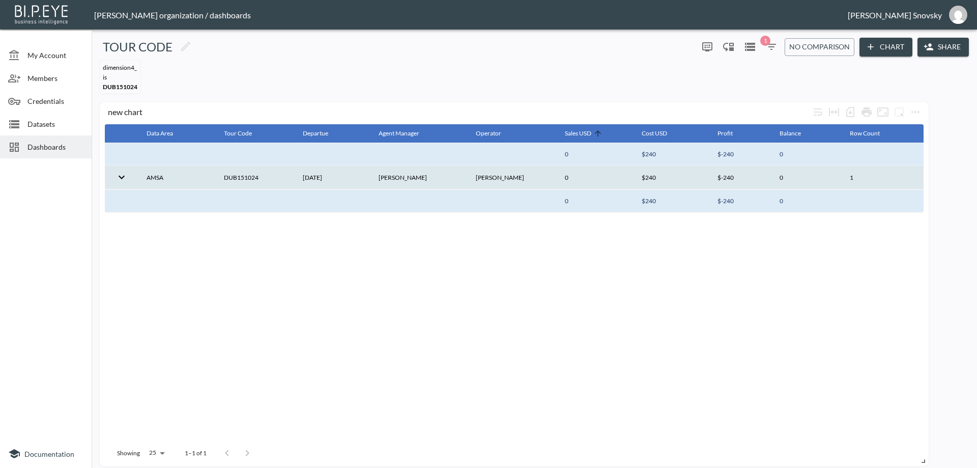
click at [467, 180] on th "Guy Raveh" at bounding box center [419, 177] width 97 height 24
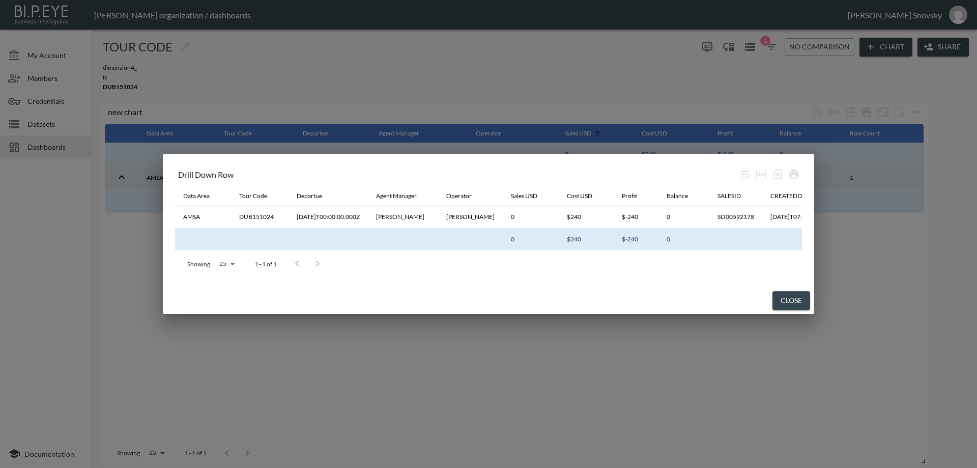
drag, startPoint x: 403, startPoint y: 253, endPoint x: 469, endPoint y: 263, distance: 67.0
click at [469, 263] on div "Showing 25 25 1–1 of 1" at bounding box center [488, 263] width 627 height 26
click at [786, 301] on button "Close" at bounding box center [792, 300] width 38 height 19
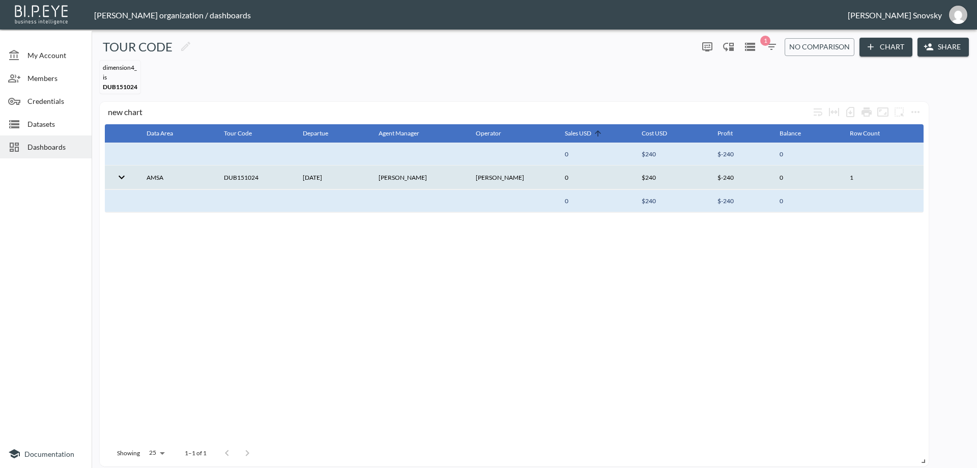
click at [924, 115] on div "new chart Data Area Tour Code Departue Agent Manager Operator Sales USD Cost US…" at bounding box center [514, 284] width 829 height 364
click at [913, 115] on icon "more" at bounding box center [916, 112] width 12 height 12
click at [909, 137] on p "Edit" at bounding box center [904, 132] width 14 height 12
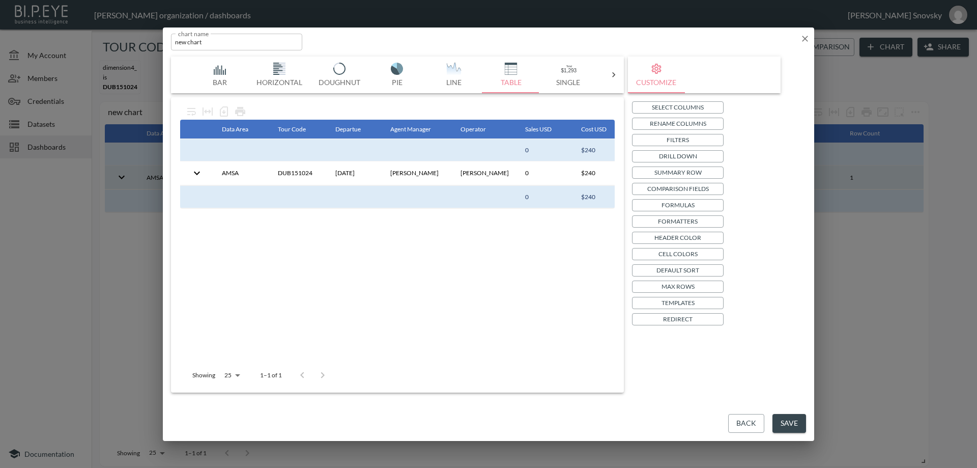
click at [738, 421] on button "Back" at bounding box center [746, 423] width 36 height 19
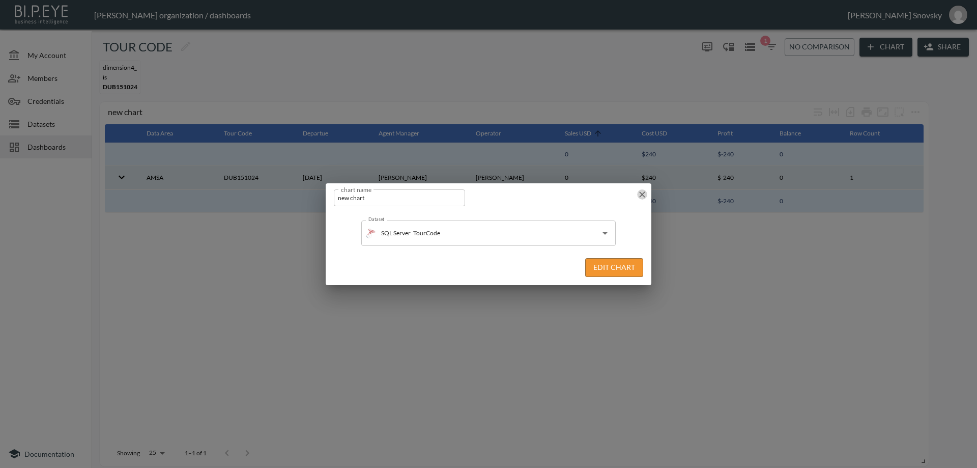
click at [641, 196] on icon "button" at bounding box center [642, 194] width 6 height 6
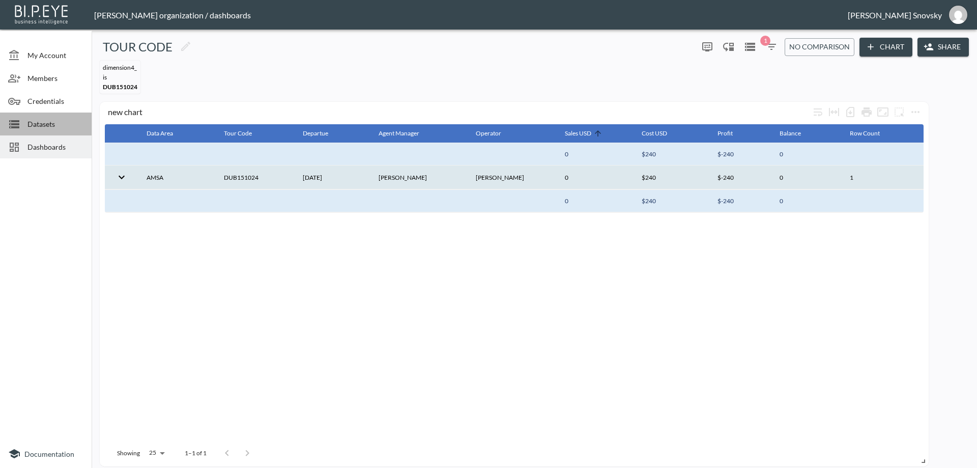
click at [39, 125] on span "Datasets" at bounding box center [55, 124] width 56 height 11
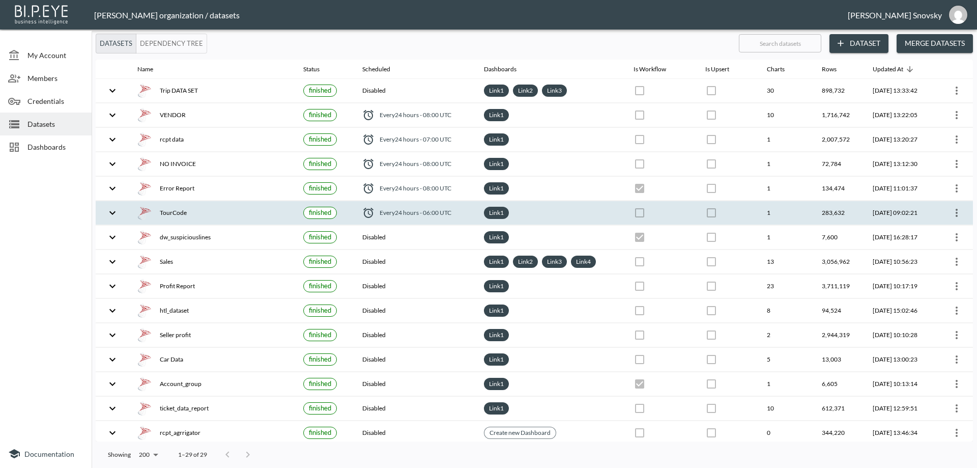
click at [193, 216] on div "TourCode" at bounding box center [212, 213] width 150 height 14
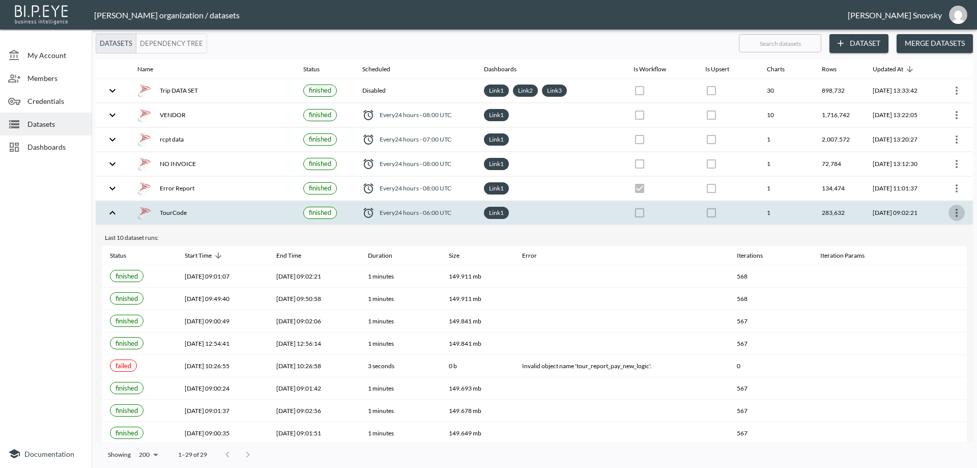
click at [956, 216] on icon "more" at bounding box center [957, 213] width 2 height 8
click at [934, 233] on p "Edit Data Pipeline" at bounding box center [926, 233] width 63 height 12
